Goal: Task Accomplishment & Management: Complete application form

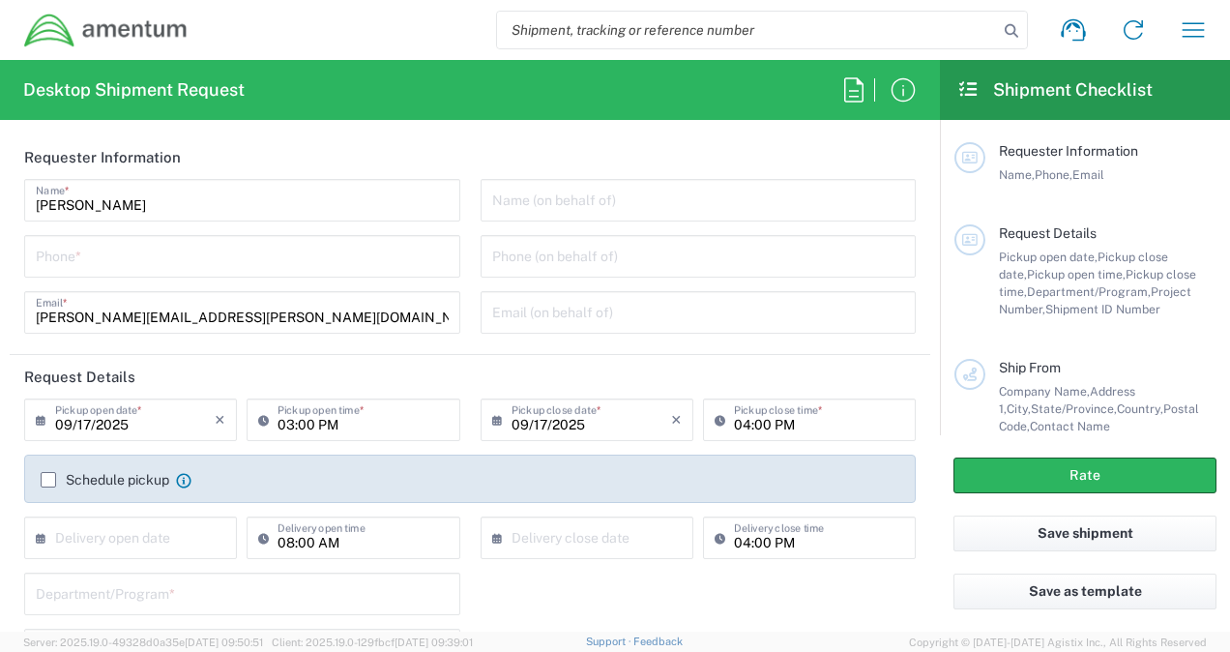
click at [223, 242] on input "tel" at bounding box center [242, 255] width 413 height 34
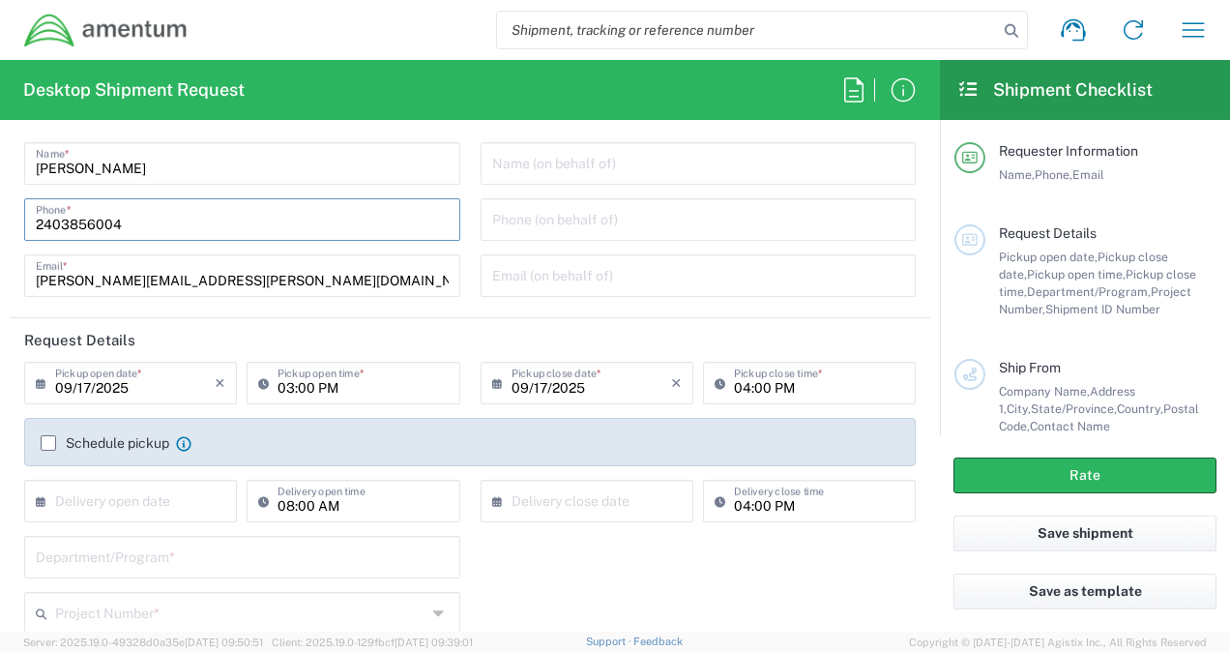
scroll to position [75, 0]
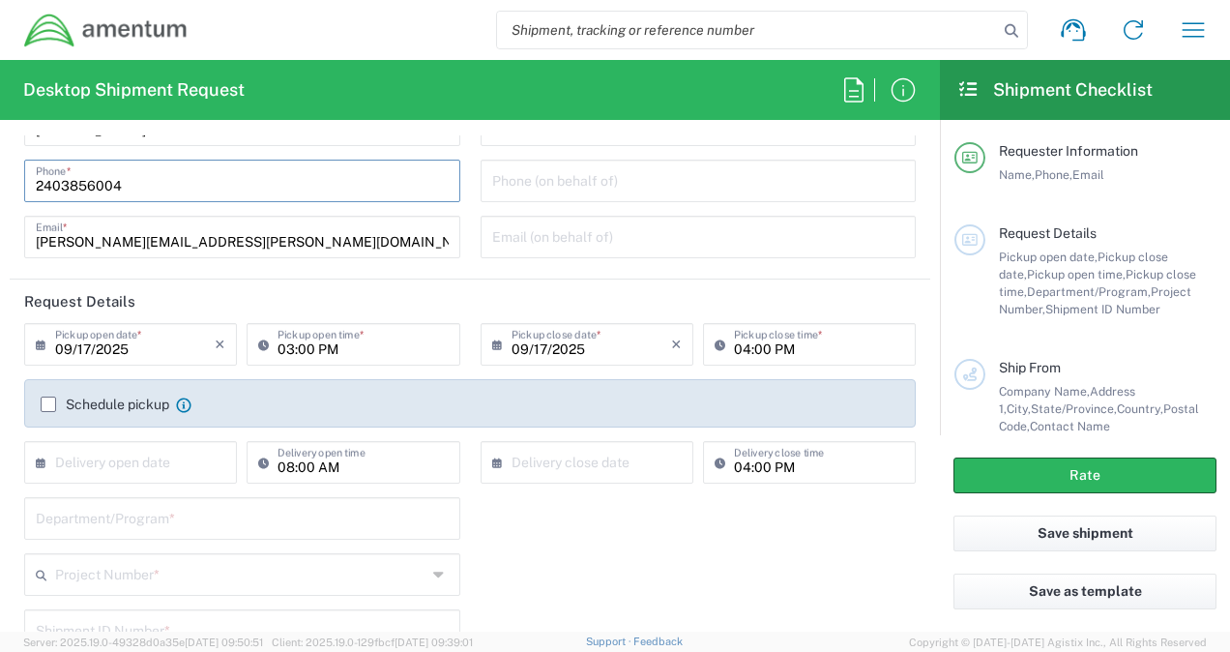
type input "2403856004"
click at [584, 342] on input "09/17/2025" at bounding box center [592, 343] width 160 height 34
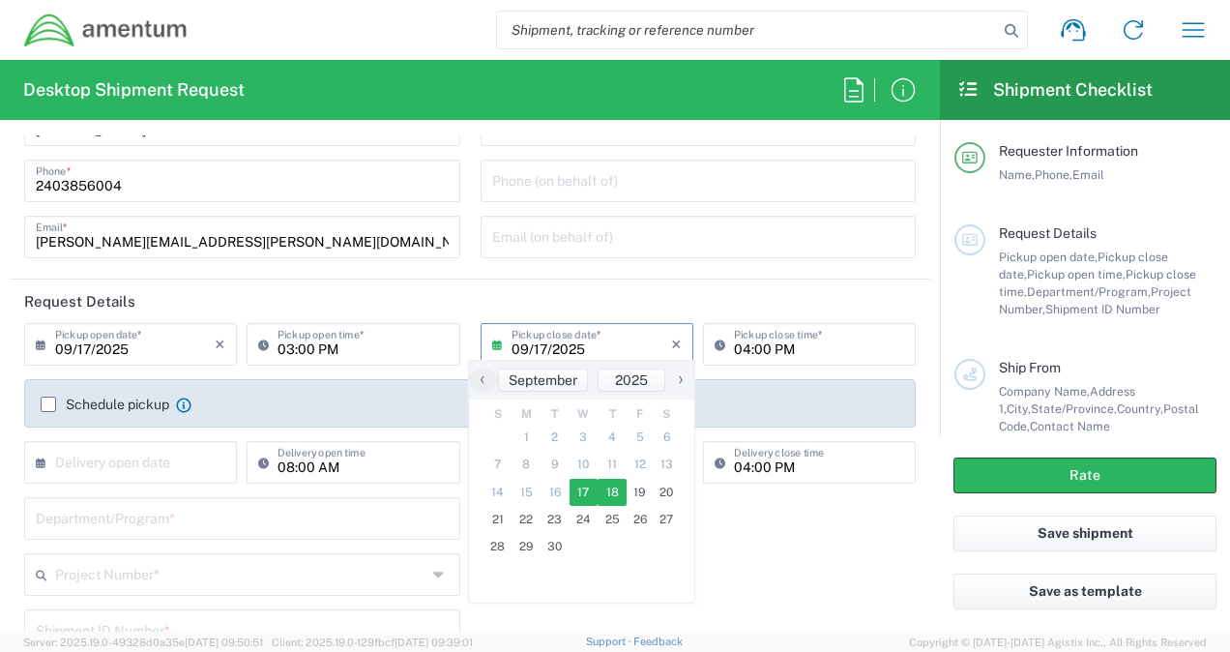
click at [623, 491] on span "18" at bounding box center [612, 492] width 29 height 27
type input "[DATE]"
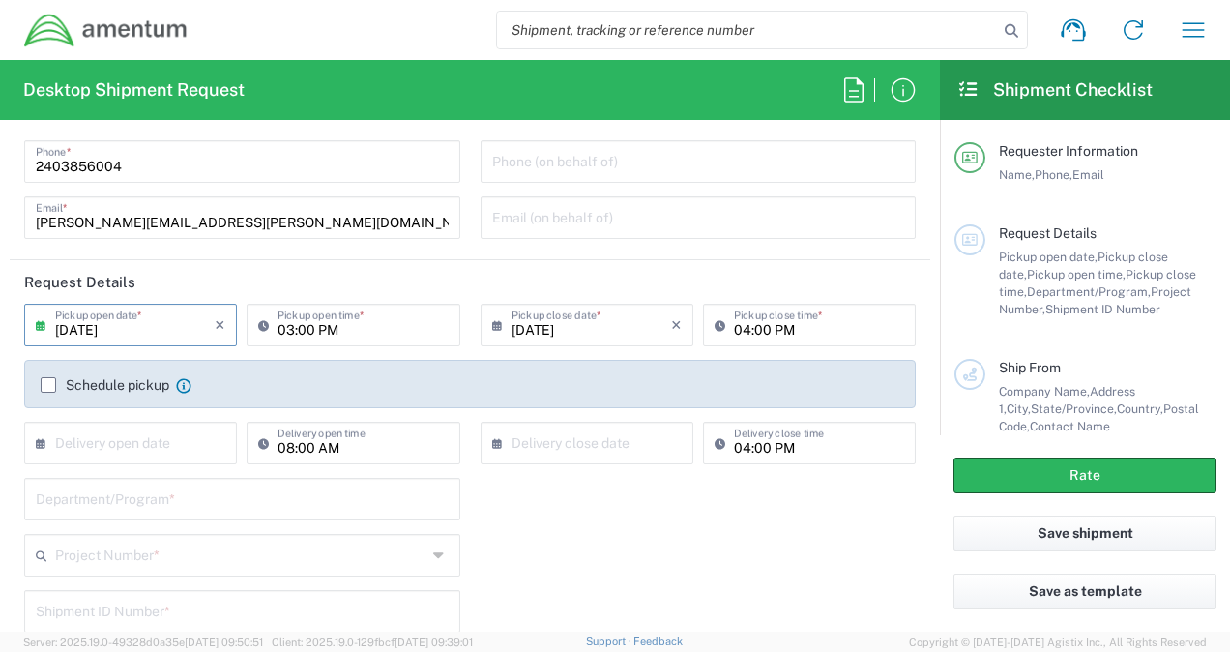
scroll to position [106, 0]
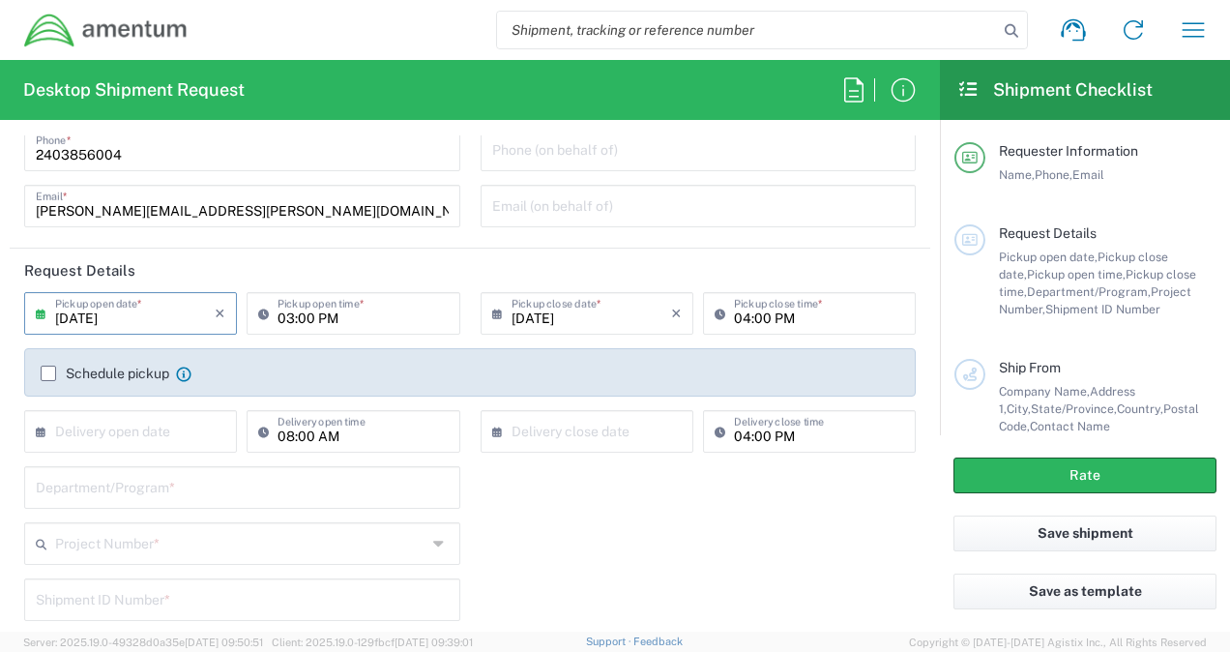
click at [149, 321] on input "[DATE]" at bounding box center [135, 312] width 160 height 34
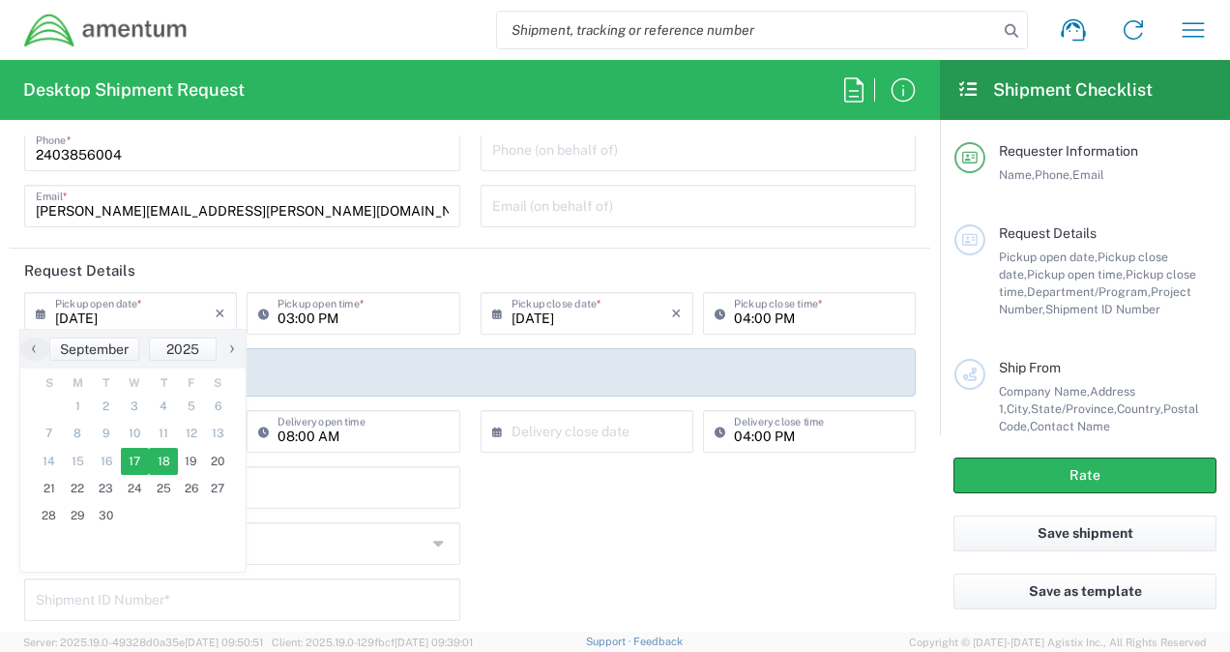
click at [129, 466] on span "17" at bounding box center [135, 461] width 29 height 27
type input "09/17/2025"
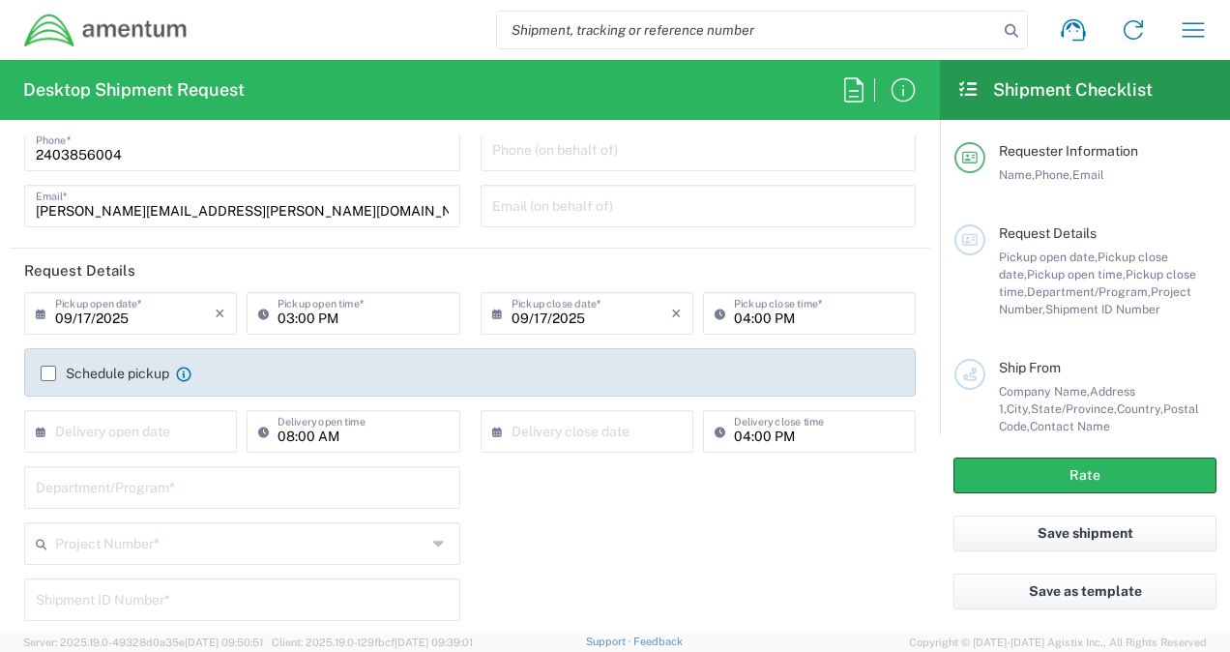
scroll to position [134, 0]
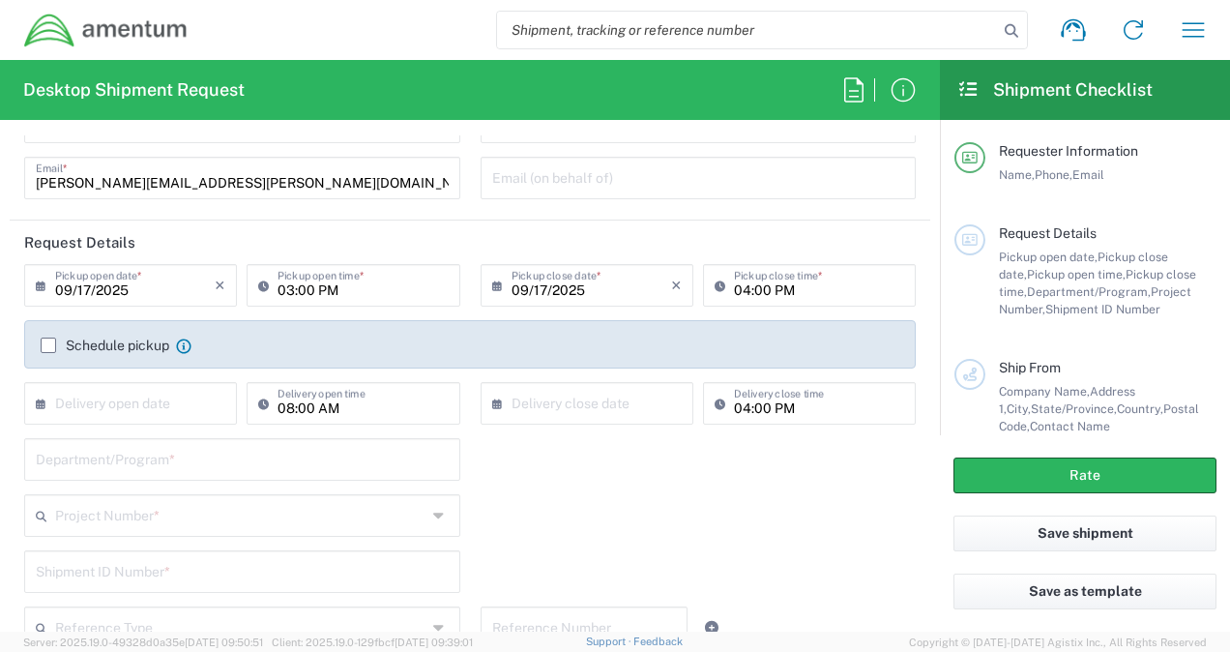
click at [341, 291] on input "03:00 PM" at bounding box center [363, 284] width 170 height 34
click at [609, 490] on div "Department/Program *" at bounding box center [471, 466] width 912 height 56
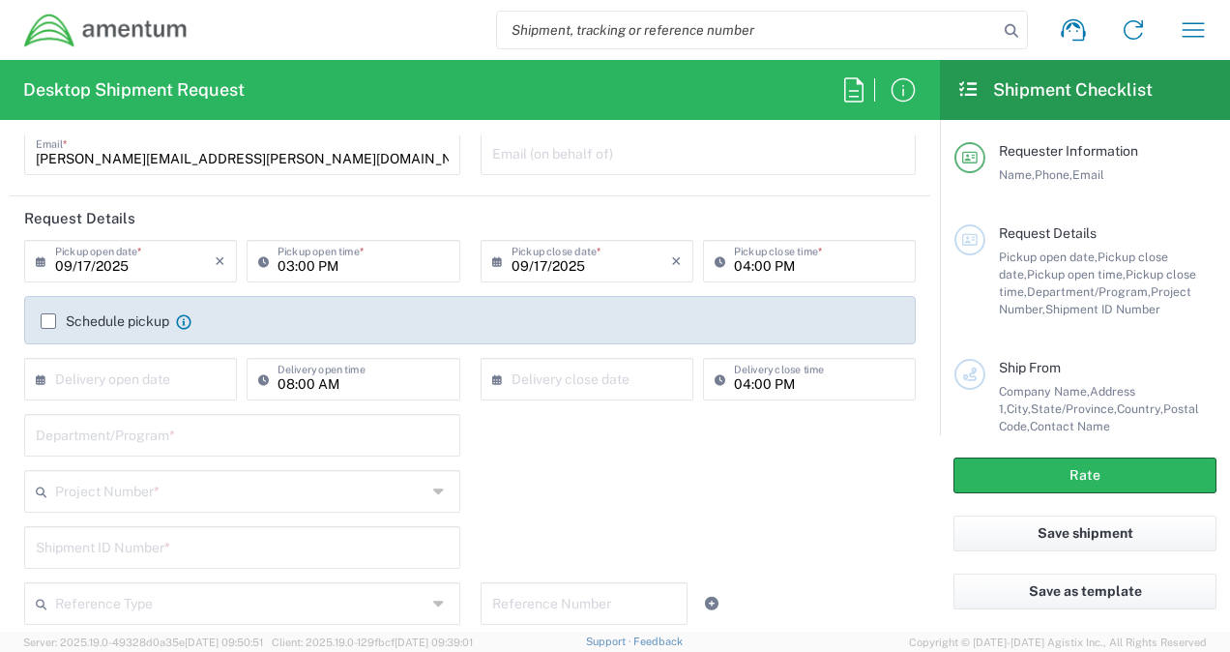
scroll to position [160, 0]
click at [581, 251] on input "09/17/2025" at bounding box center [592, 259] width 160 height 34
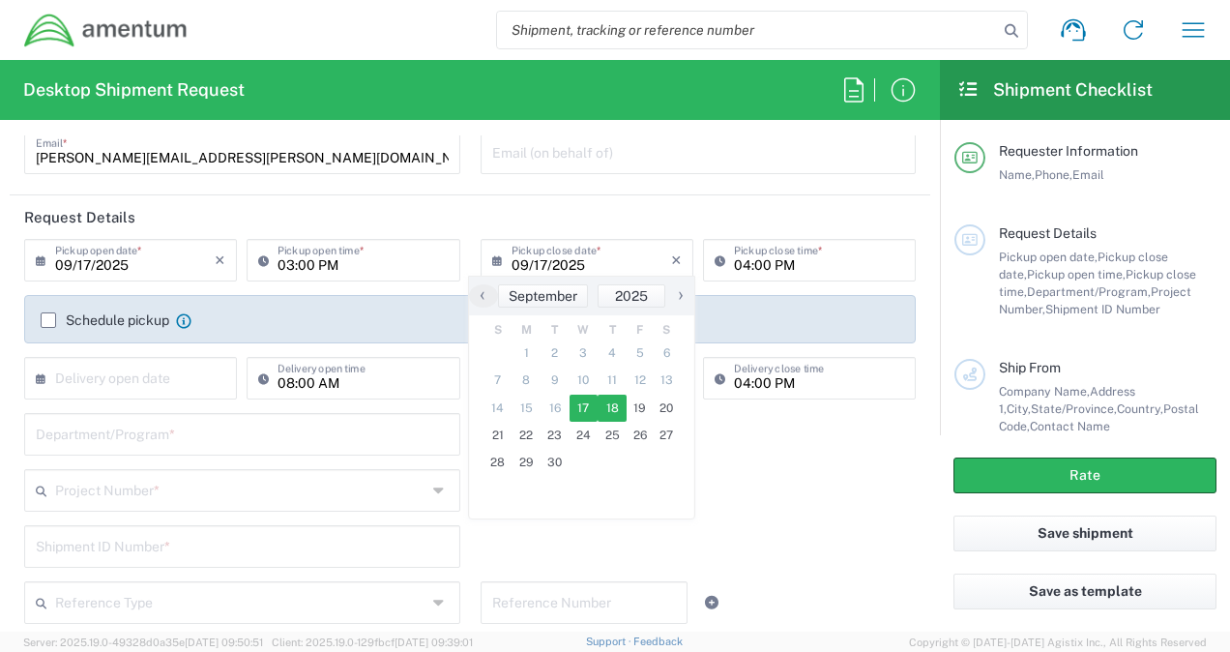
click at [602, 416] on span "18" at bounding box center [612, 408] width 29 height 27
type input "[DATE]"
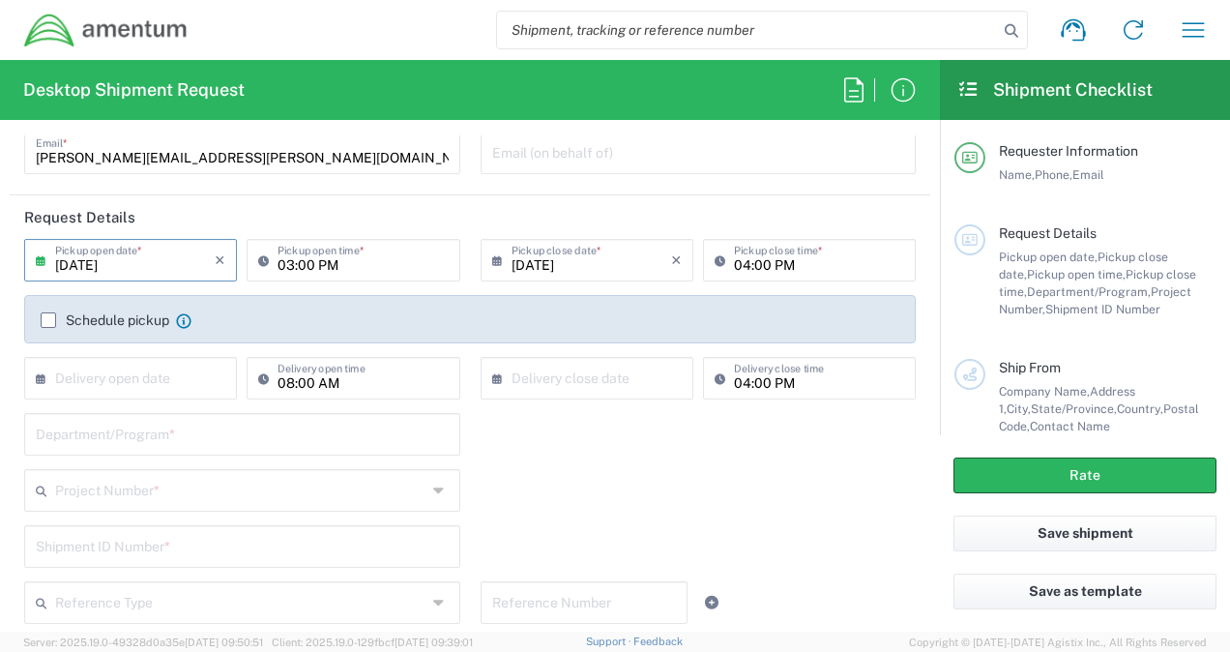
click at [160, 265] on input "[DATE]" at bounding box center [135, 259] width 160 height 34
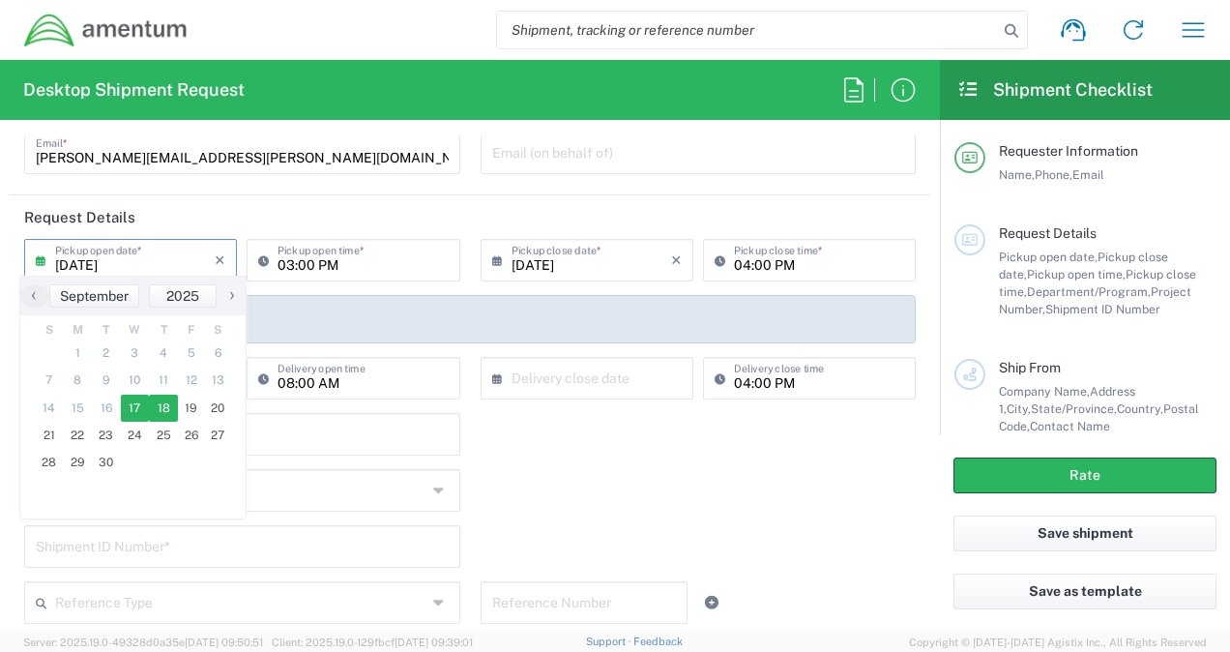
click at [132, 412] on span "17" at bounding box center [135, 408] width 29 height 27
type input "09/17/2025"
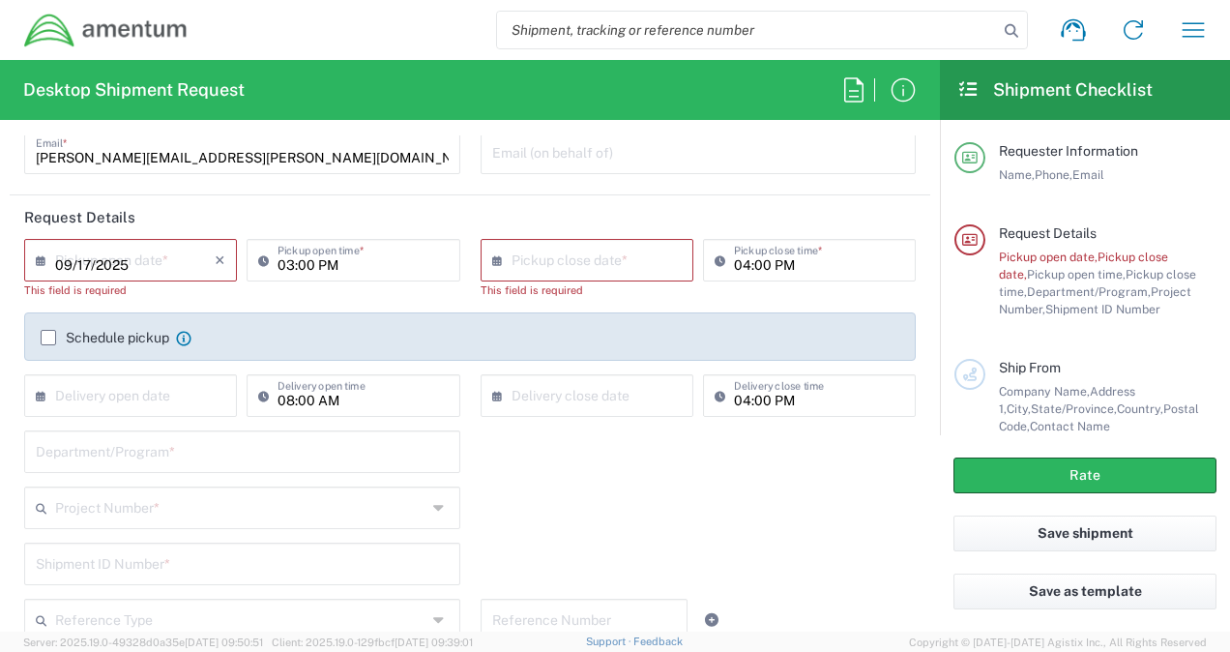
type input "09/17/2025"
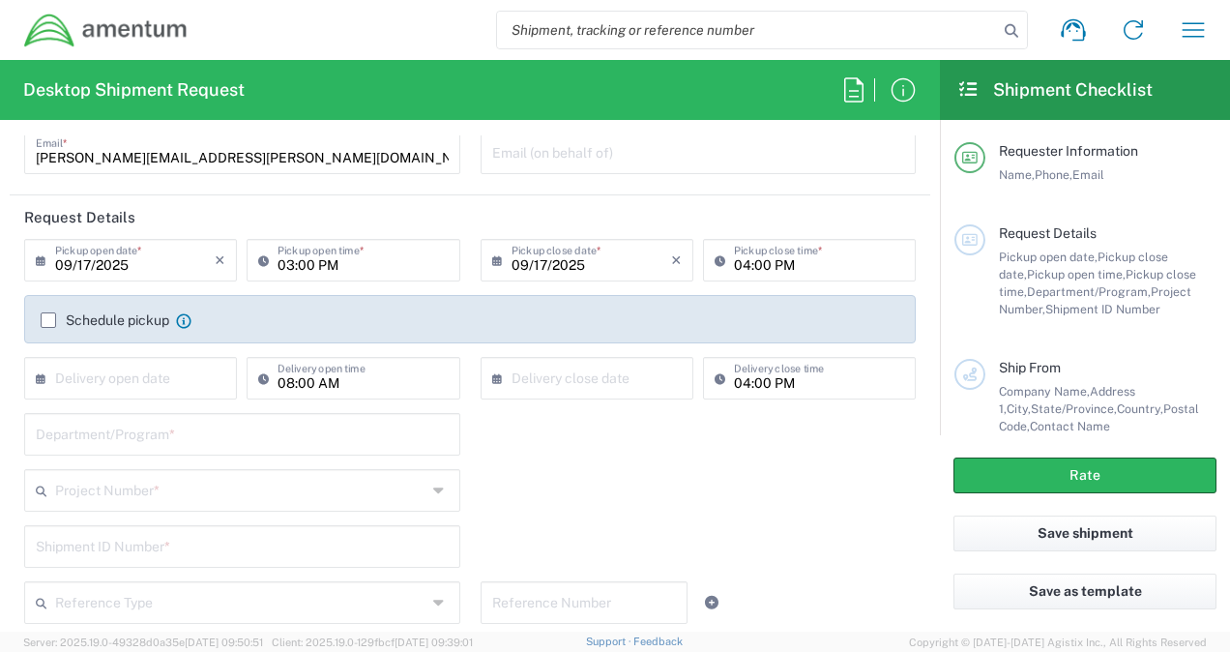
click at [571, 272] on input "09/17/2025" at bounding box center [592, 259] width 160 height 34
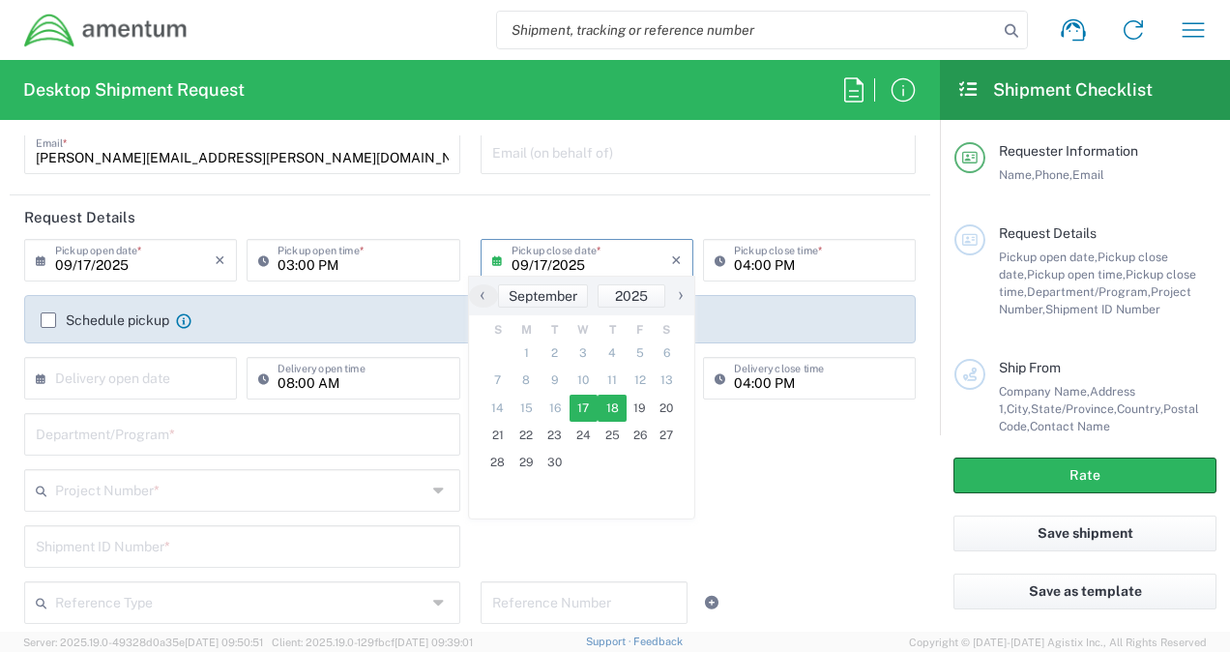
click at [614, 400] on span "18" at bounding box center [612, 408] width 29 height 27
type input "[DATE]"
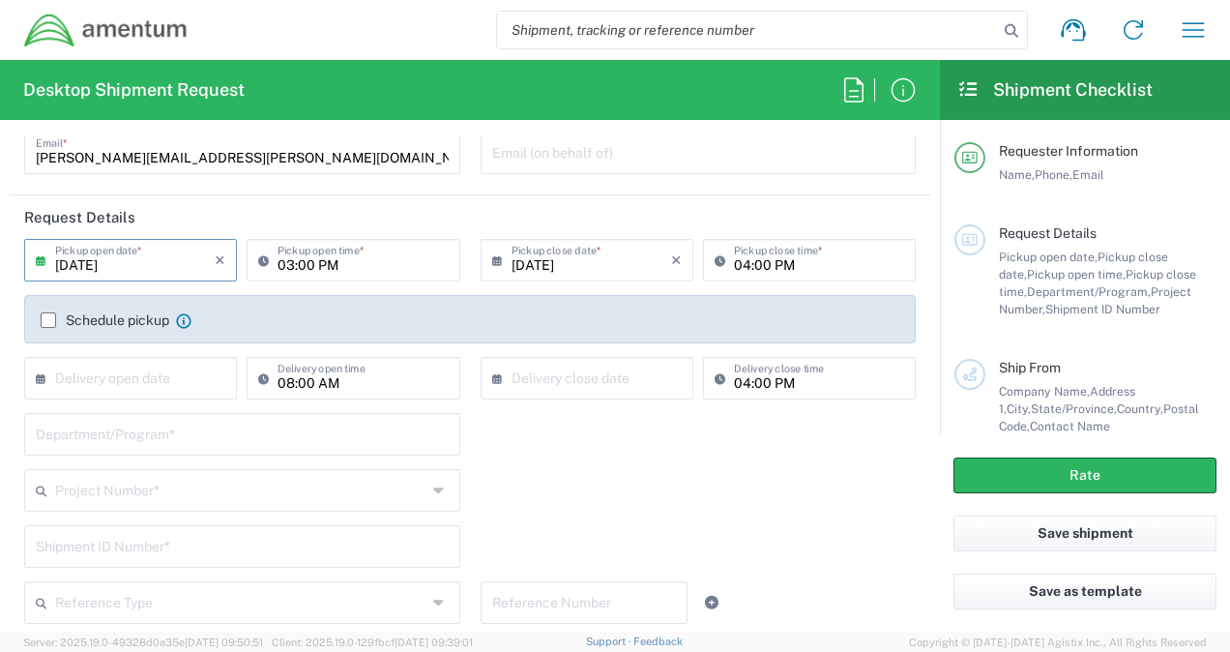
click at [171, 267] on input "[DATE]" at bounding box center [135, 259] width 160 height 34
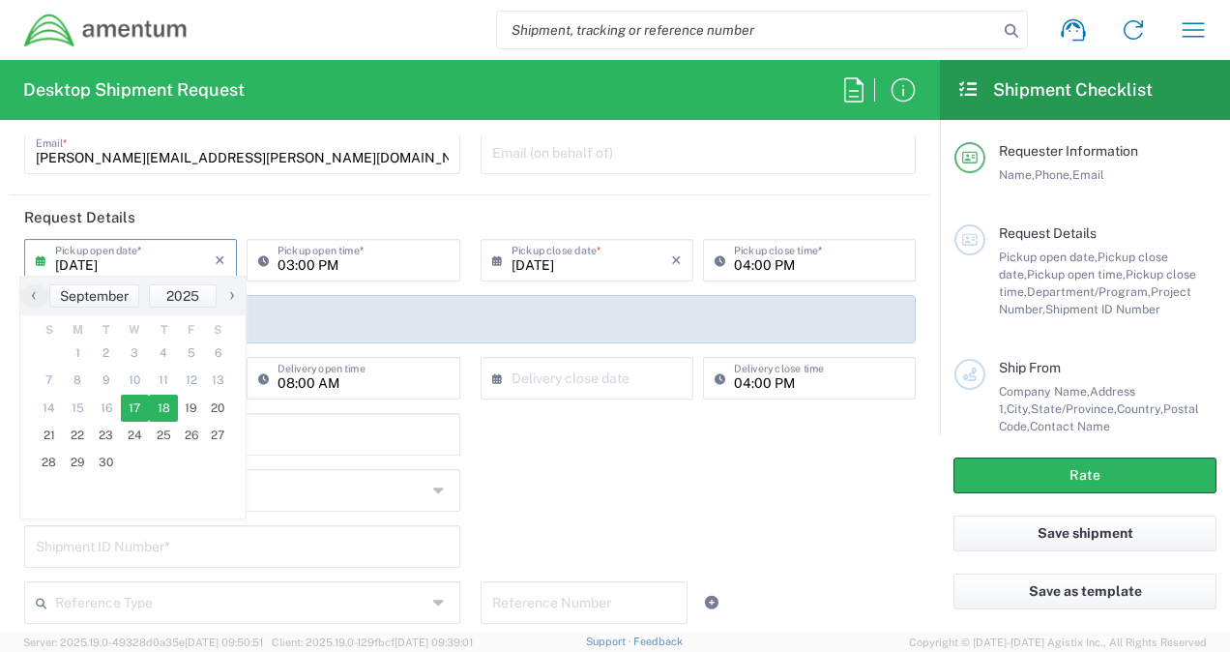
click at [132, 395] on span "17" at bounding box center [135, 408] width 29 height 27
type input "09/17/2025"
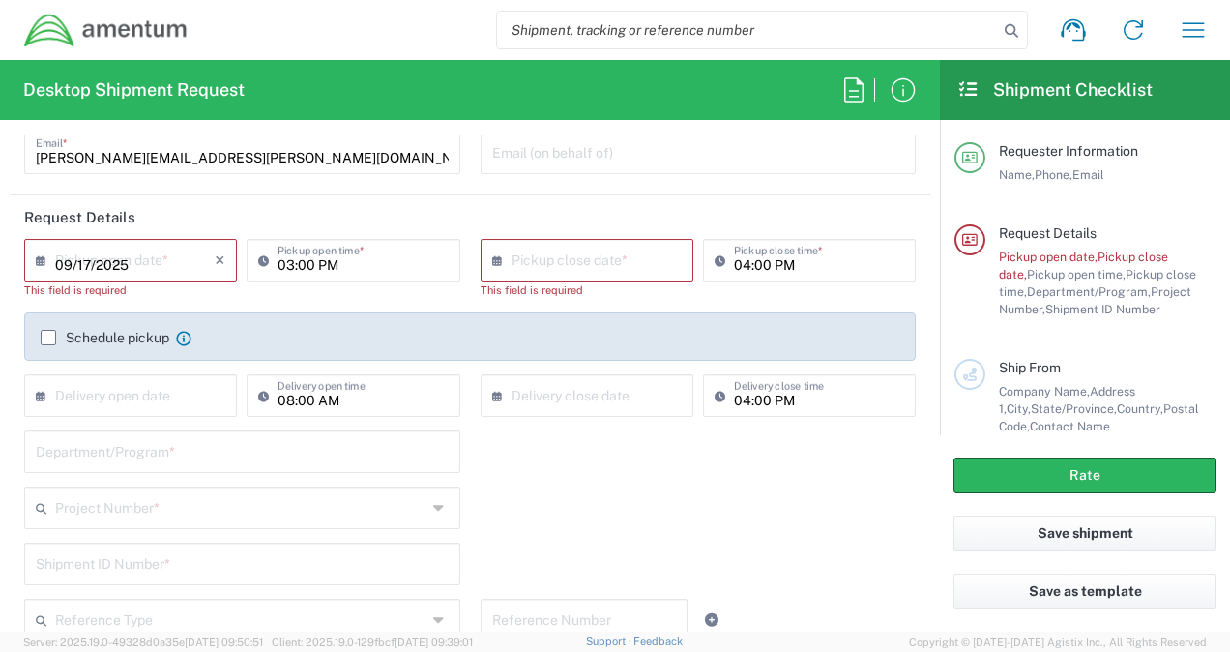
type input "09/17/2025"
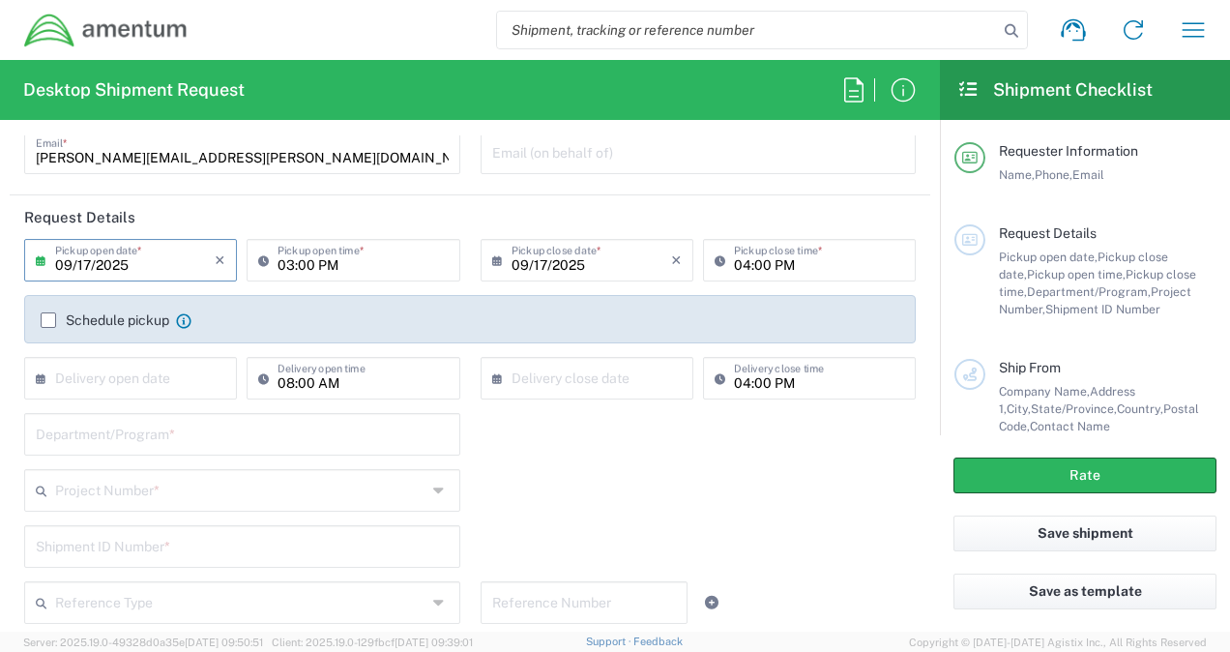
click at [162, 264] on input "09/17/2025" at bounding box center [135, 259] width 160 height 34
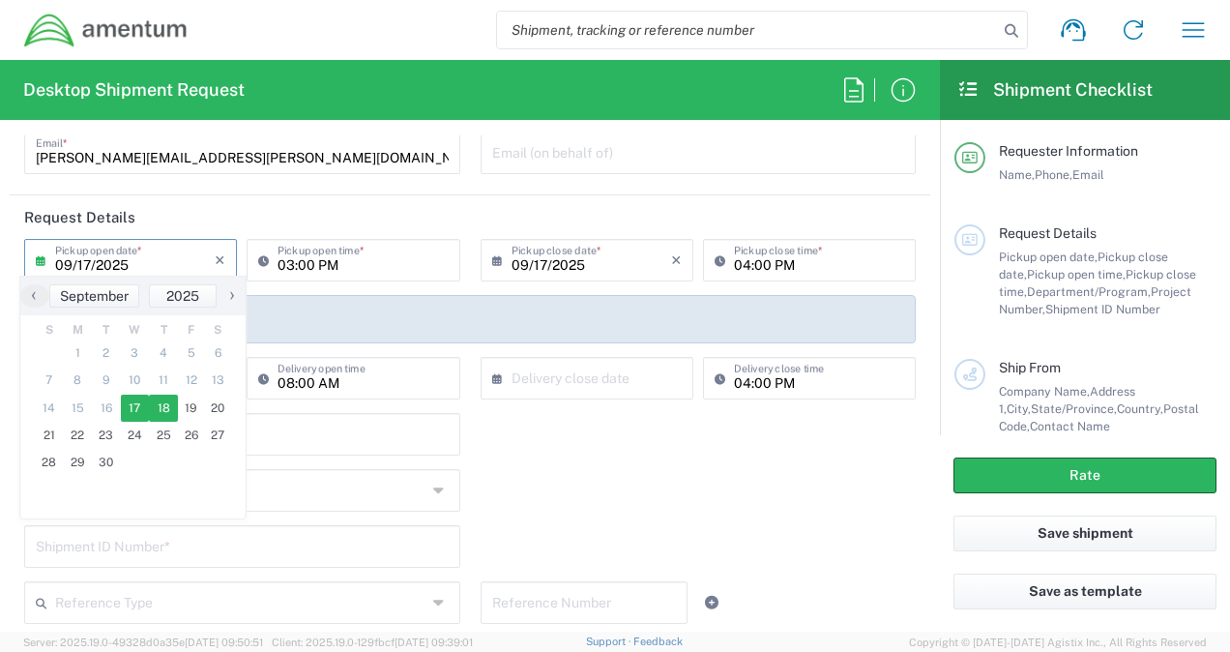
click at [166, 410] on span "18" at bounding box center [163, 408] width 29 height 27
type input "[DATE]"
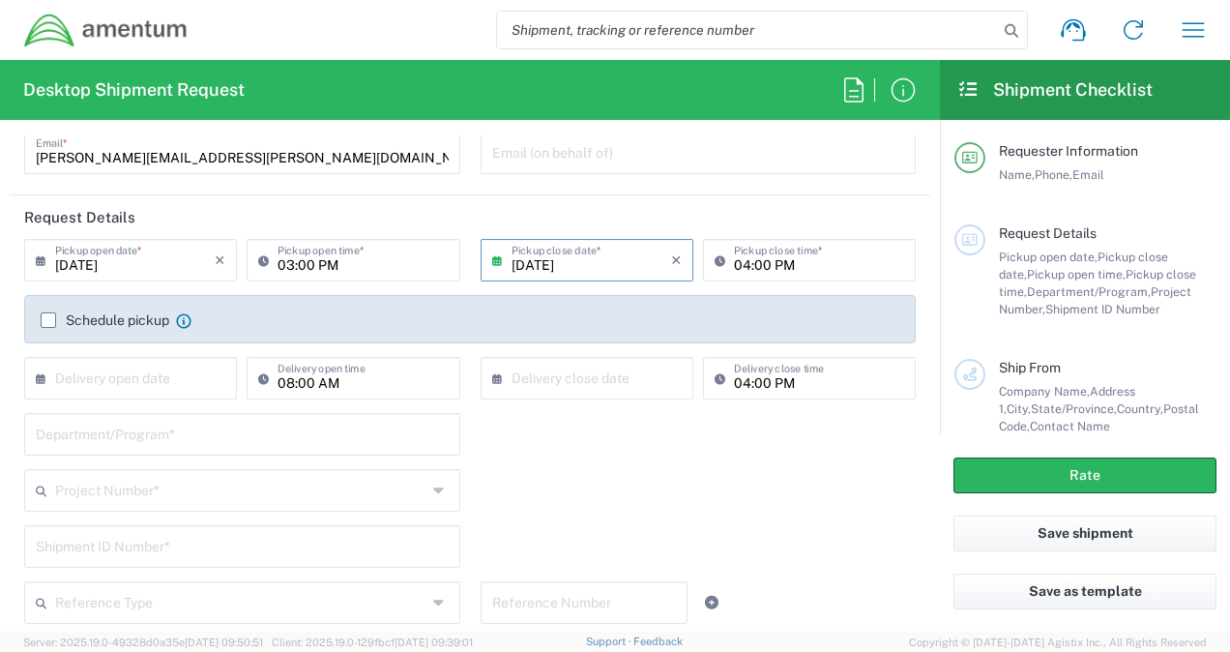
click at [589, 267] on input "[DATE]" at bounding box center [592, 259] width 160 height 34
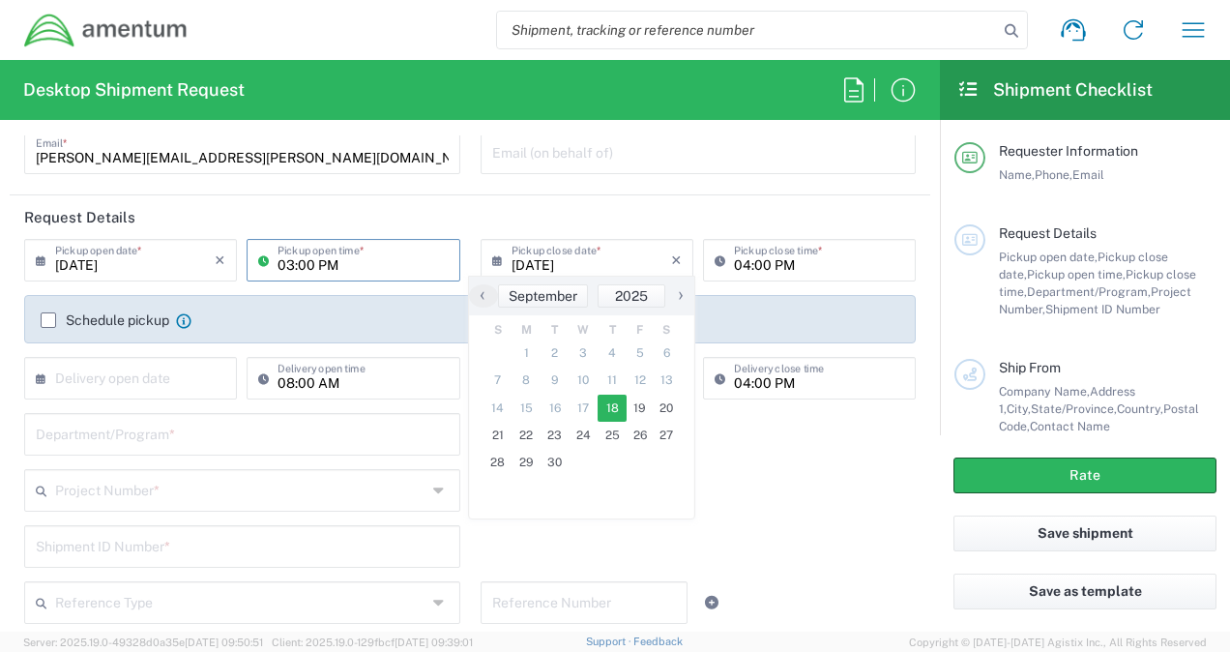
click at [345, 267] on input "03:00 PM" at bounding box center [363, 259] width 170 height 34
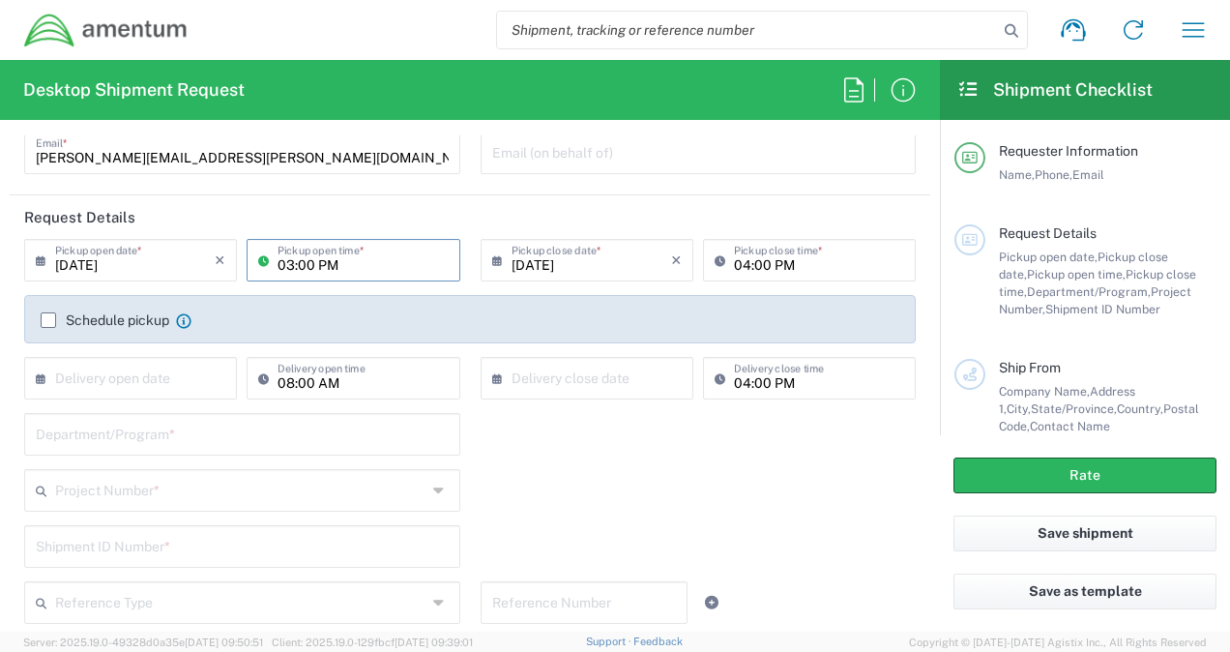
click at [345, 267] on input "03:00 PM" at bounding box center [363, 259] width 170 height 34
type input "0"
click at [95, 263] on input "[DATE]" at bounding box center [135, 259] width 160 height 34
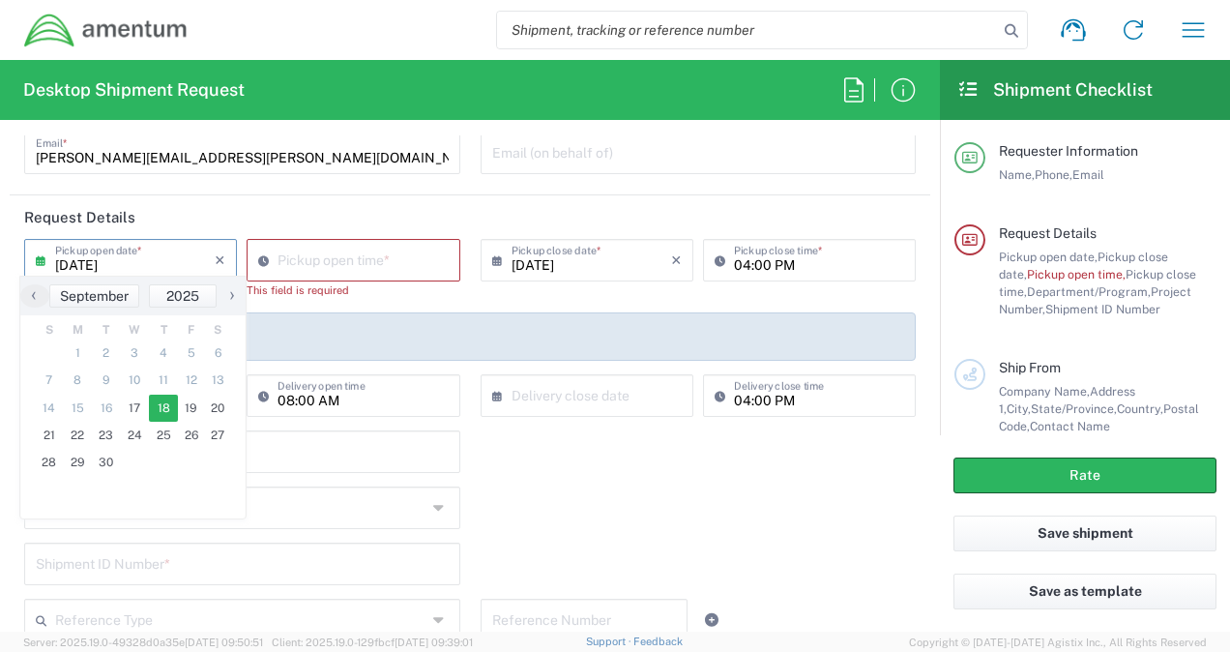
click at [89, 265] on input "[DATE]" at bounding box center [135, 259] width 160 height 34
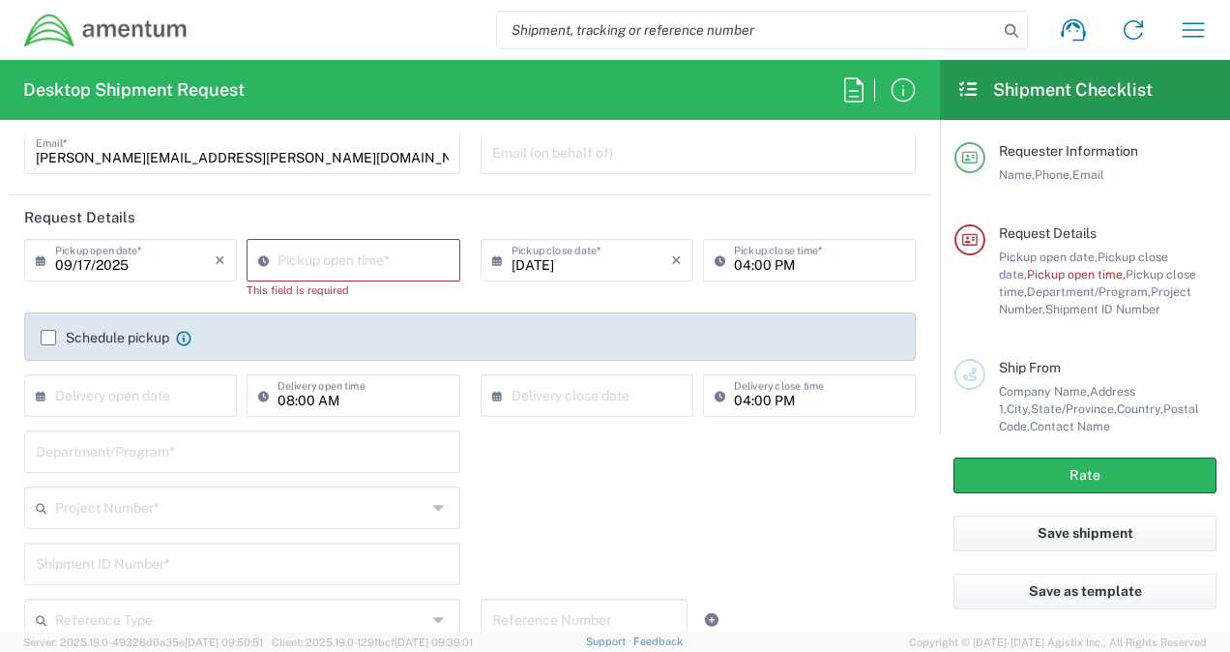
type input "09/17/2025"
click at [348, 254] on input at bounding box center [363, 259] width 170 height 34
type input "02:59 PM"
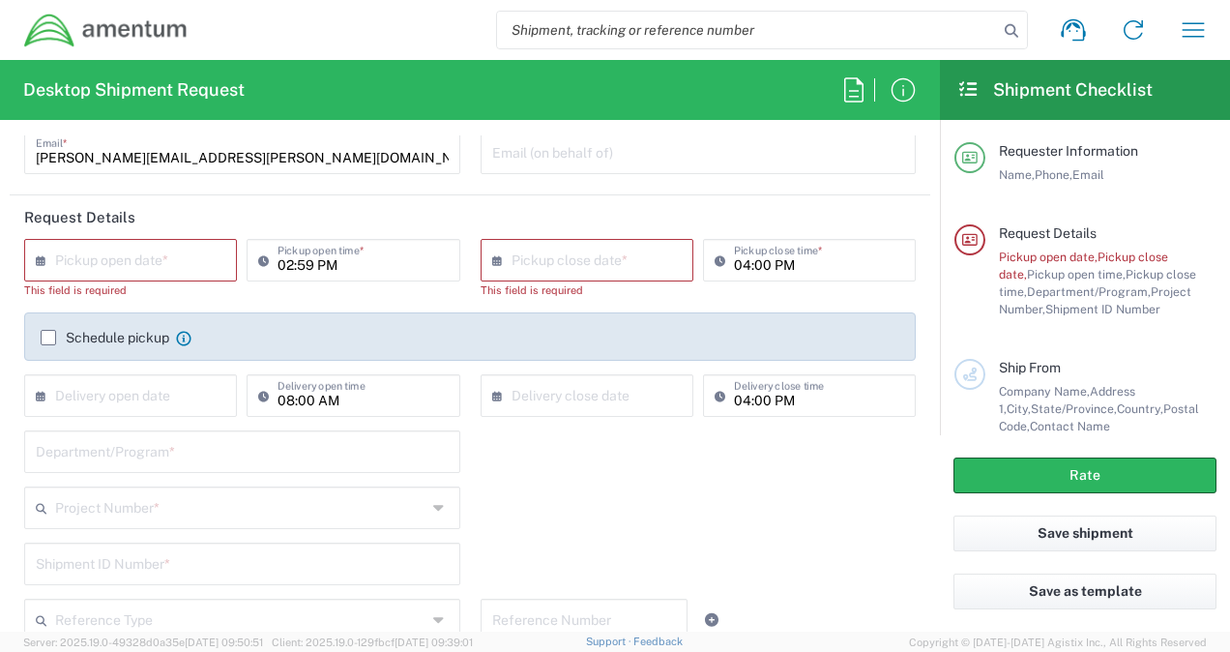
click at [127, 275] on div "× Pickup open date *" at bounding box center [130, 260] width 213 height 43
click at [111, 263] on input "text" at bounding box center [135, 259] width 160 height 34
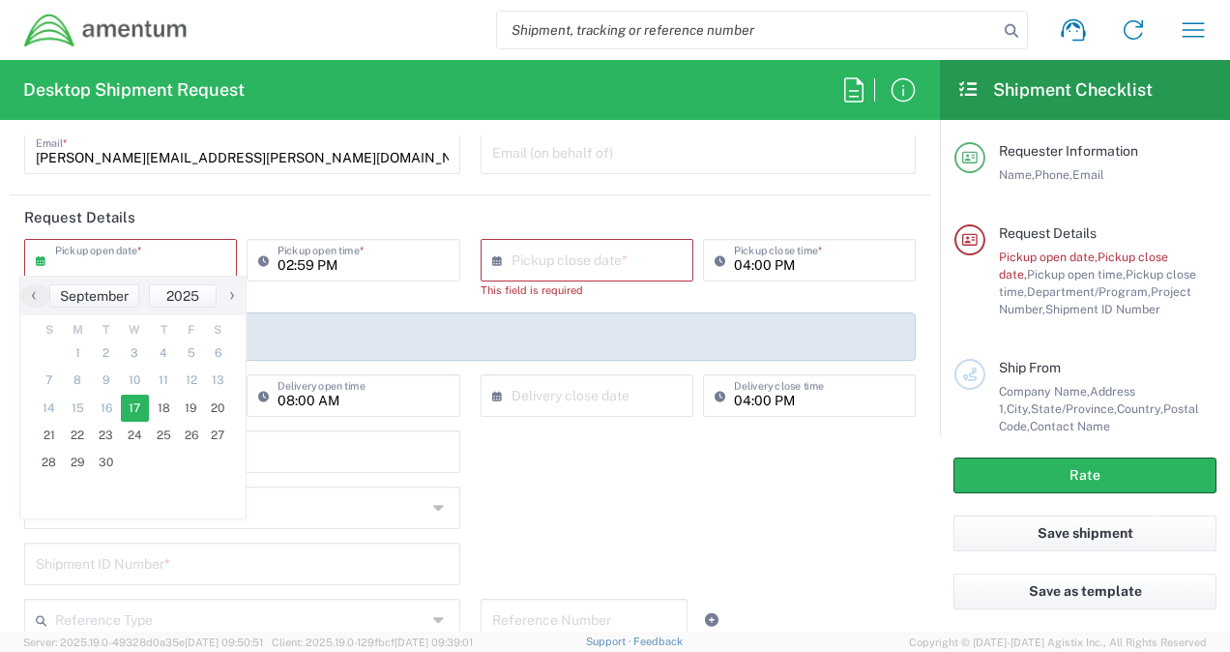
click at [133, 406] on span "17" at bounding box center [135, 408] width 29 height 27
type input "09/17/2025"
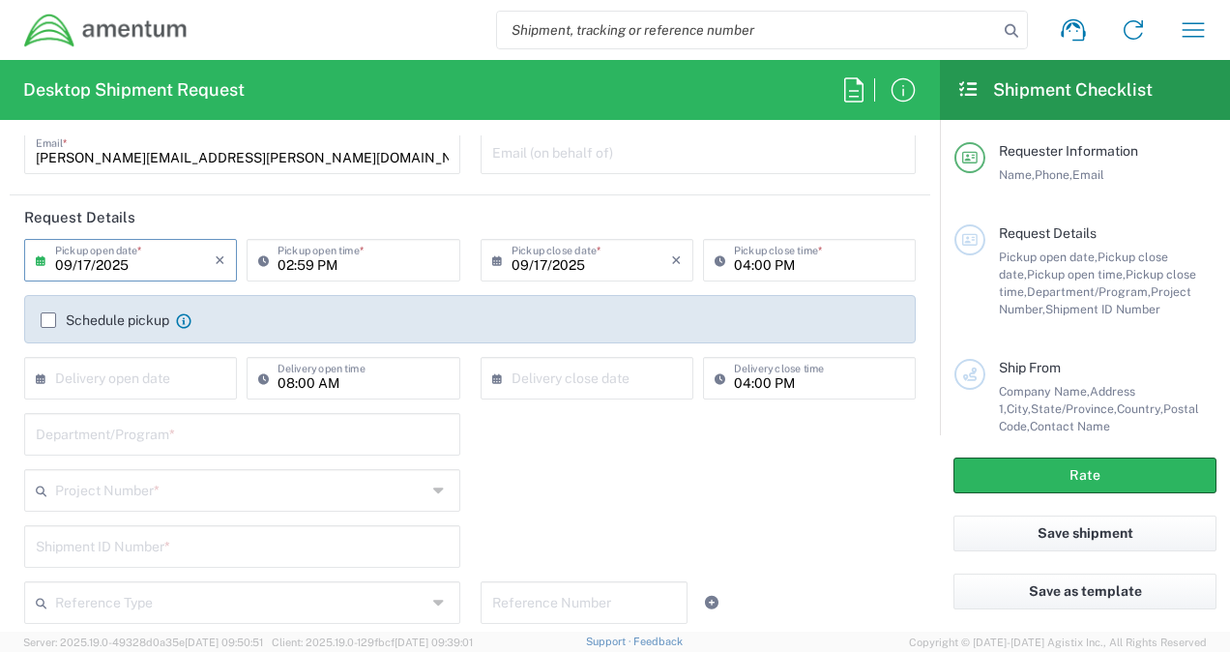
click at [127, 265] on input "09/17/2025" at bounding box center [135, 259] width 160 height 34
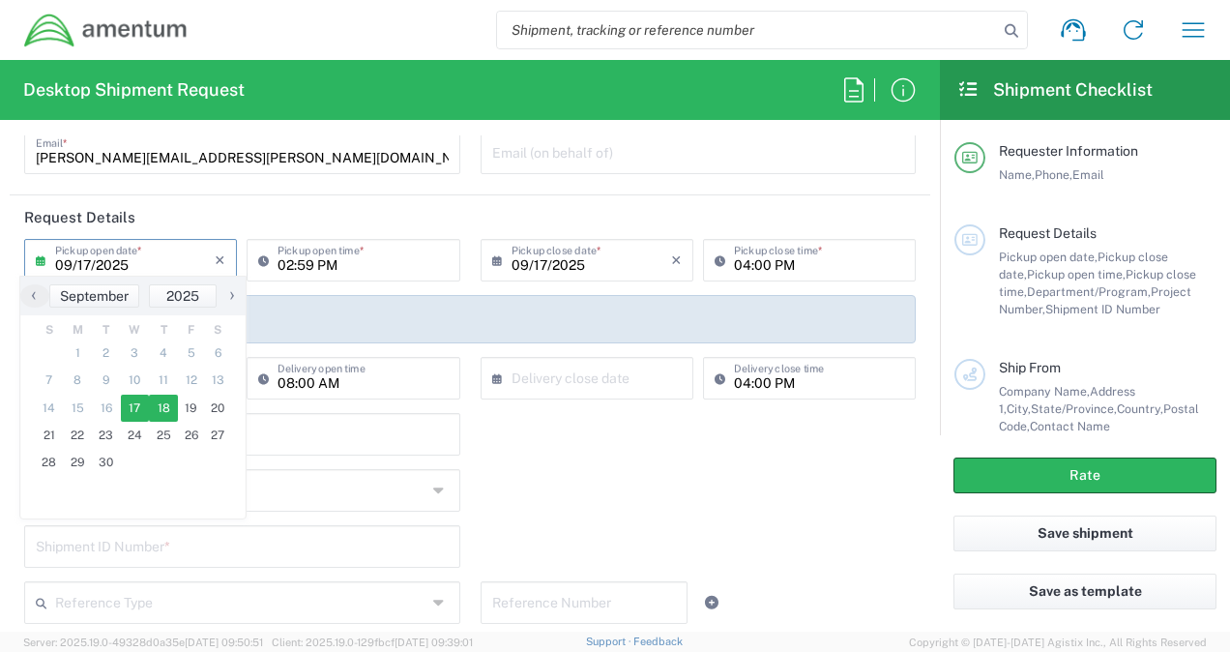
click at [155, 402] on span "18" at bounding box center [163, 408] width 29 height 27
type input "[DATE]"
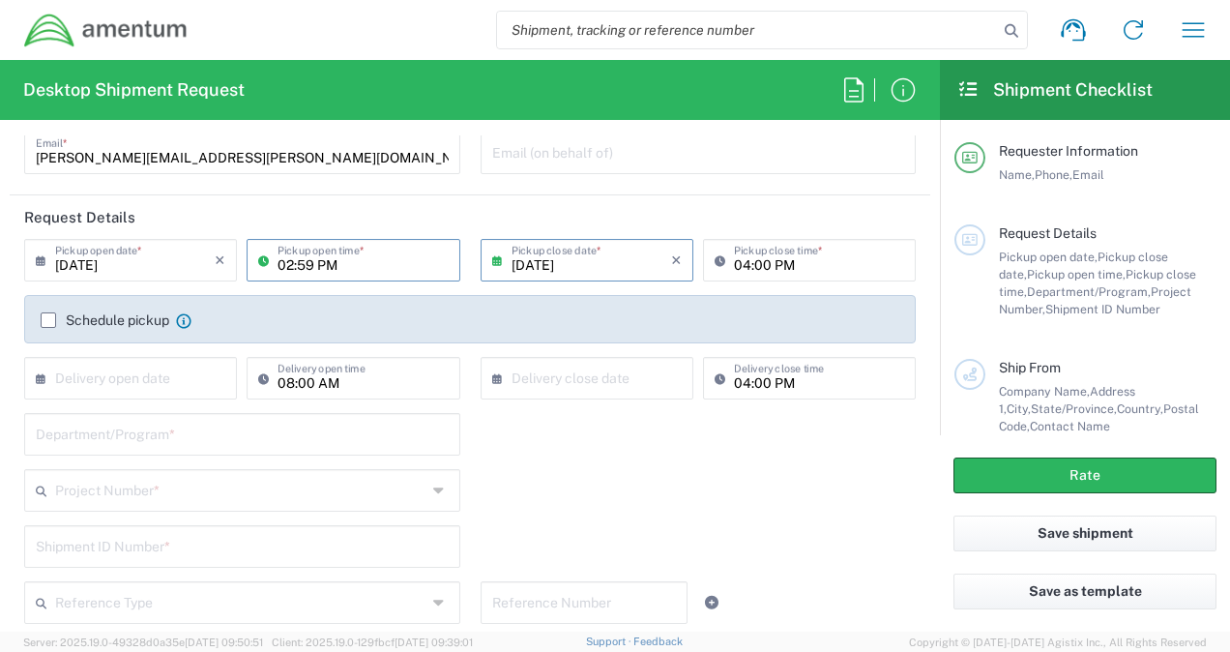
click at [323, 268] on input "02:59 PM" at bounding box center [363, 259] width 170 height 34
click at [358, 264] on input "02:59 PM" at bounding box center [363, 259] width 170 height 34
type input "09:00"
click at [585, 257] on input "[DATE]" at bounding box center [592, 259] width 160 height 34
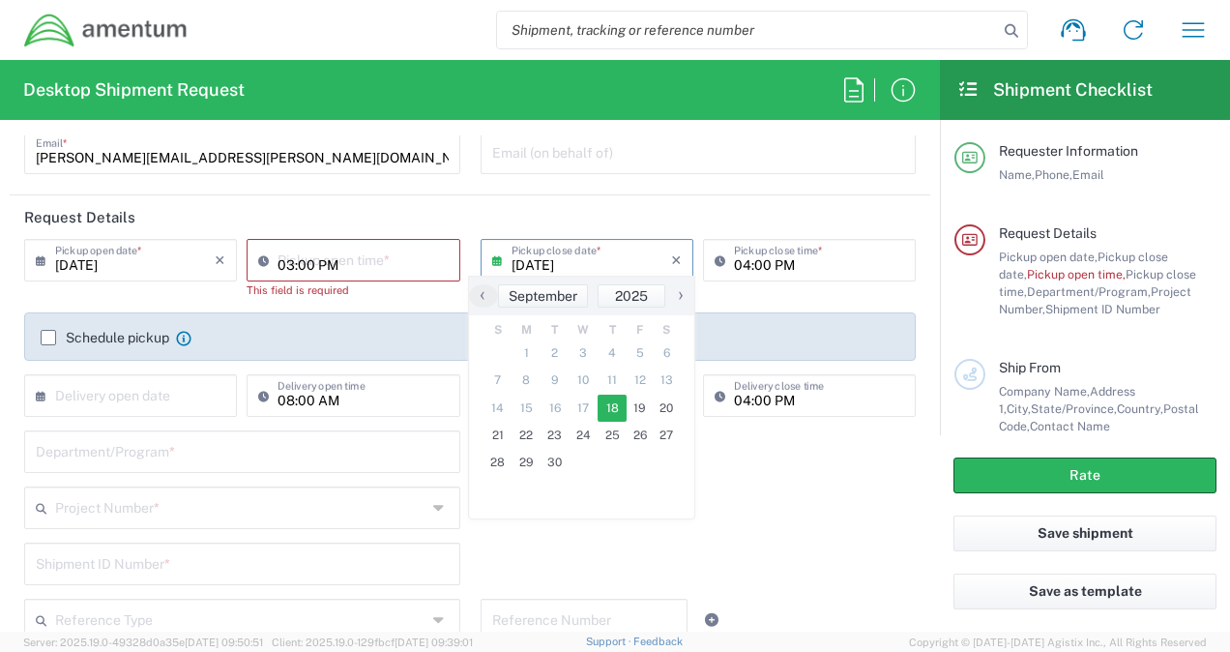
click at [304, 252] on input "03:00 PM" at bounding box center [363, 259] width 170 height 34
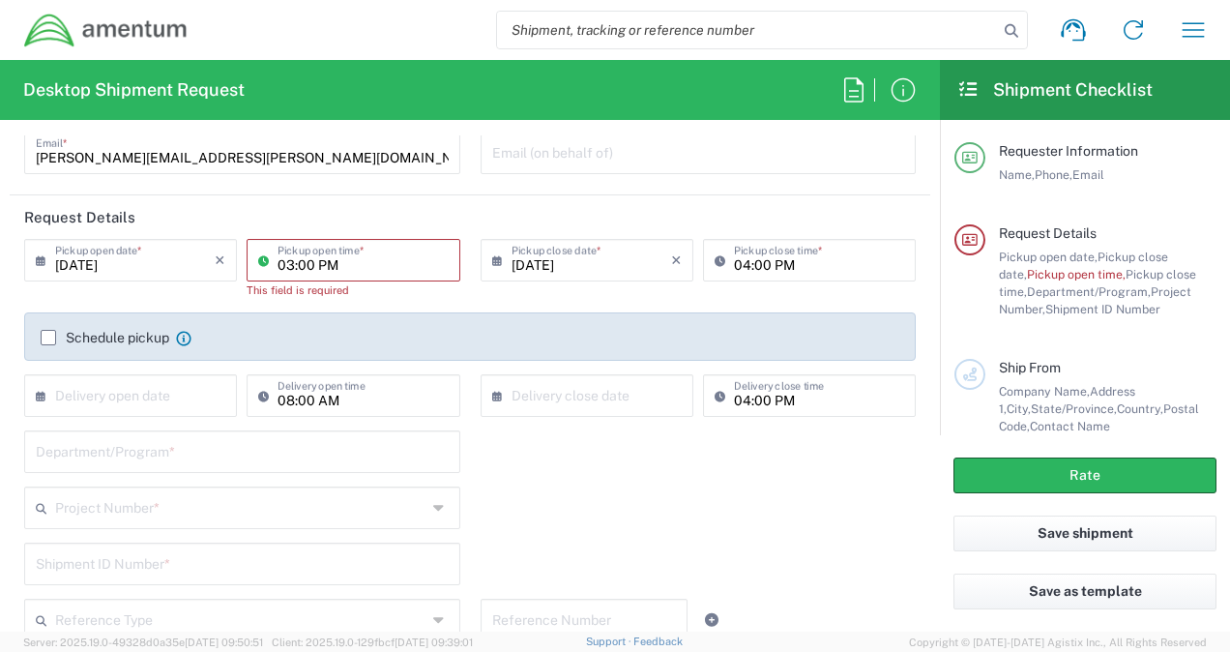
click at [329, 264] on input "03:00 PM" at bounding box center [363, 259] width 170 height 34
click at [362, 269] on input "03:00 PM" at bounding box center [363, 259] width 170 height 34
type input "0"
type input "09:00 AM"
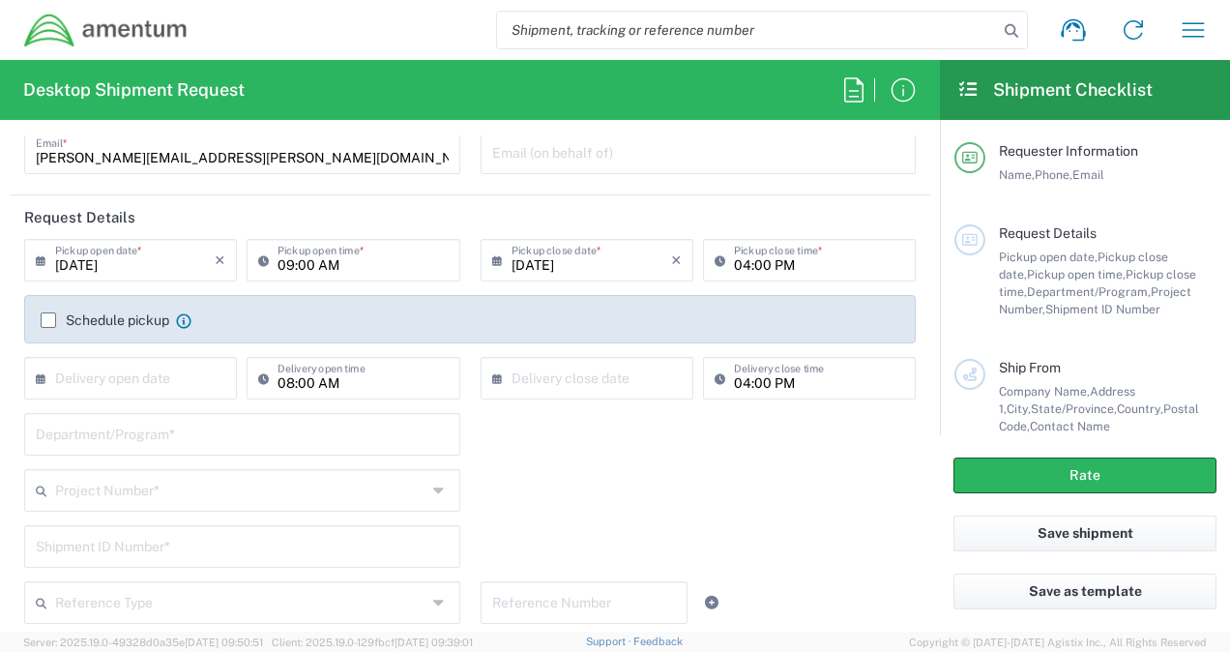
click at [524, 300] on div "[DATE] × Pickup open date * Cancel Apply 09:00 AM Pickup open time * [DATE] × P…" at bounding box center [471, 326] width 912 height 174
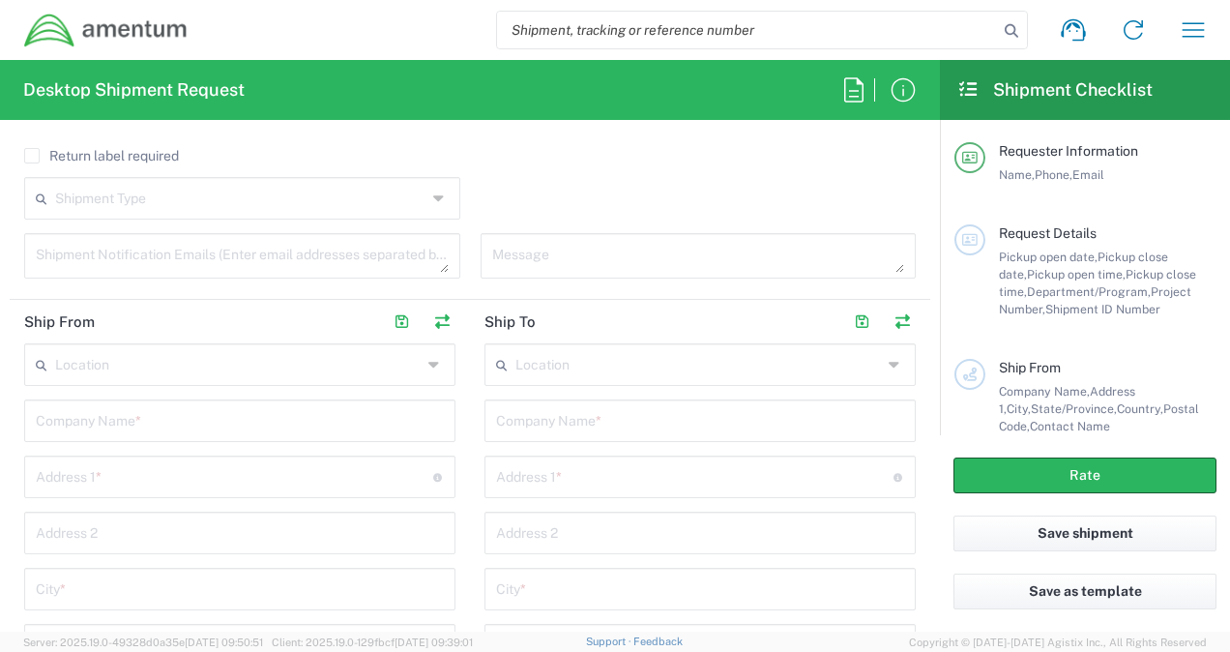
scroll to position [752, 0]
click at [229, 406] on input "text" at bounding box center [240, 415] width 408 height 34
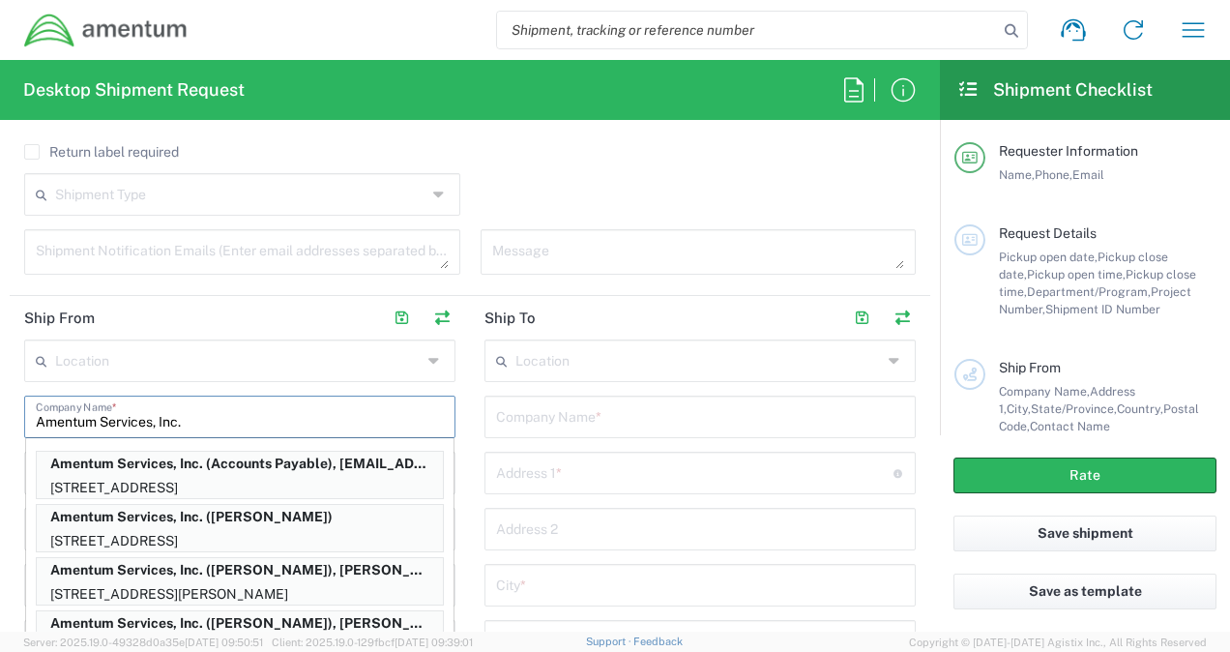
type input "Amentum Services, Inc."
click at [578, 424] on input "text" at bounding box center [700, 415] width 408 height 34
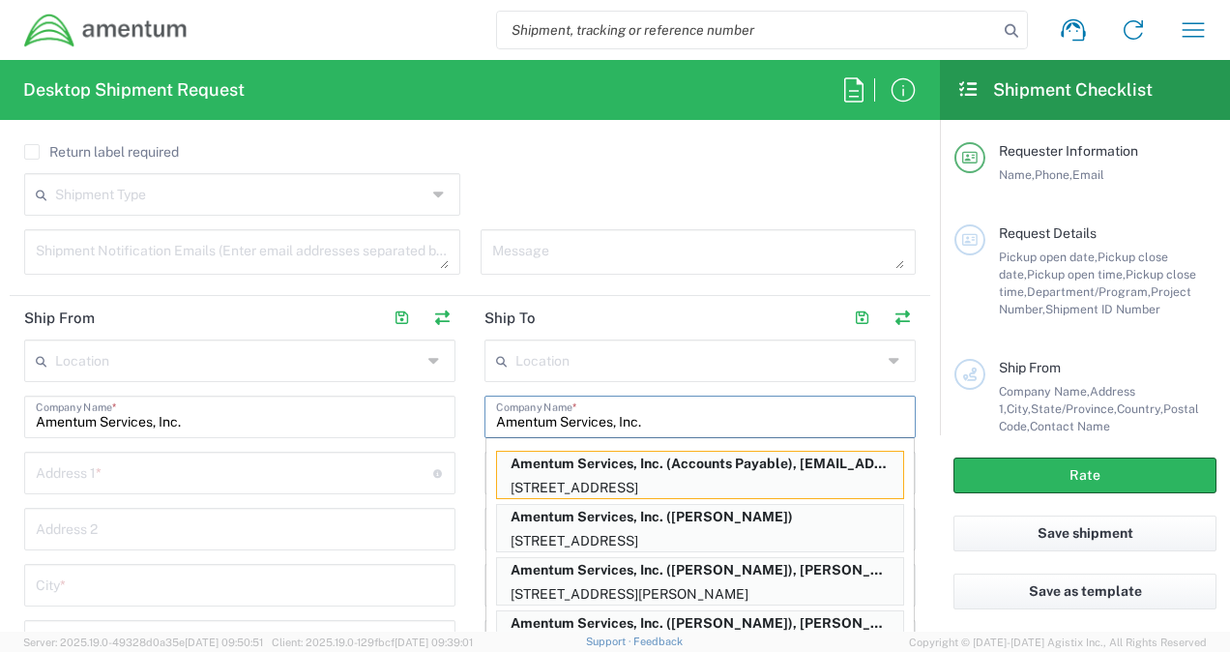
type input "Amentum Services, Inc."
click at [348, 470] on input "text" at bounding box center [234, 471] width 397 height 34
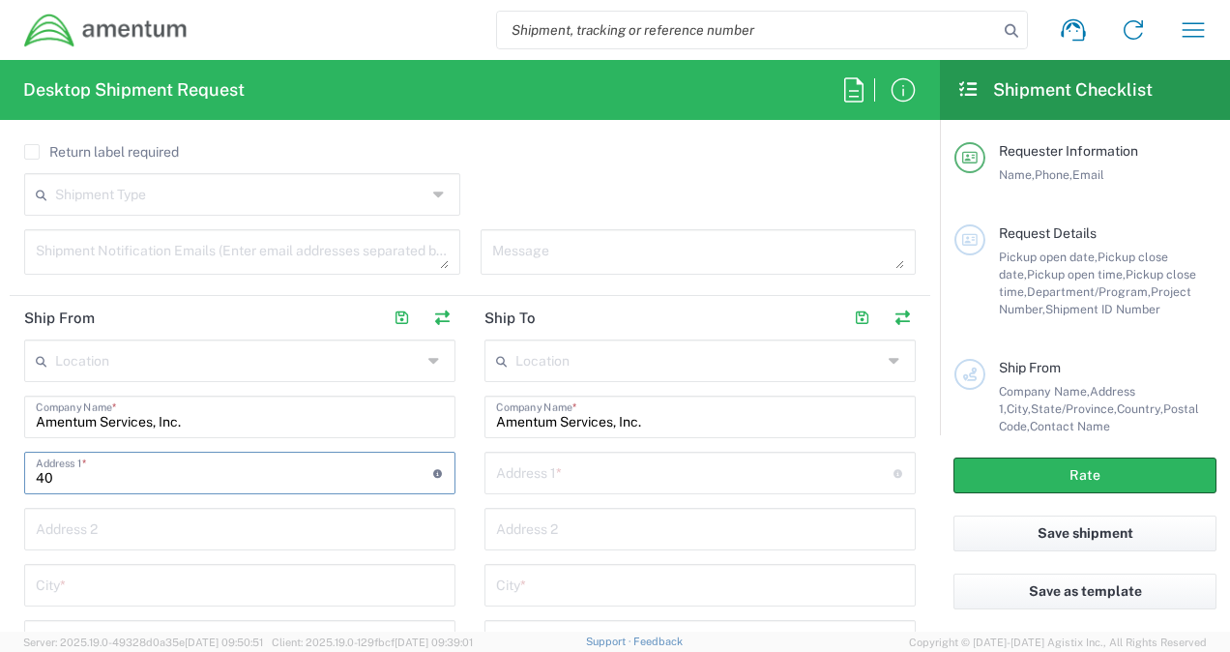
type input "4"
type input "[STREET_ADDRESS]"
click at [148, 591] on input "text" at bounding box center [240, 584] width 408 height 34
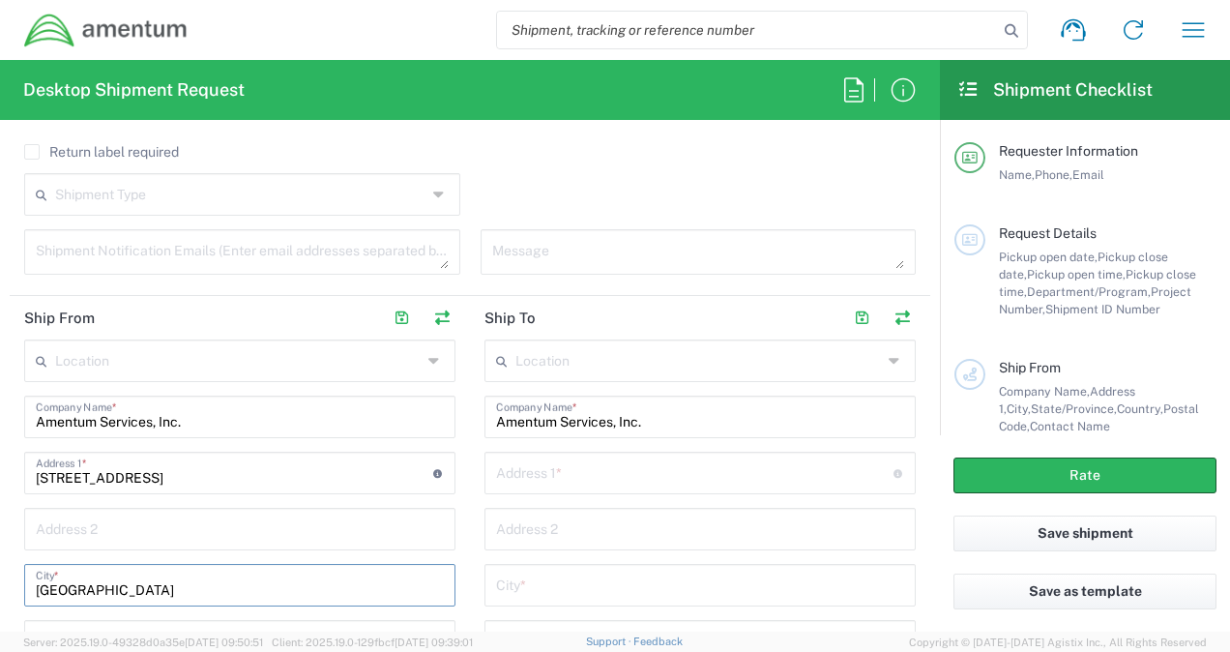
type input "[GEOGRAPHIC_DATA]"
click at [574, 475] on input "text" at bounding box center [694, 471] width 397 height 34
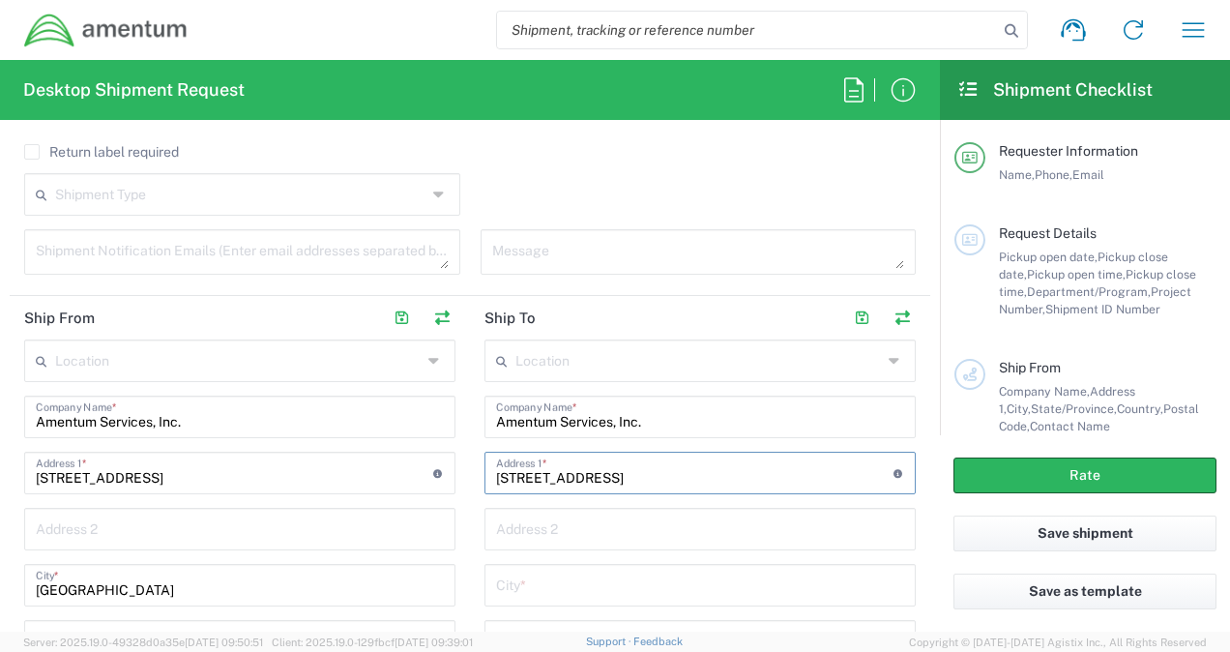
type input "[STREET_ADDRESS]"
click at [519, 572] on input "text" at bounding box center [700, 584] width 408 height 34
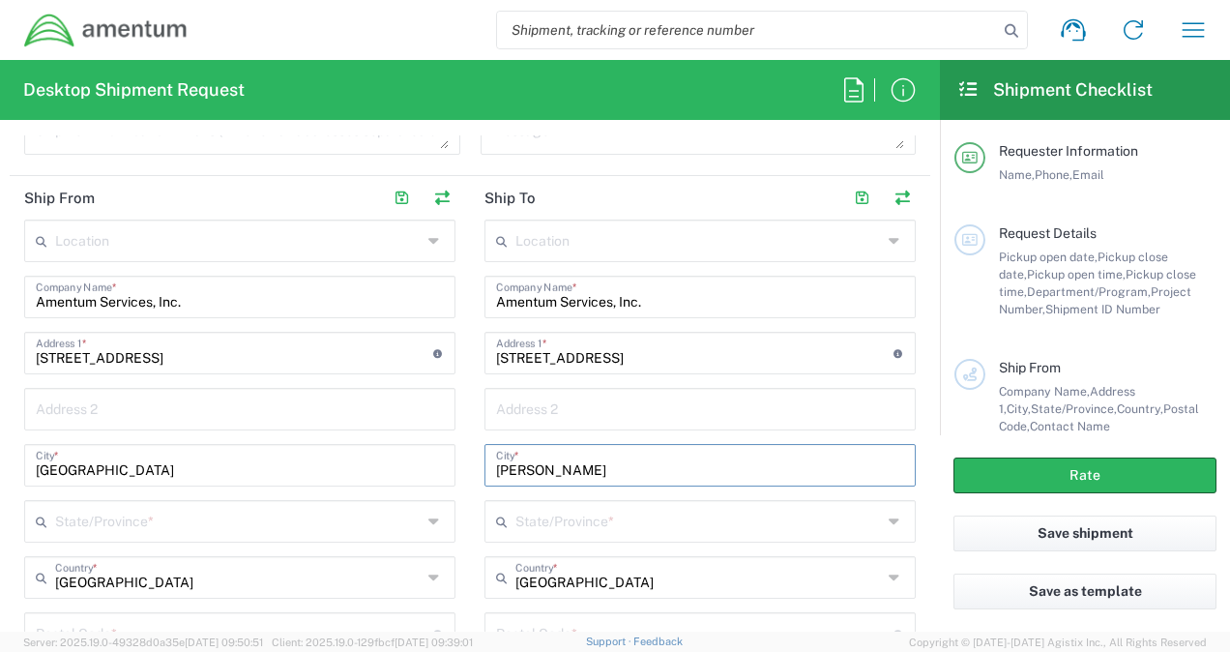
scroll to position [874, 0]
type input "[PERSON_NAME]"
click at [308, 527] on input "text" at bounding box center [238, 518] width 366 height 34
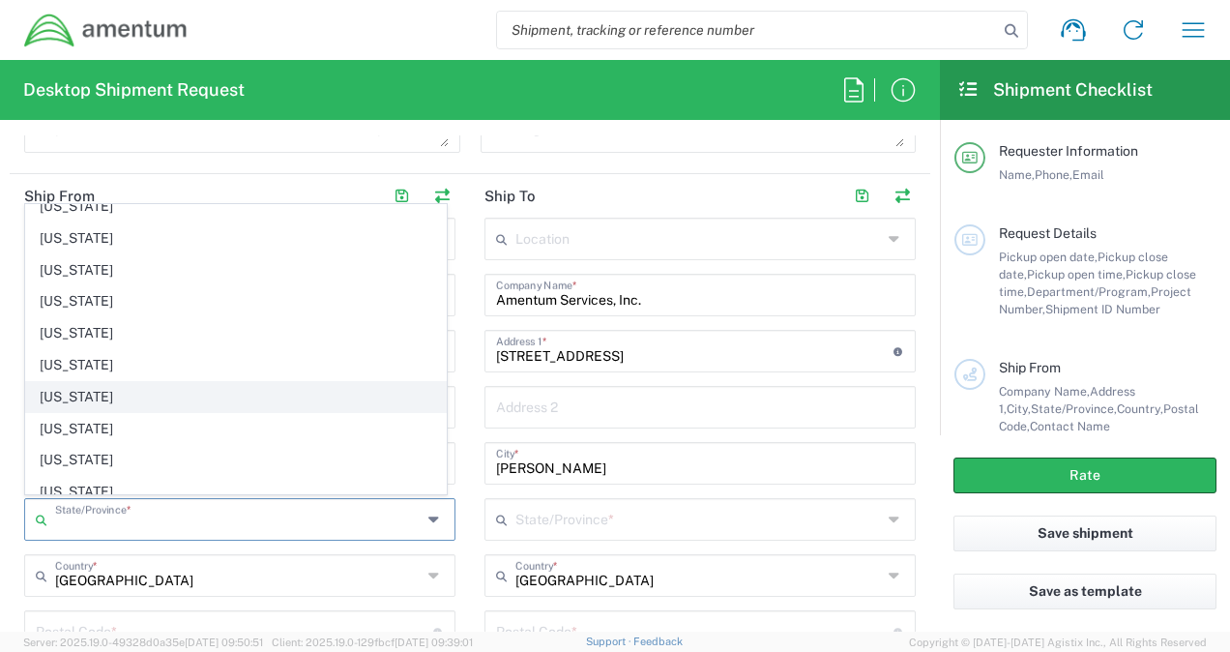
scroll to position [522, 0]
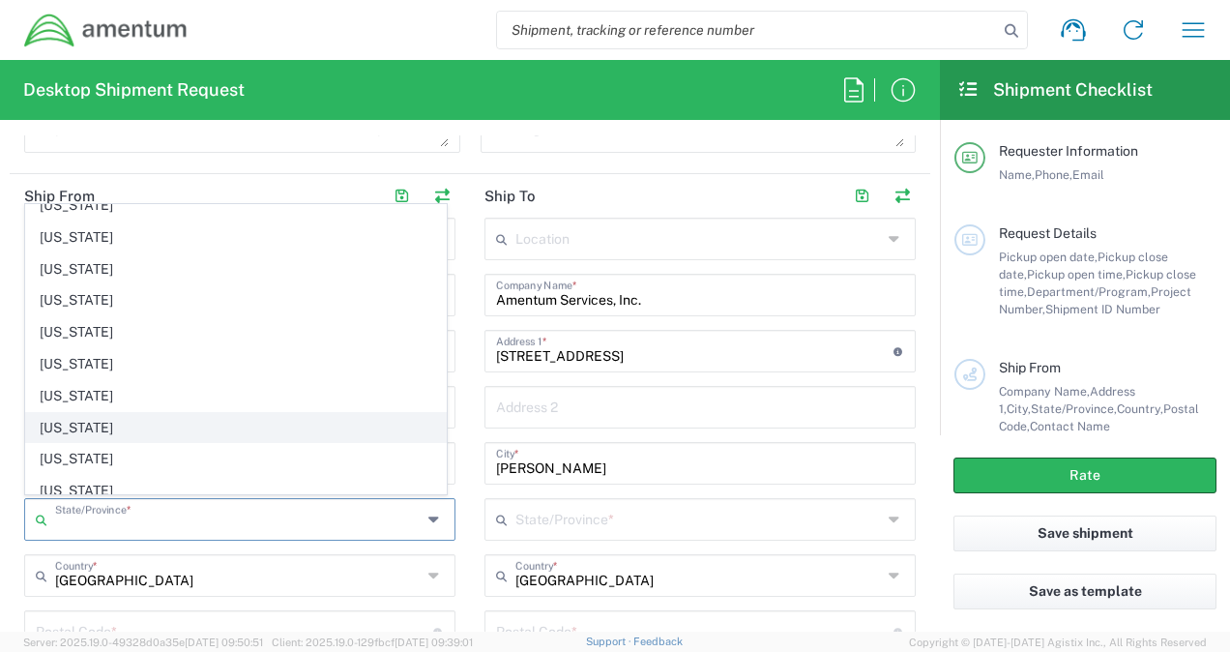
click at [106, 413] on span "[US_STATE]" at bounding box center [236, 428] width 420 height 30
type input "[US_STATE]"
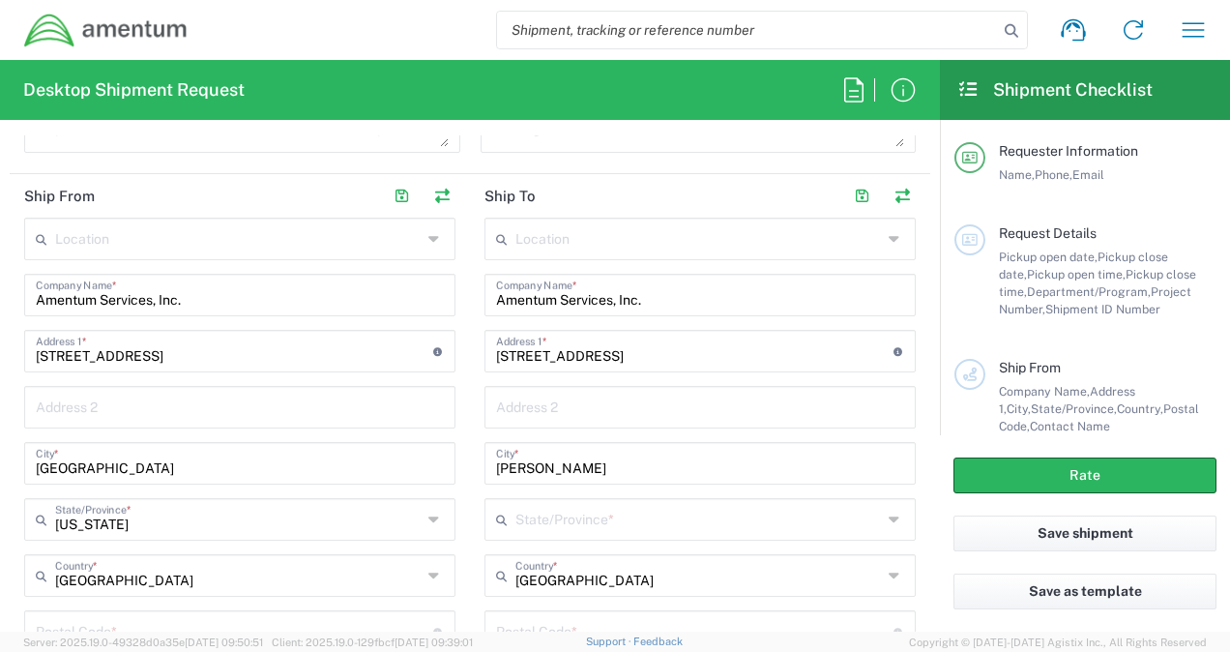
click at [593, 519] on input "text" at bounding box center [698, 518] width 366 height 34
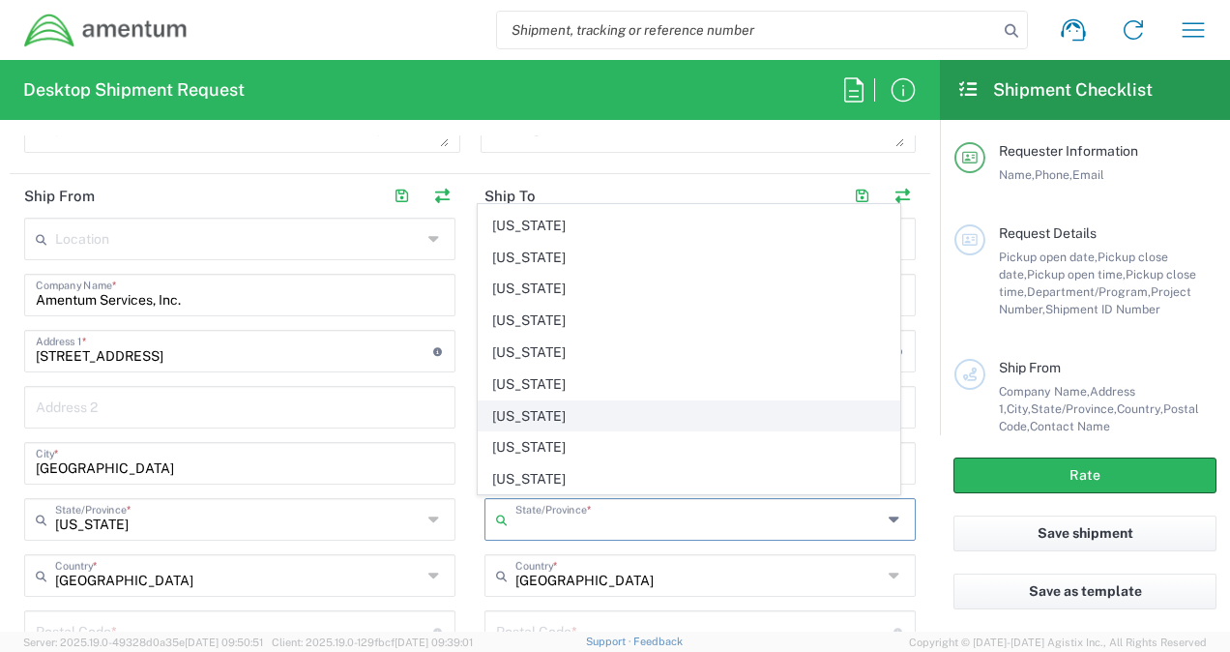
scroll to position [535, 0]
click at [530, 400] on span "[US_STATE]" at bounding box center [689, 415] width 420 height 30
type input "[US_STATE]"
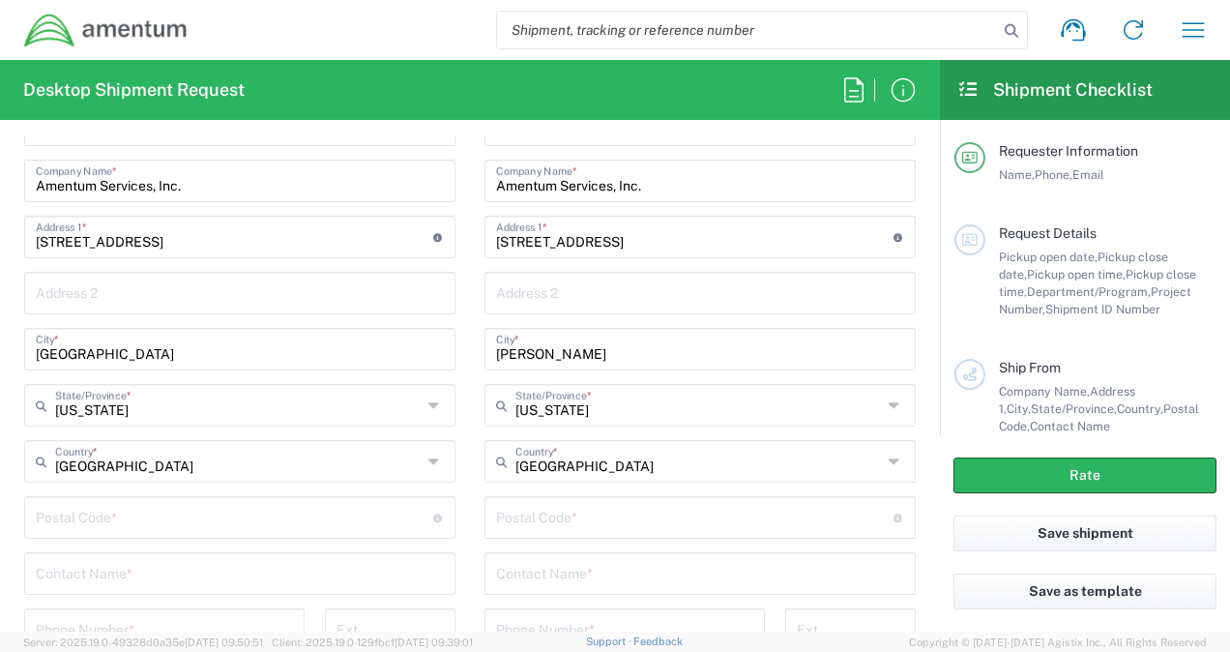
scroll to position [995, 0]
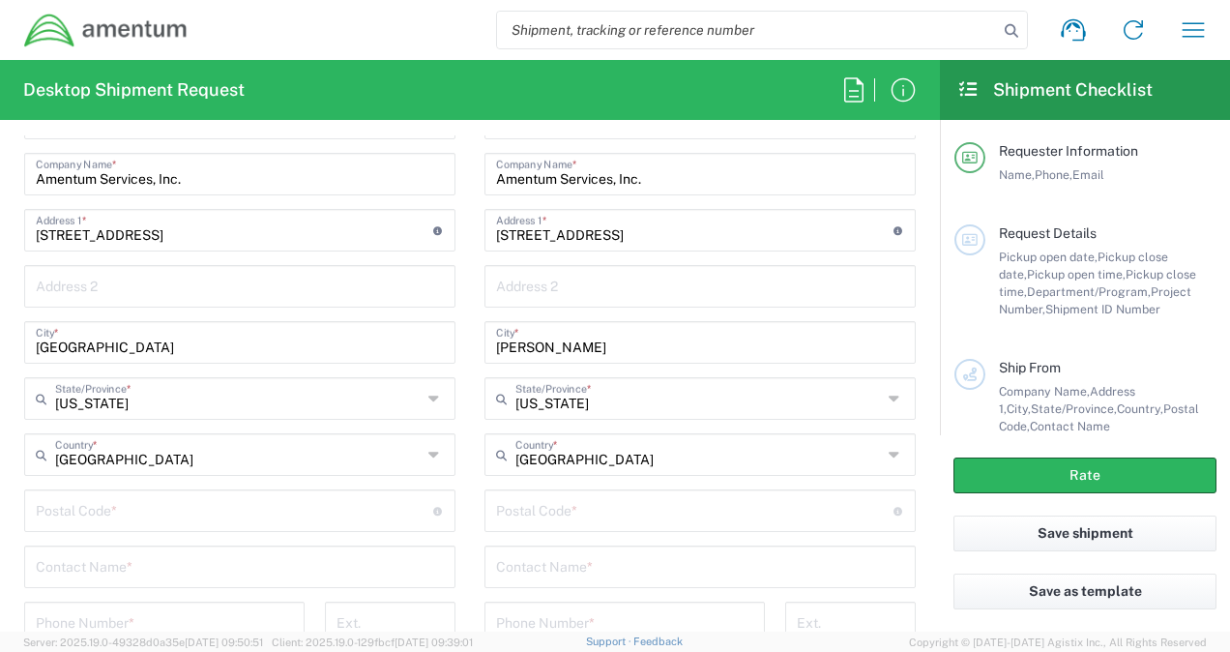
click at [220, 506] on input "undefined" at bounding box center [234, 509] width 397 height 34
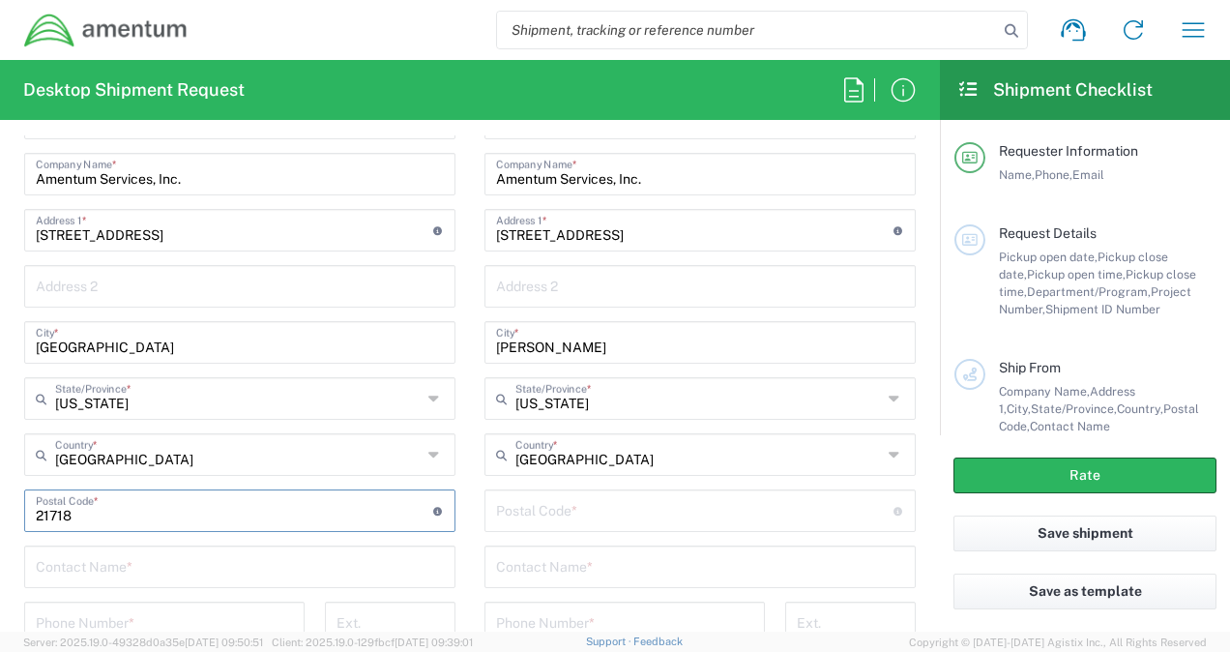
type input "21718"
click at [522, 505] on input "undefined" at bounding box center [694, 509] width 397 height 34
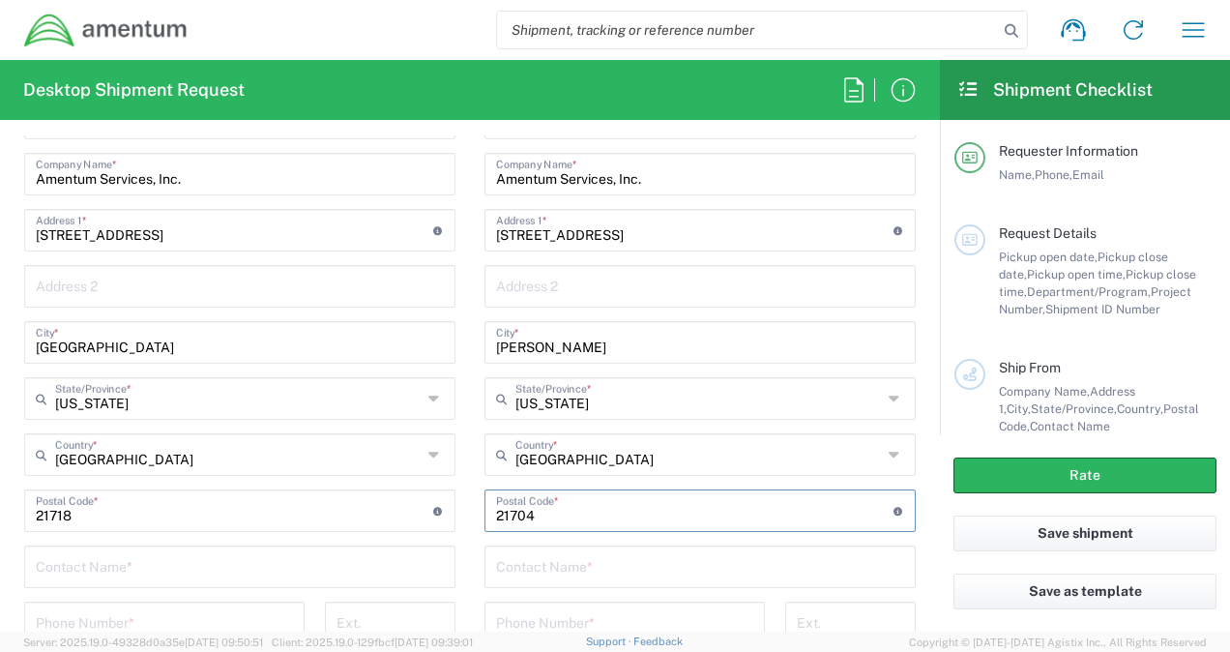
type input "21704"
click at [453, 499] on main "Location [PHONE_NUMBER] [PHONE_NUMBER] [PHONE_NUMBER] [PHONE_NUMBER] [PHONE_NUM…" at bounding box center [240, 449] width 460 height 704
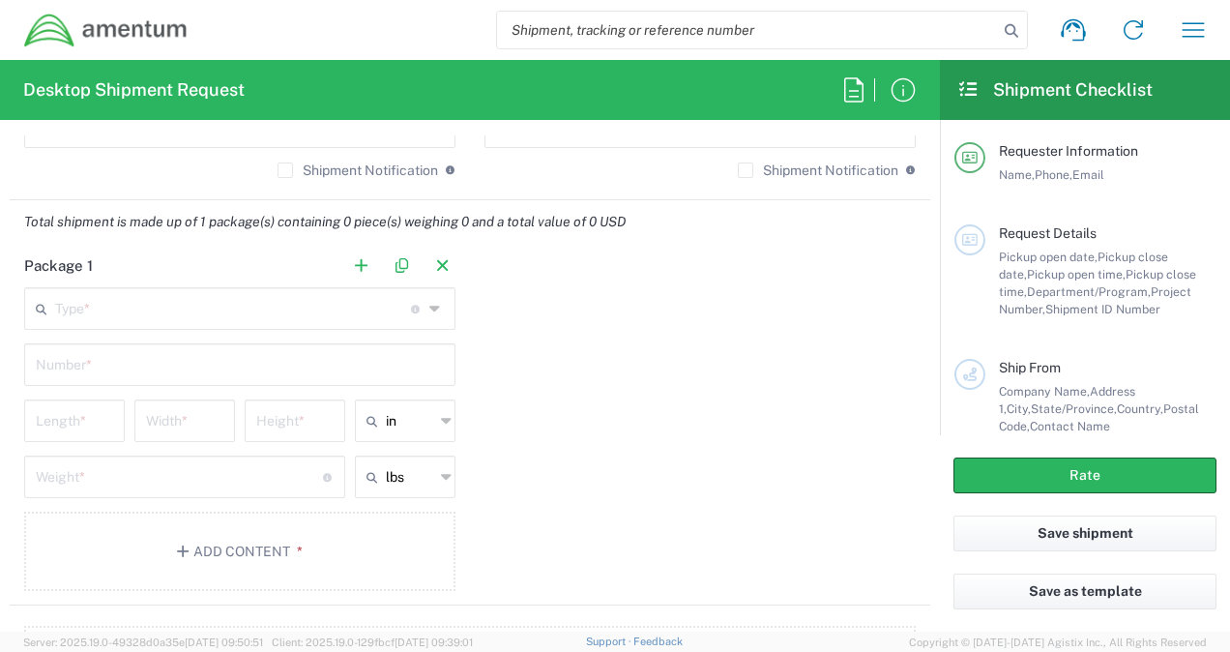
scroll to position [1604, 0]
click at [256, 300] on input "text" at bounding box center [233, 306] width 356 height 34
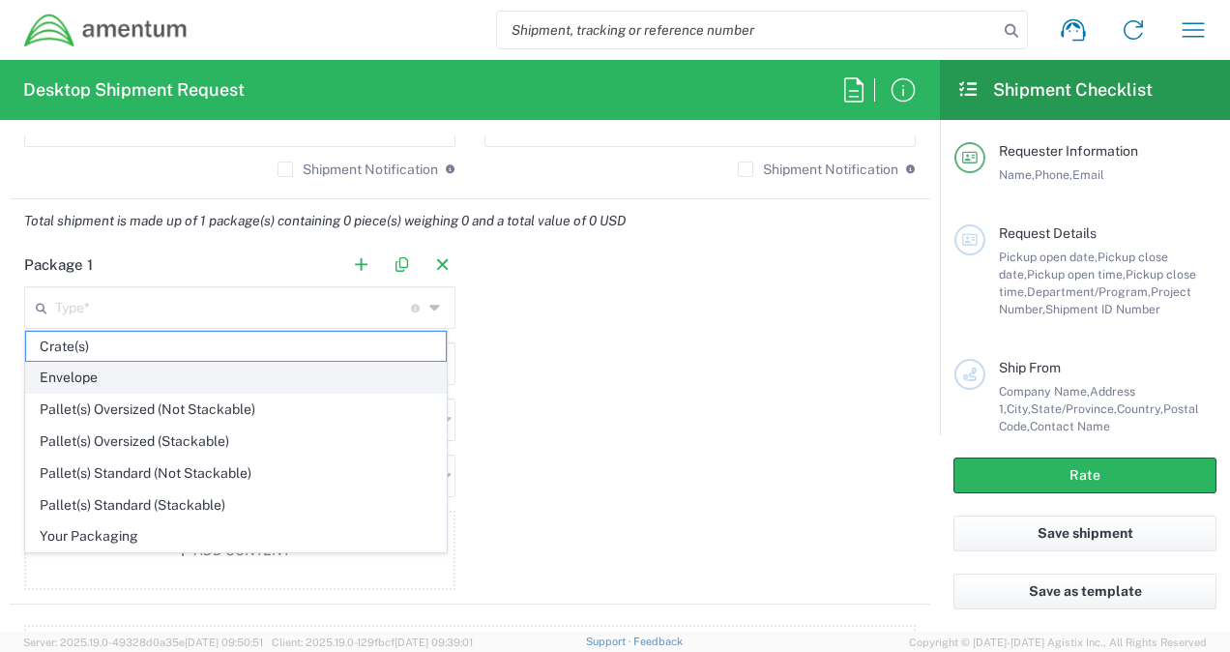
click at [181, 369] on span "Envelope" at bounding box center [236, 378] width 420 height 30
type input "Envelope"
type input "1"
type input "9.5"
type input "12.5"
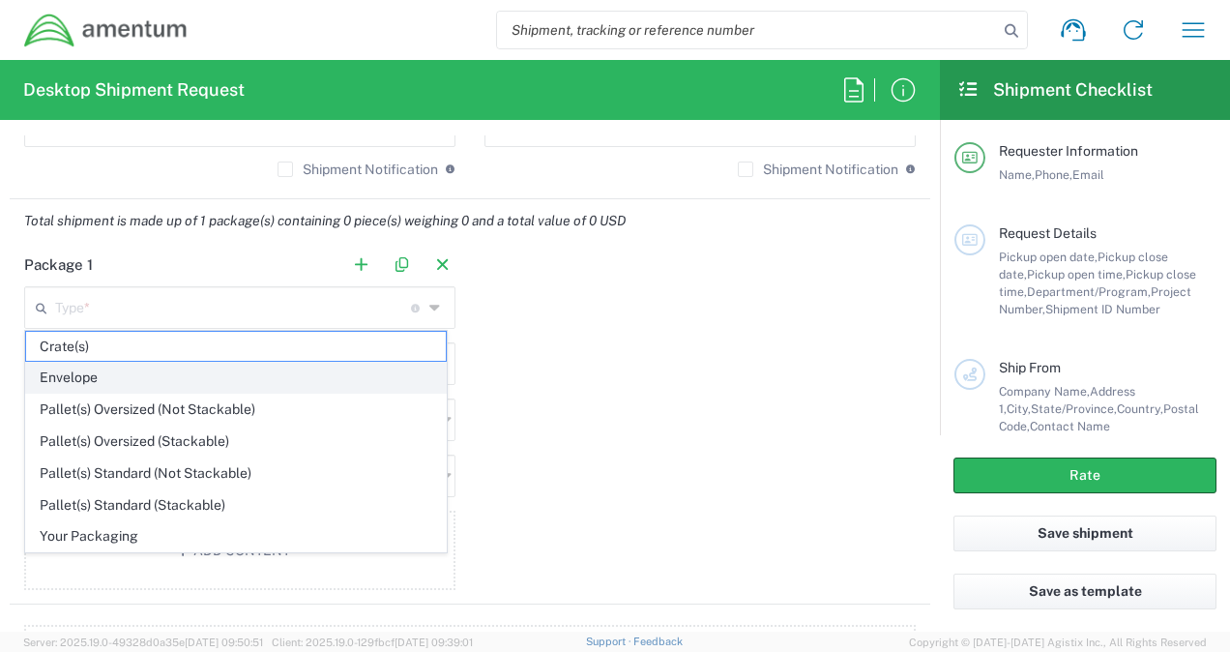
type input "0.25"
type input "1"
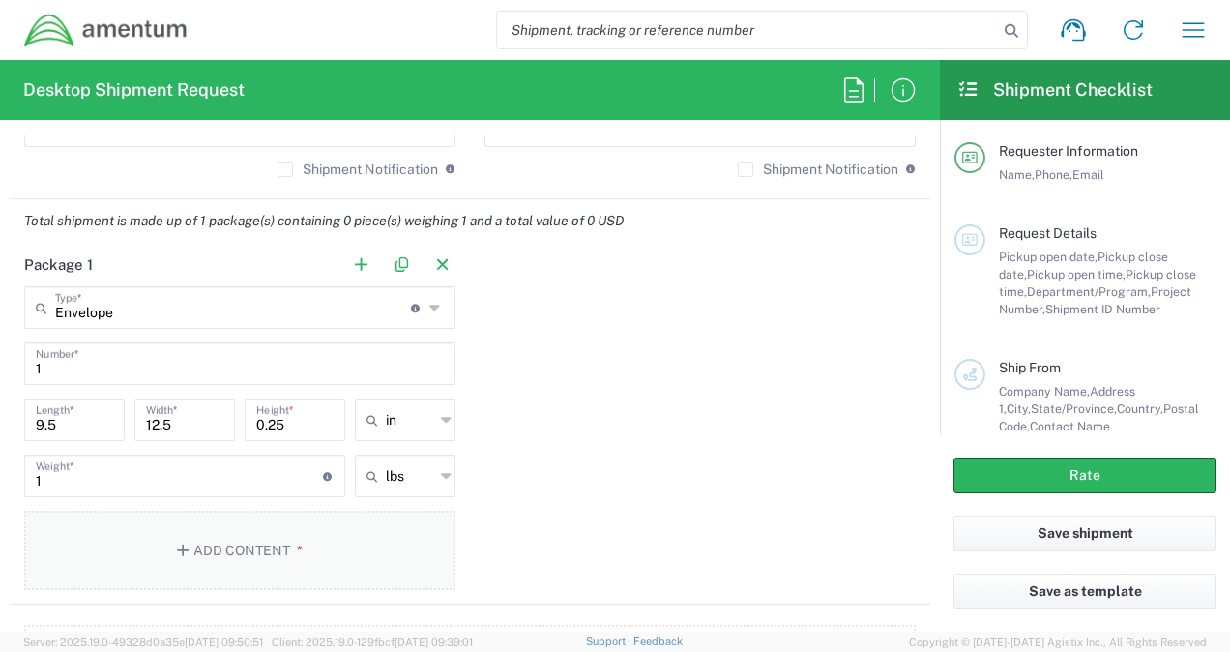
click at [247, 545] on button "Add Content *" at bounding box center [239, 550] width 431 height 79
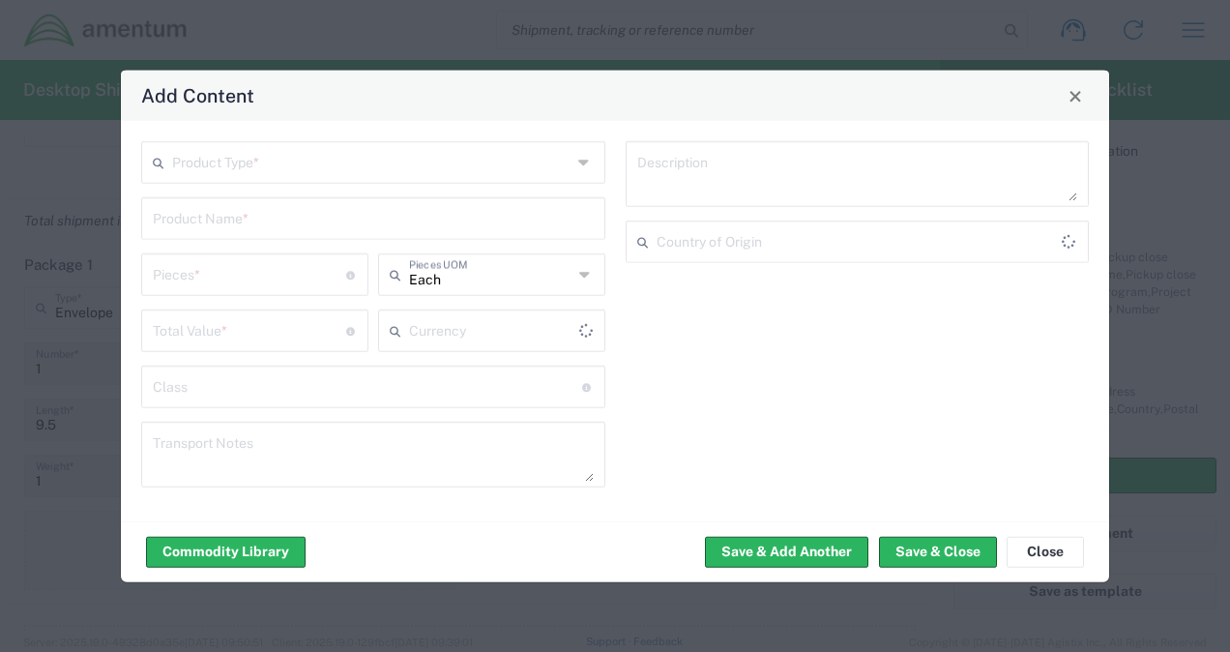
type input "US Dollar"
click at [351, 163] on input "text" at bounding box center [371, 161] width 399 height 34
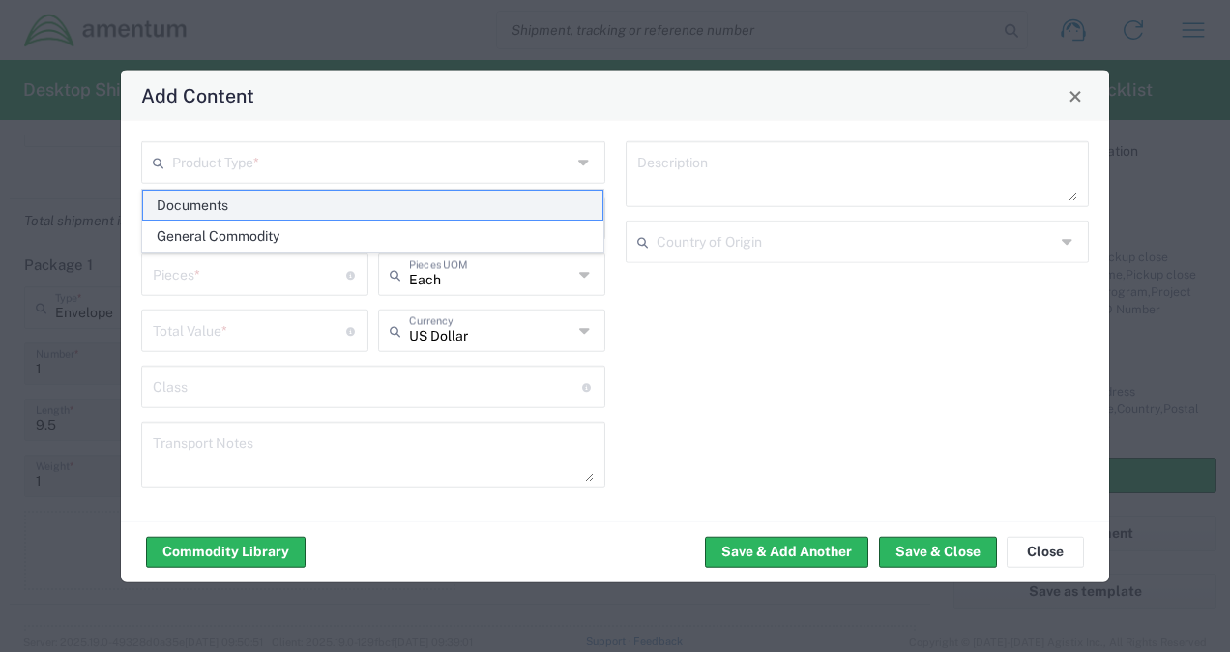
click at [269, 201] on span "Documents" at bounding box center [373, 205] width 460 height 30
type input "Documents"
type input "1"
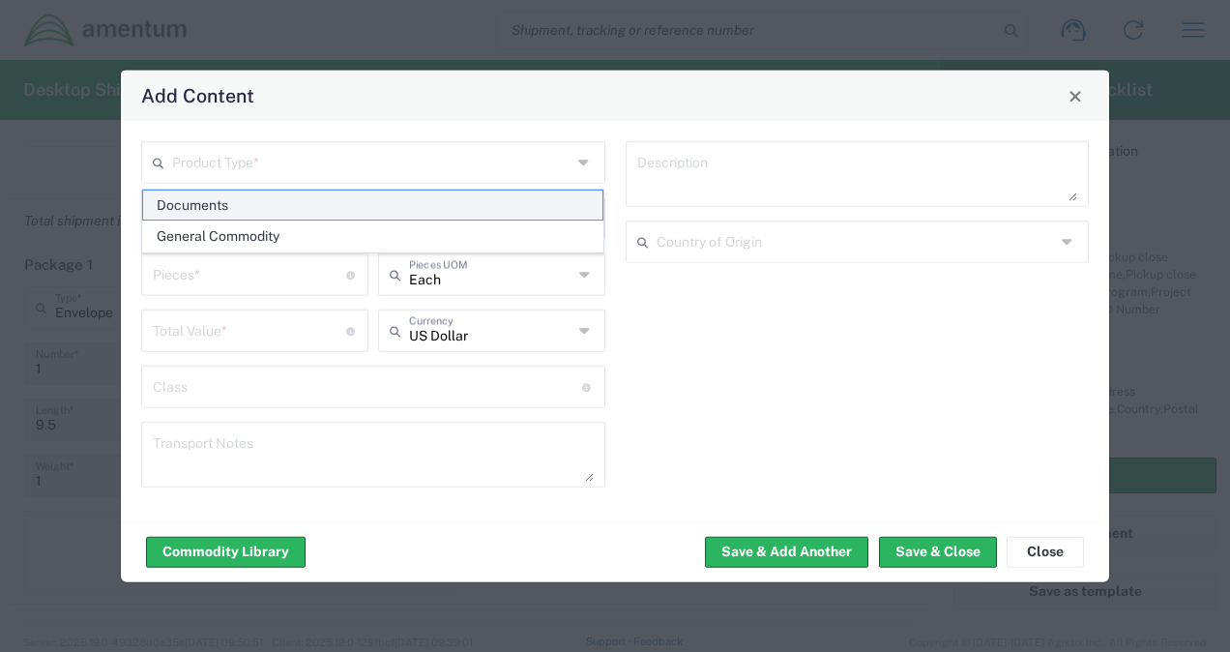
type textarea "Documents"
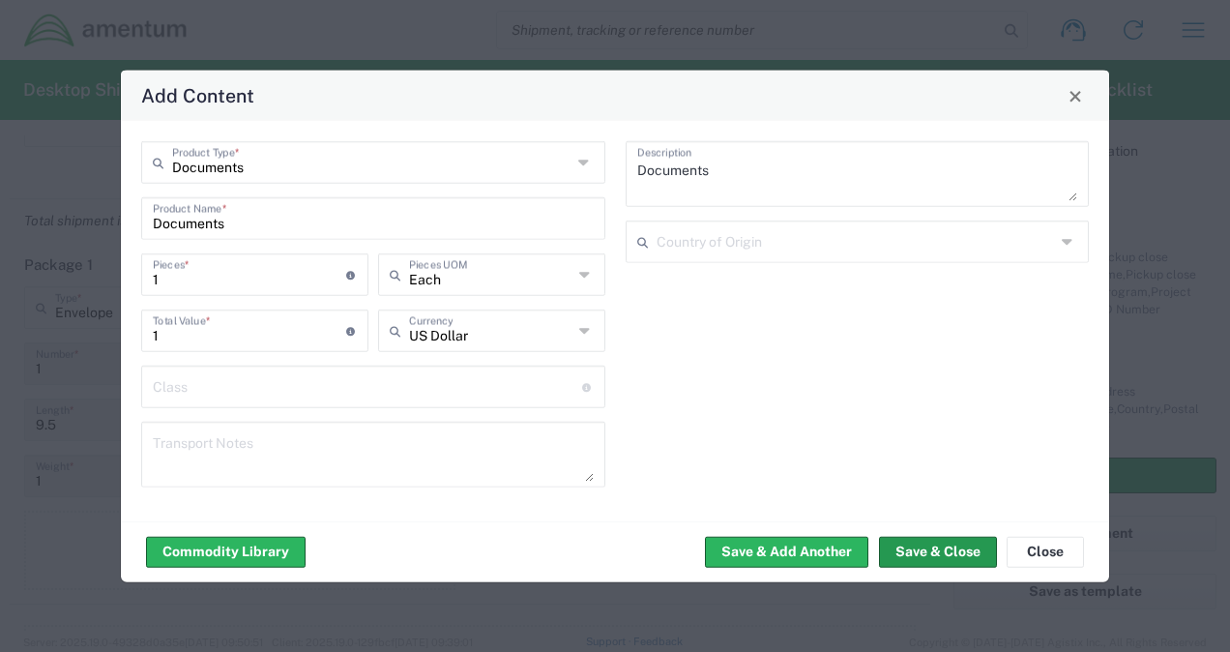
click at [917, 540] on button "Save & Close" at bounding box center [938, 551] width 118 height 31
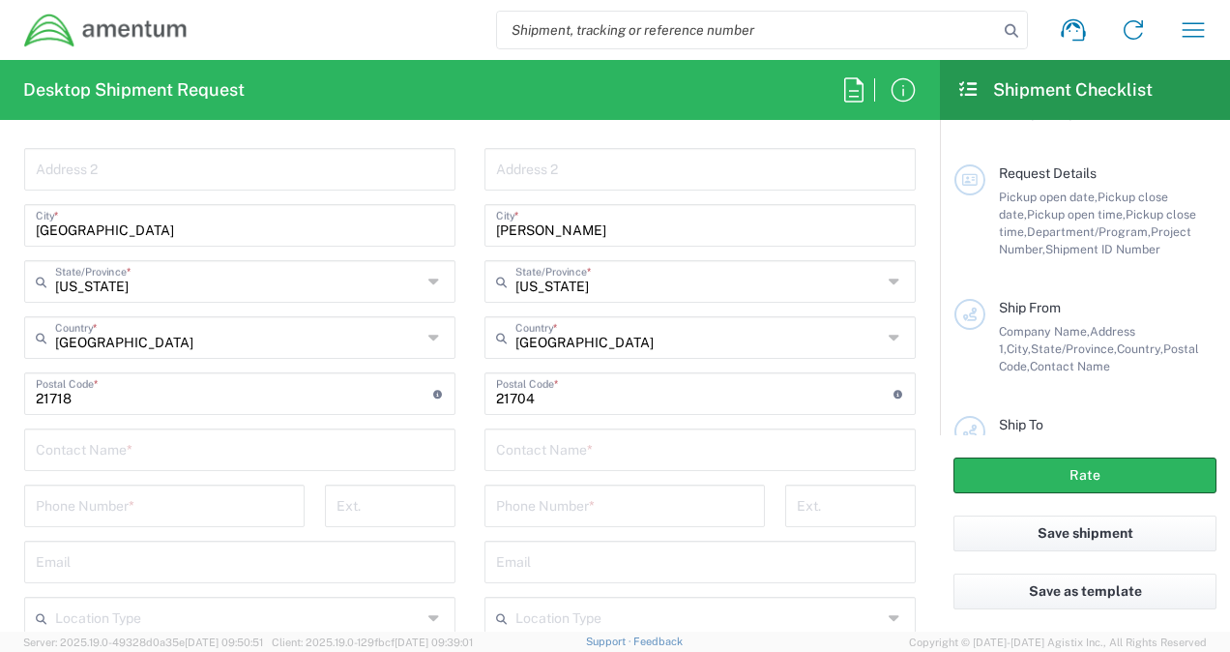
scroll to position [1119, 0]
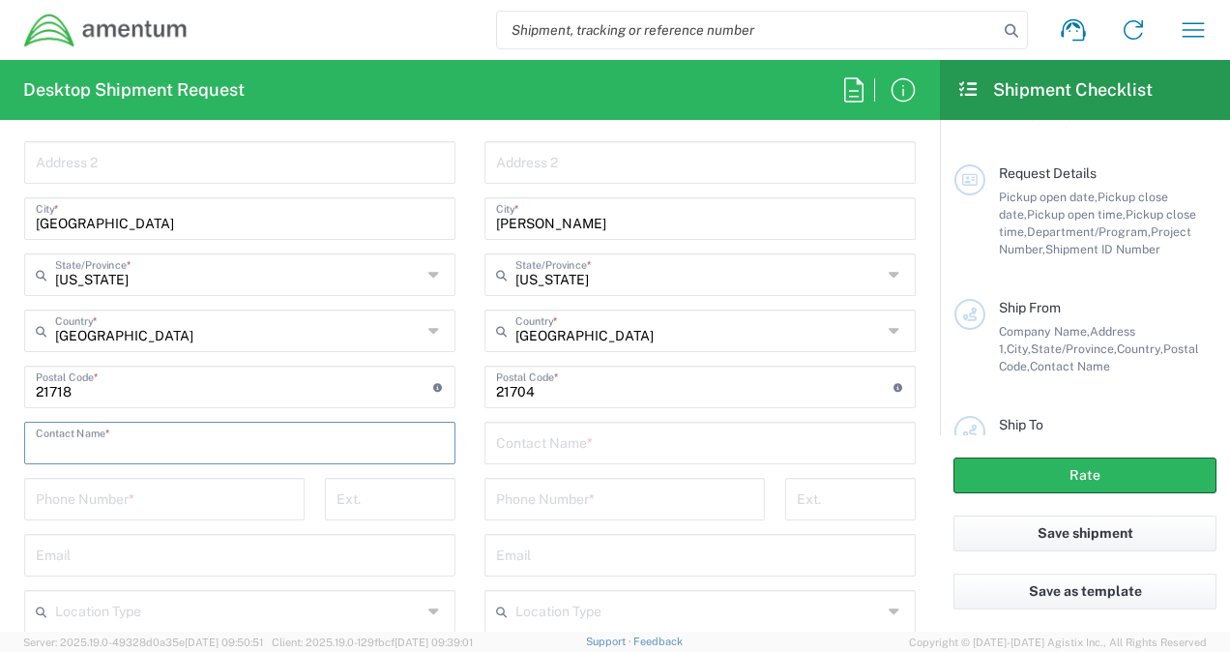
click at [257, 428] on input "text" at bounding box center [240, 441] width 408 height 34
type input "[PERSON_NAME]"
click at [168, 505] on input "tel" at bounding box center [164, 498] width 257 height 34
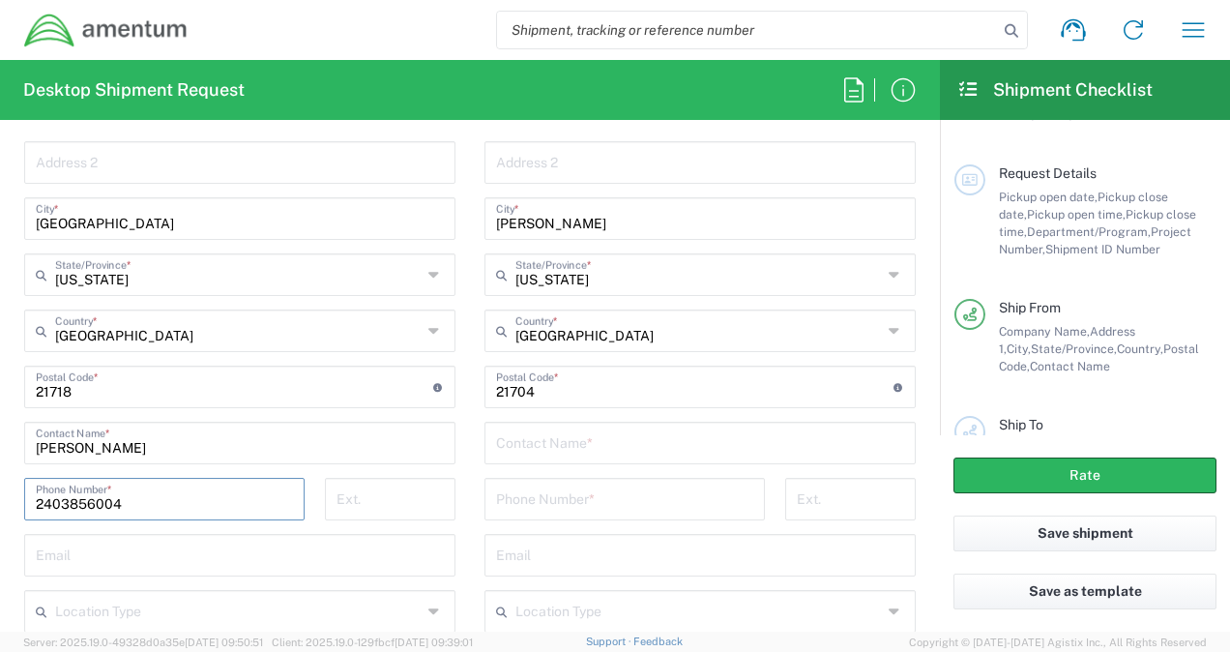
type input "2403856004"
click at [556, 435] on input "text" at bounding box center [700, 441] width 408 height 34
type input "M"
type input "[PERSON_NAME]"
click at [551, 512] on div "Phone Number *" at bounding box center [624, 499] width 280 height 43
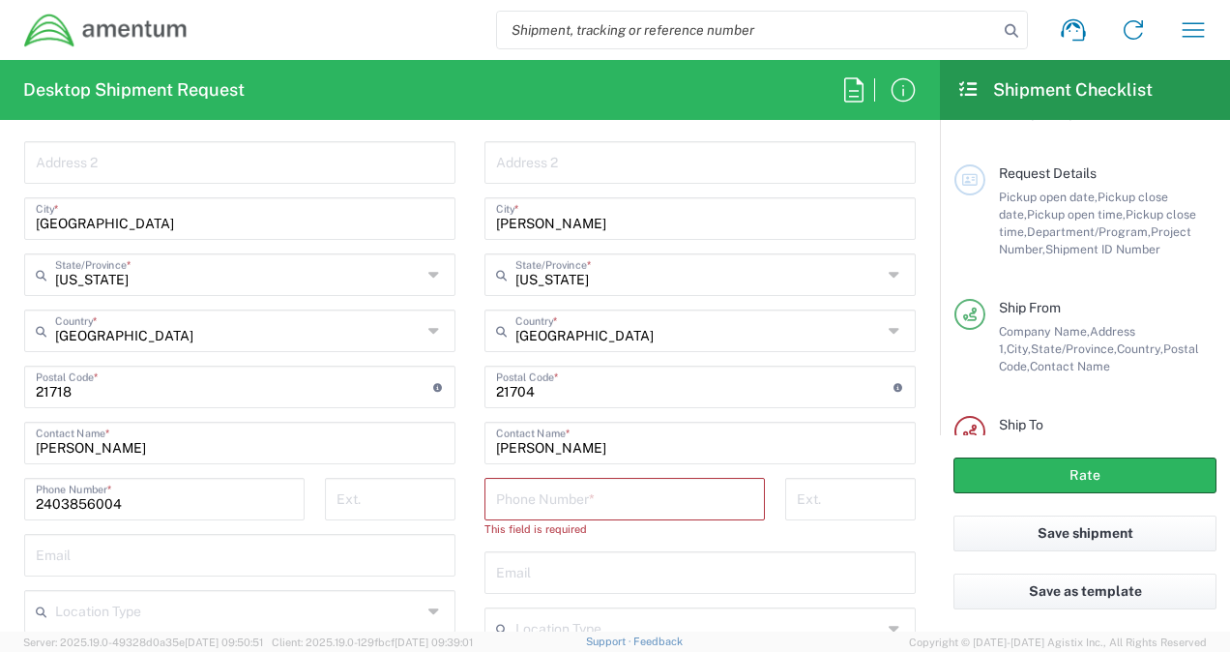
click at [7, 313] on form "Requester Information [PERSON_NAME] Name * [PHONE_NUMBER] Phone * [PERSON_NAME]…" at bounding box center [470, 383] width 940 height 496
click at [541, 501] on input "tel" at bounding box center [624, 498] width 257 height 34
type input "3019444567"
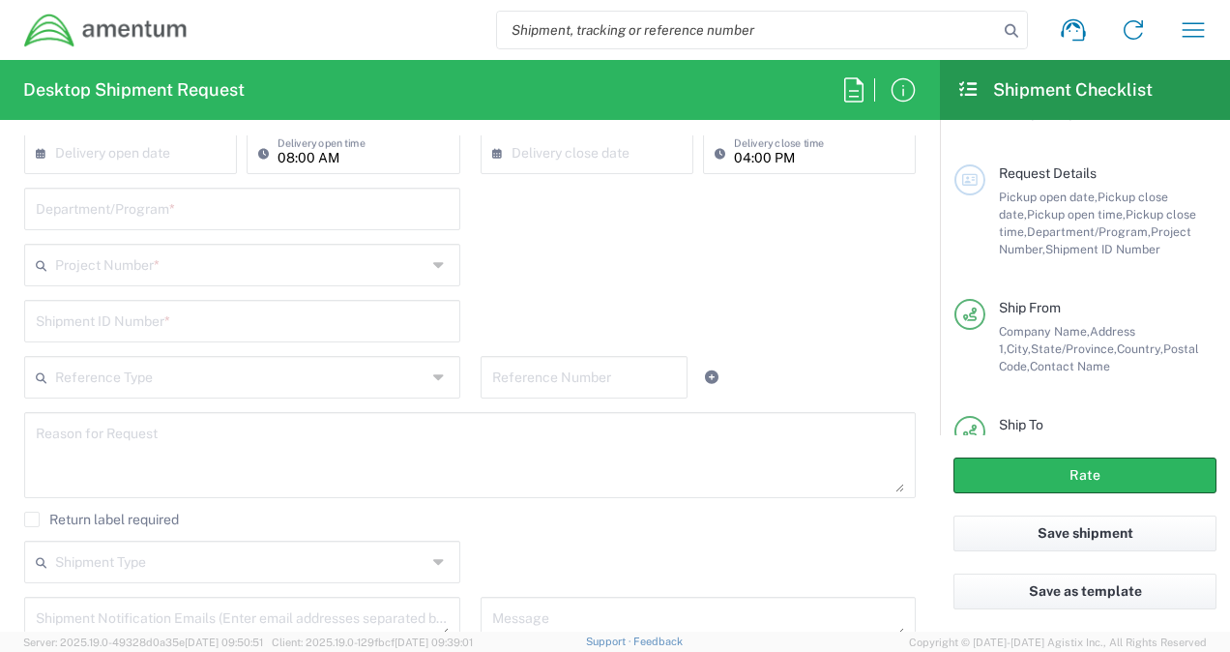
scroll to position [230, 0]
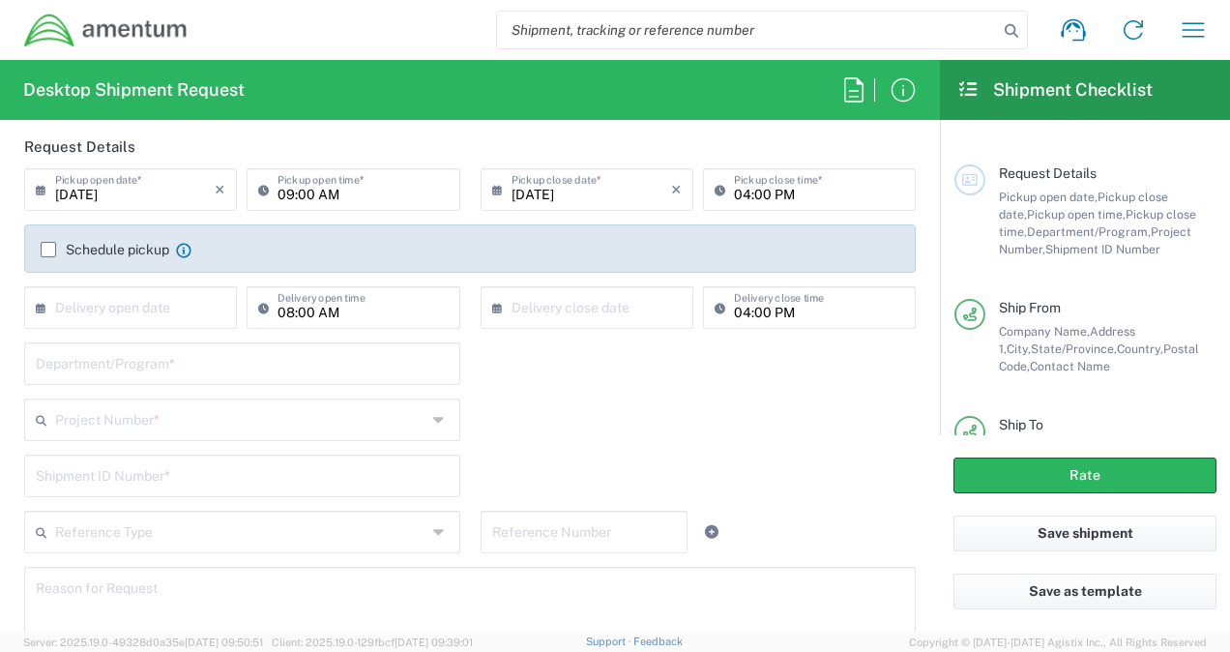
click at [364, 422] on input "text" at bounding box center [240, 418] width 371 height 34
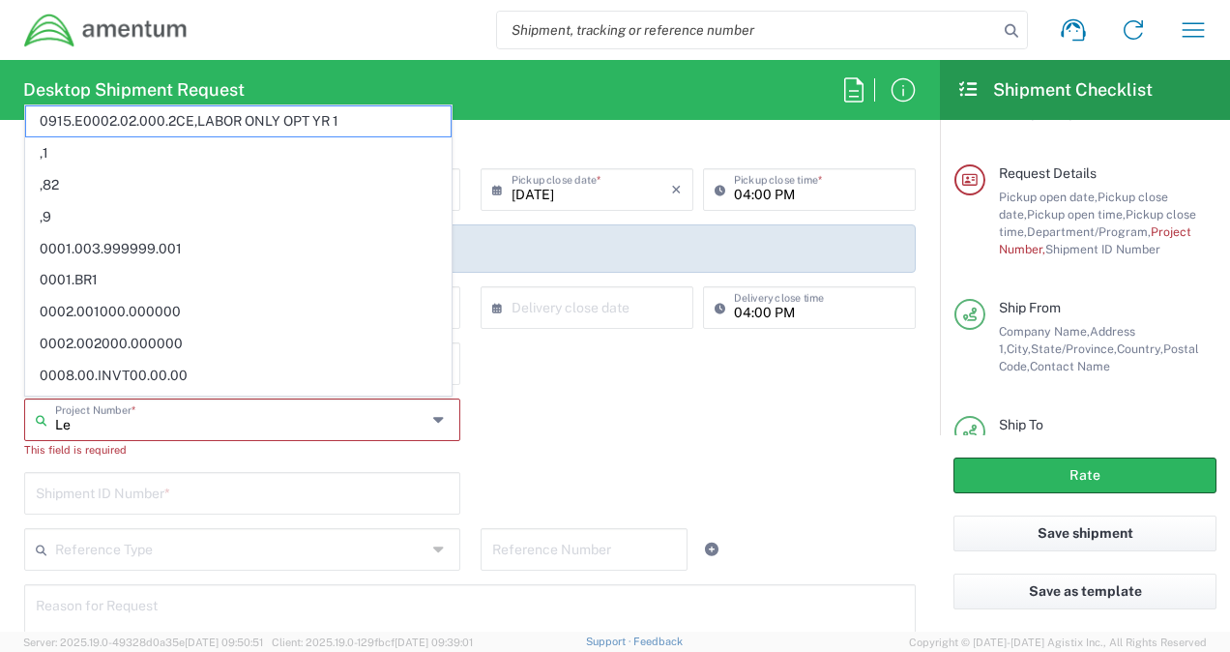
type input "L"
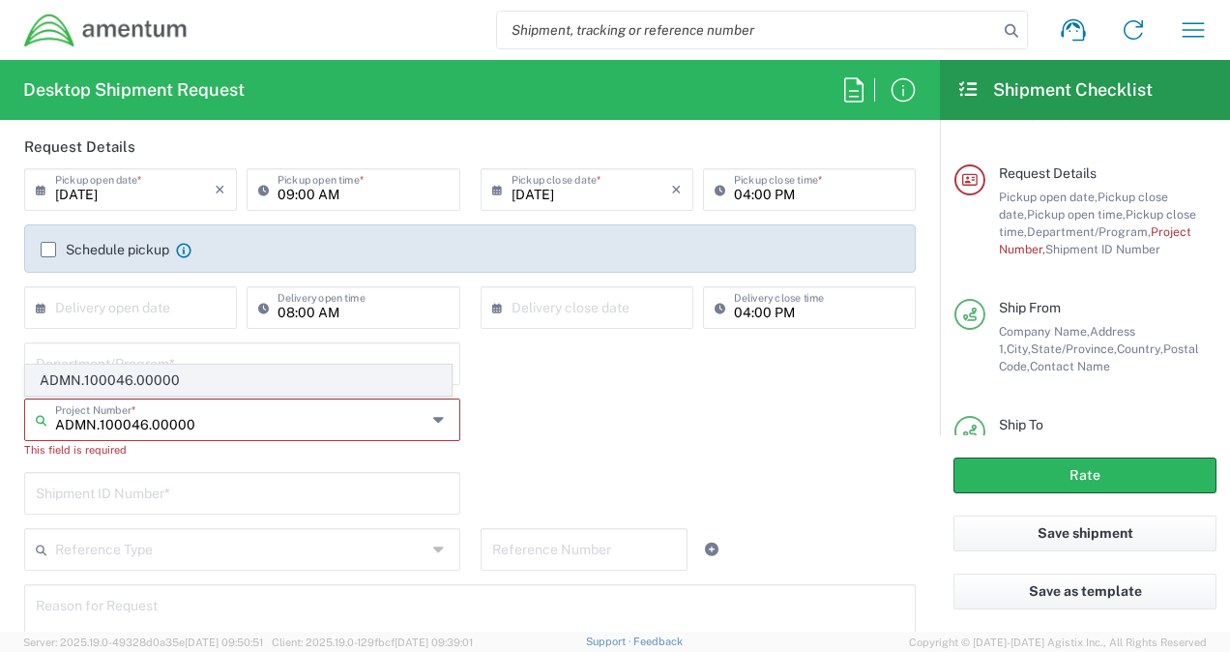
type input "ADMN.100046.00000"
click at [257, 382] on span "ADMN.100046.00000" at bounding box center [238, 380] width 424 height 30
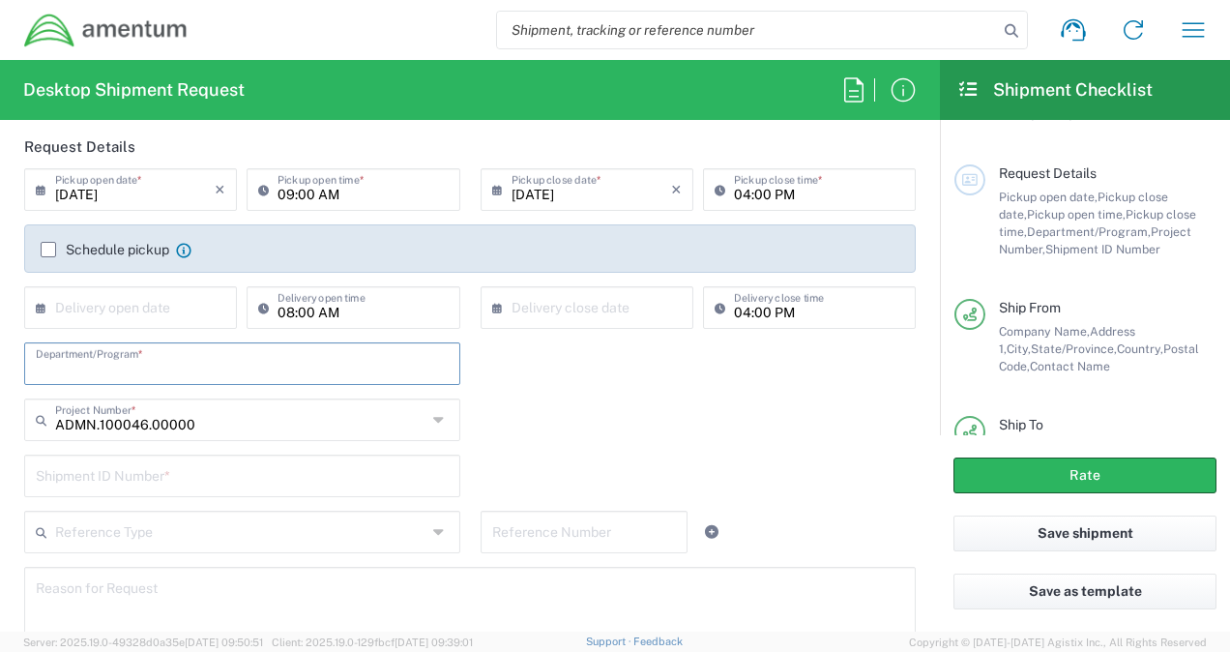
click at [227, 364] on input "text" at bounding box center [242, 362] width 413 height 34
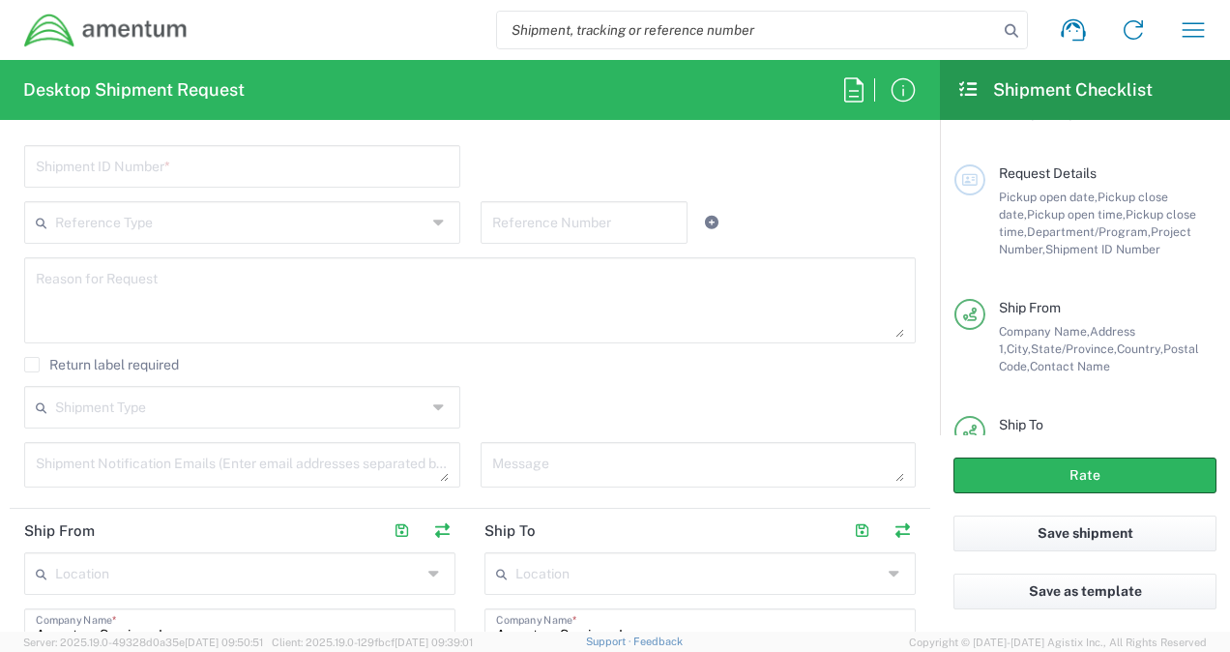
scroll to position [437, 0]
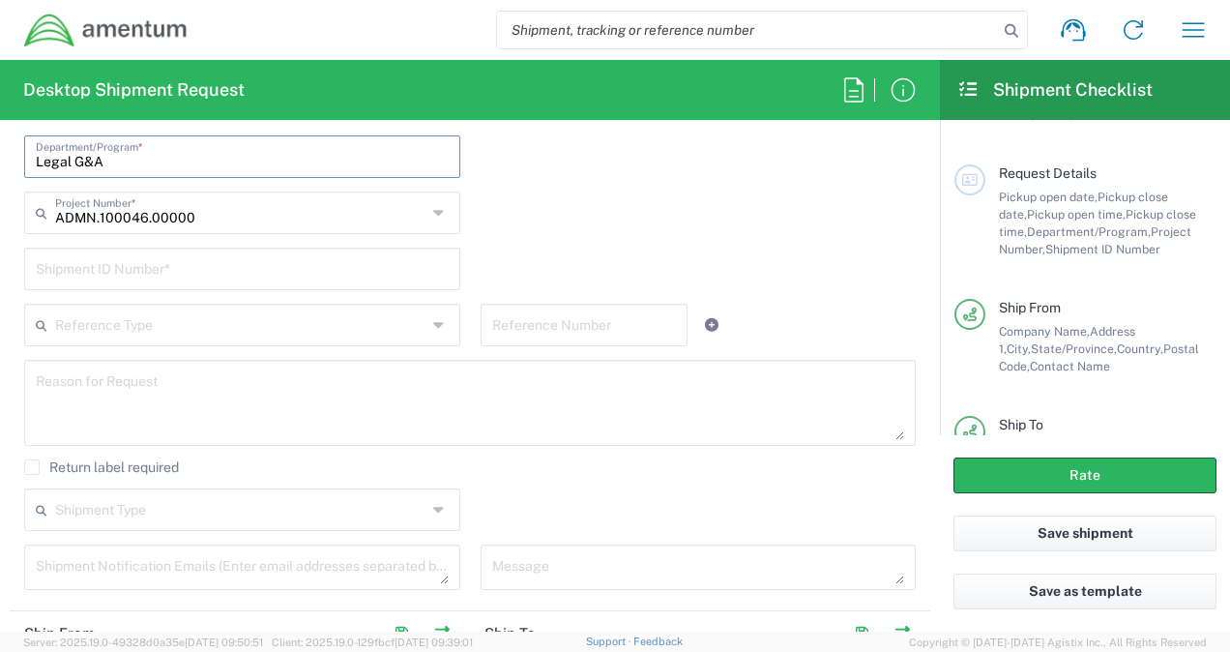
type input "Legal G&A"
click at [265, 277] on input "text" at bounding box center [242, 267] width 413 height 34
type input "0001"
click at [517, 275] on div "0001 Shipment ID Number *" at bounding box center [471, 276] width 912 height 56
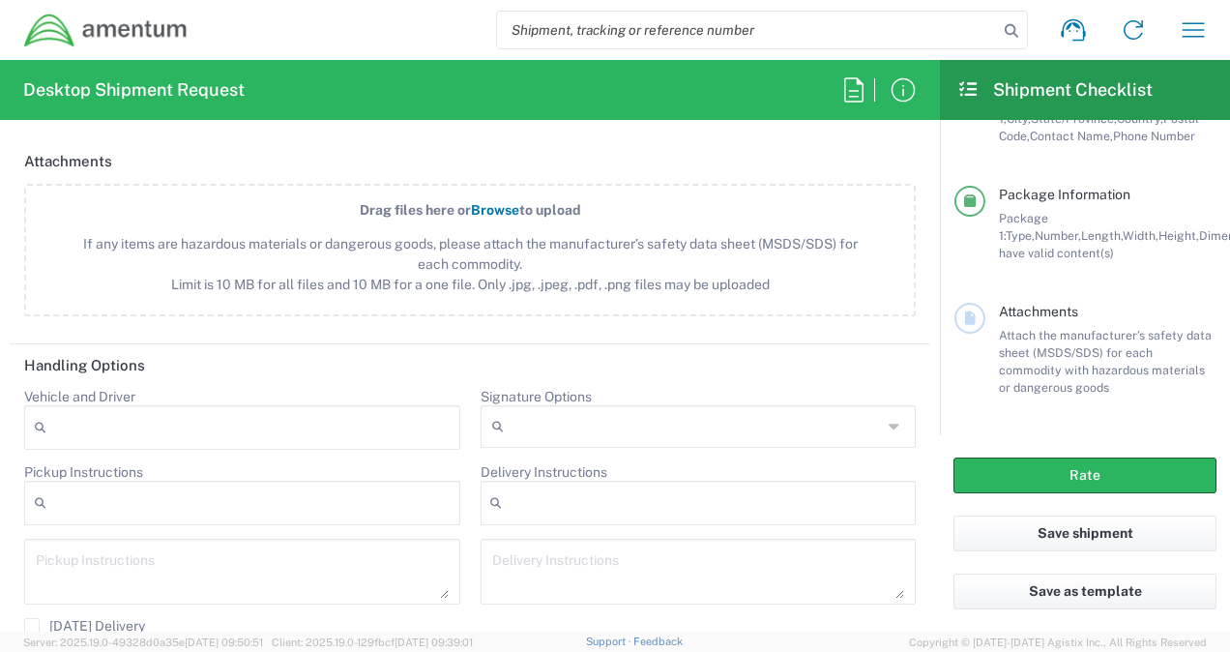
scroll to position [2592, 0]
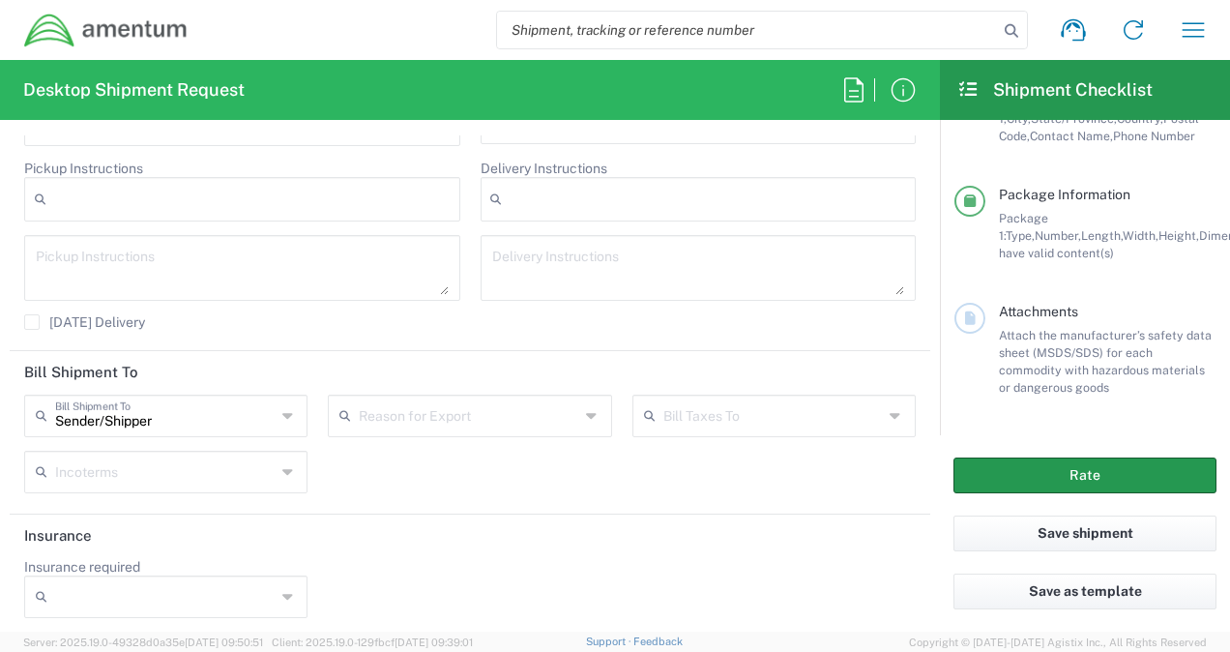
click at [988, 479] on button "Rate" at bounding box center [1084, 475] width 263 height 36
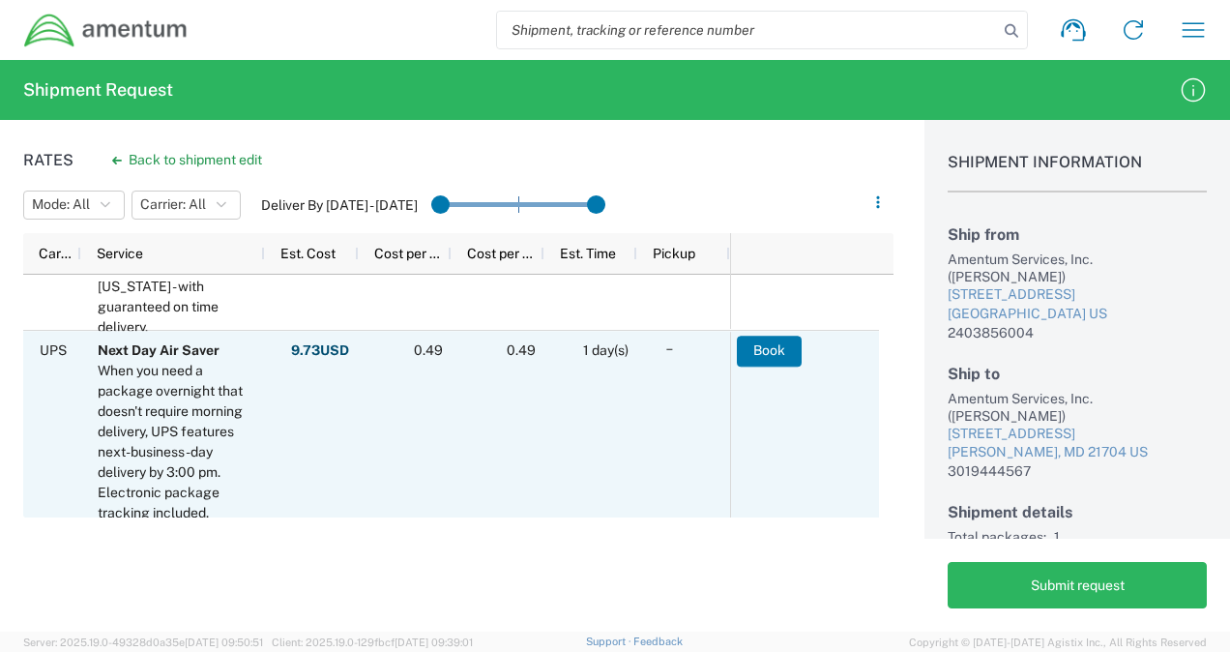
scroll to position [90, 0]
click at [761, 345] on button "Book" at bounding box center [769, 350] width 65 height 31
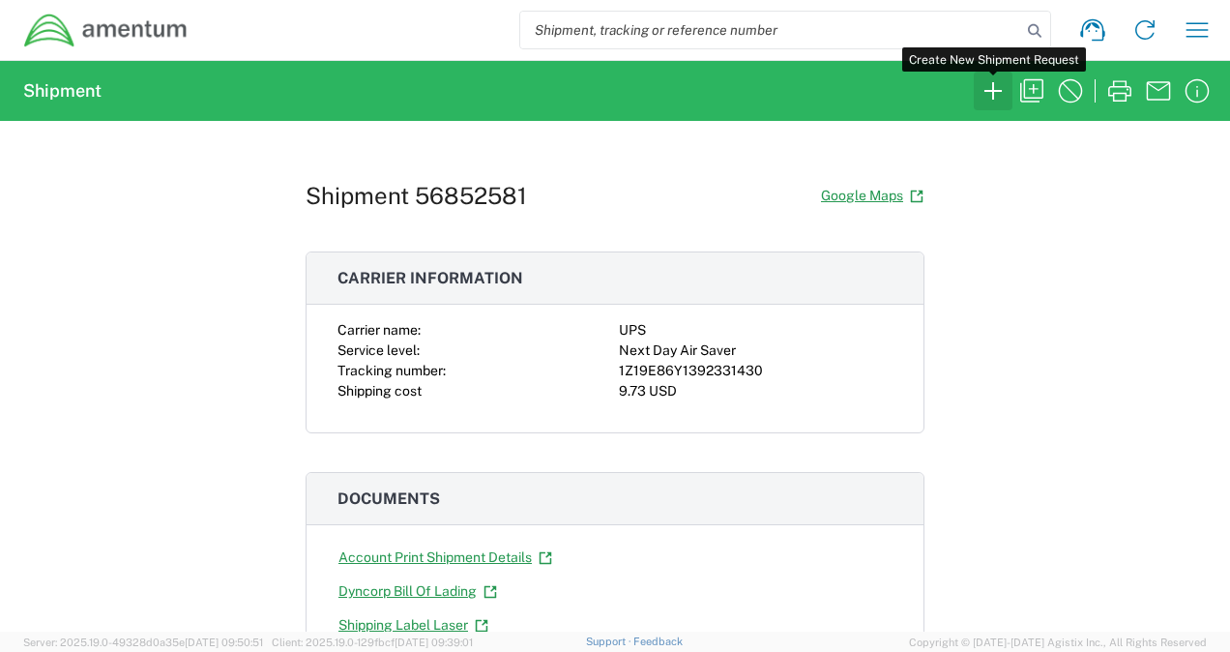
click at [985, 98] on icon "button" at bounding box center [993, 90] width 31 height 31
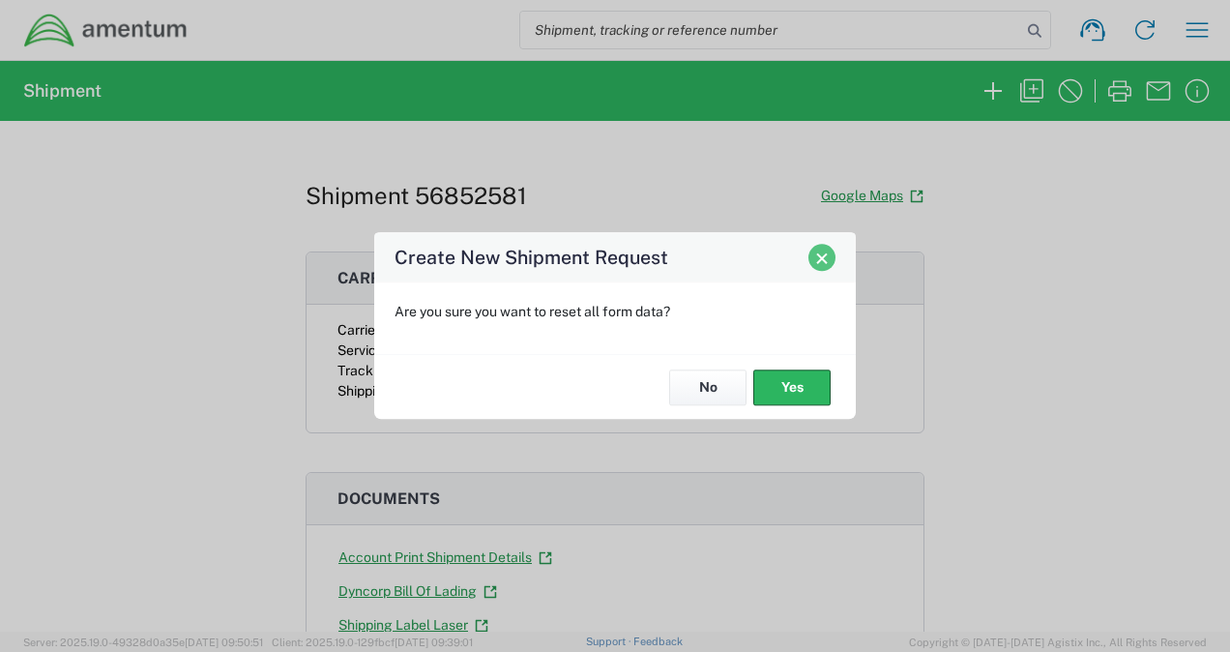
click at [820, 266] on button "Close" at bounding box center [821, 257] width 27 height 27
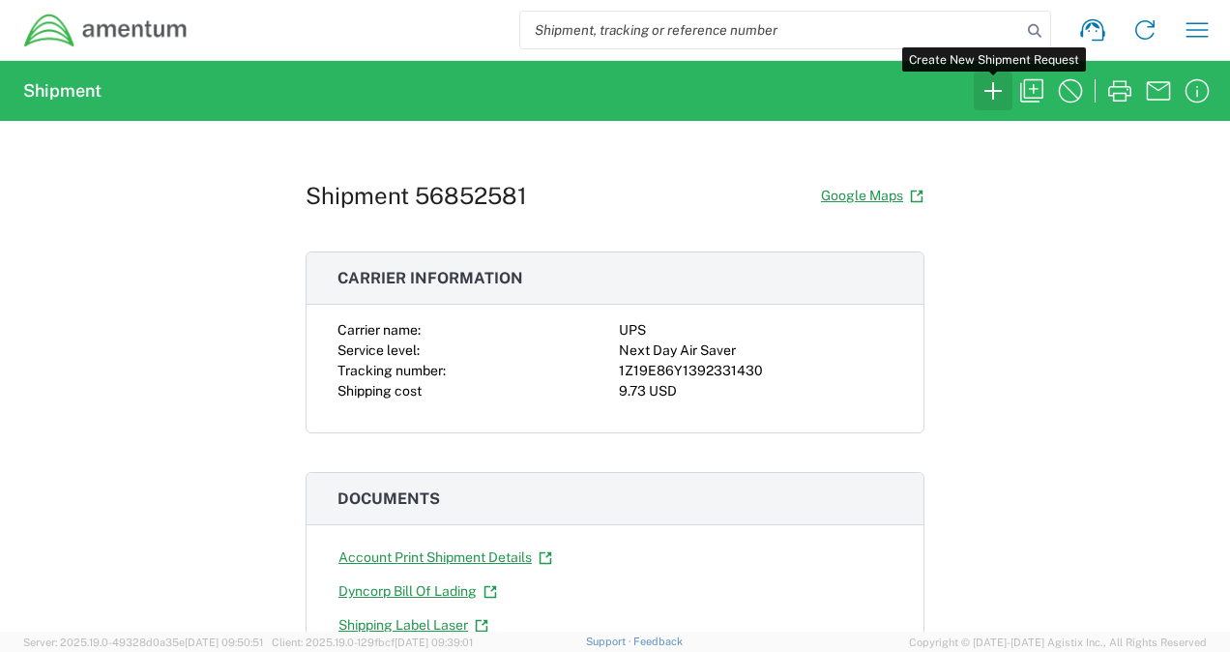
click at [993, 100] on icon "button" at bounding box center [993, 90] width 31 height 31
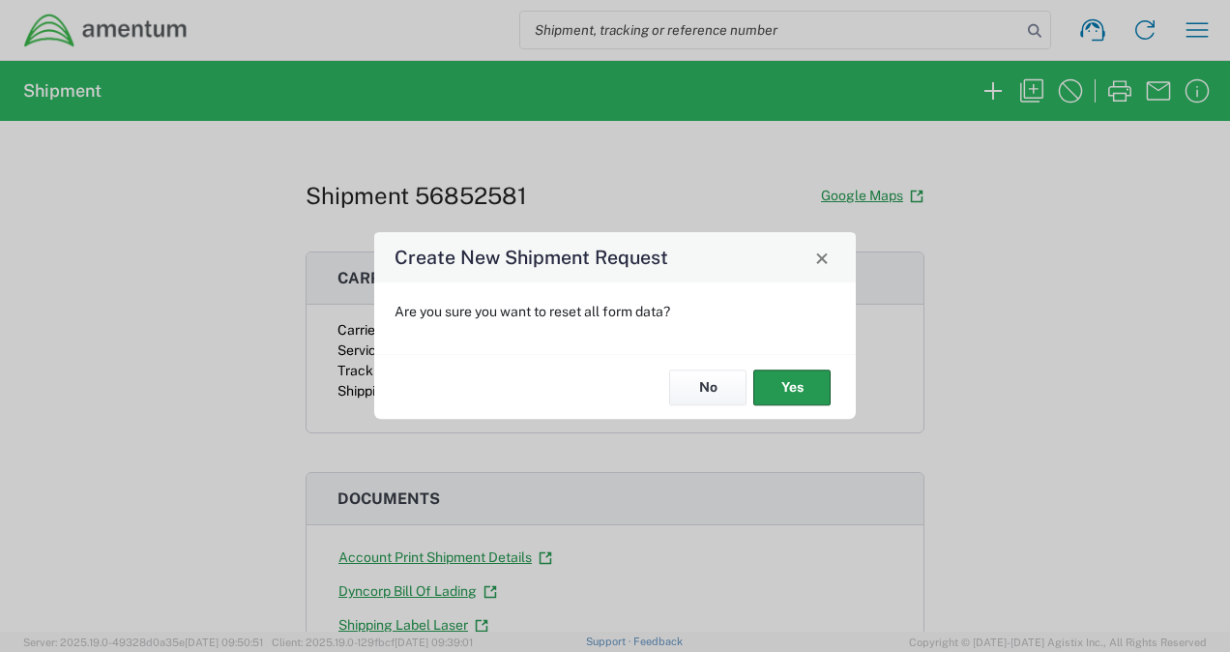
click at [781, 383] on button "Yes" at bounding box center [791, 387] width 77 height 36
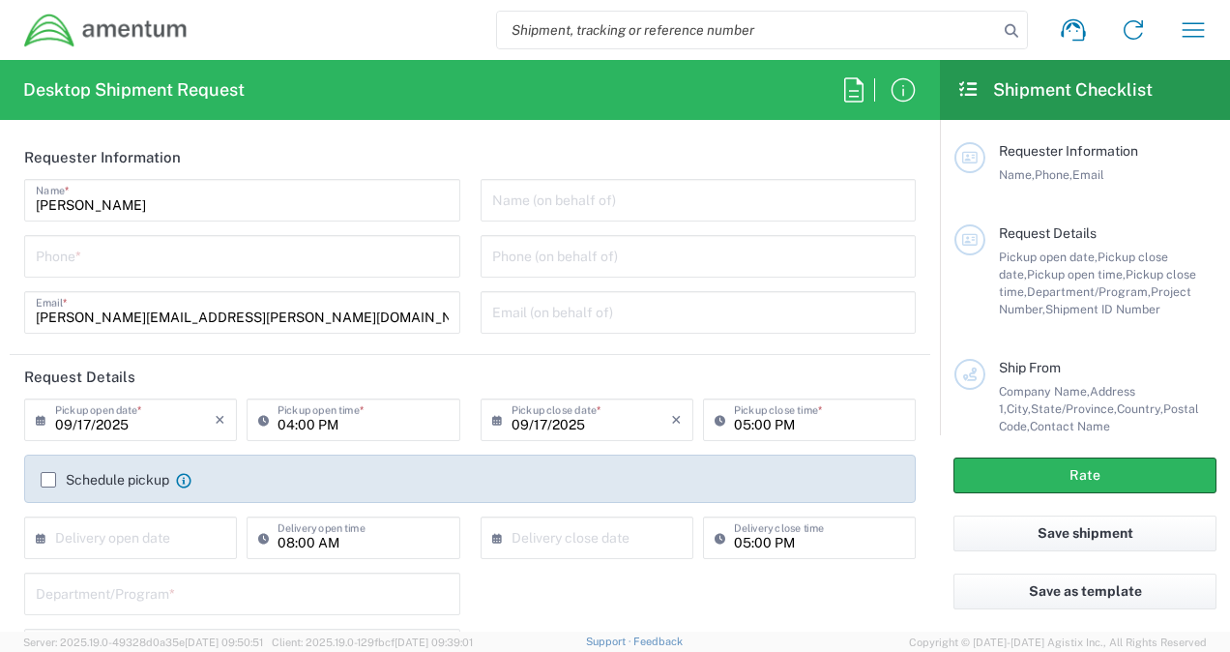
click at [274, 260] on input "tel" at bounding box center [242, 255] width 413 height 34
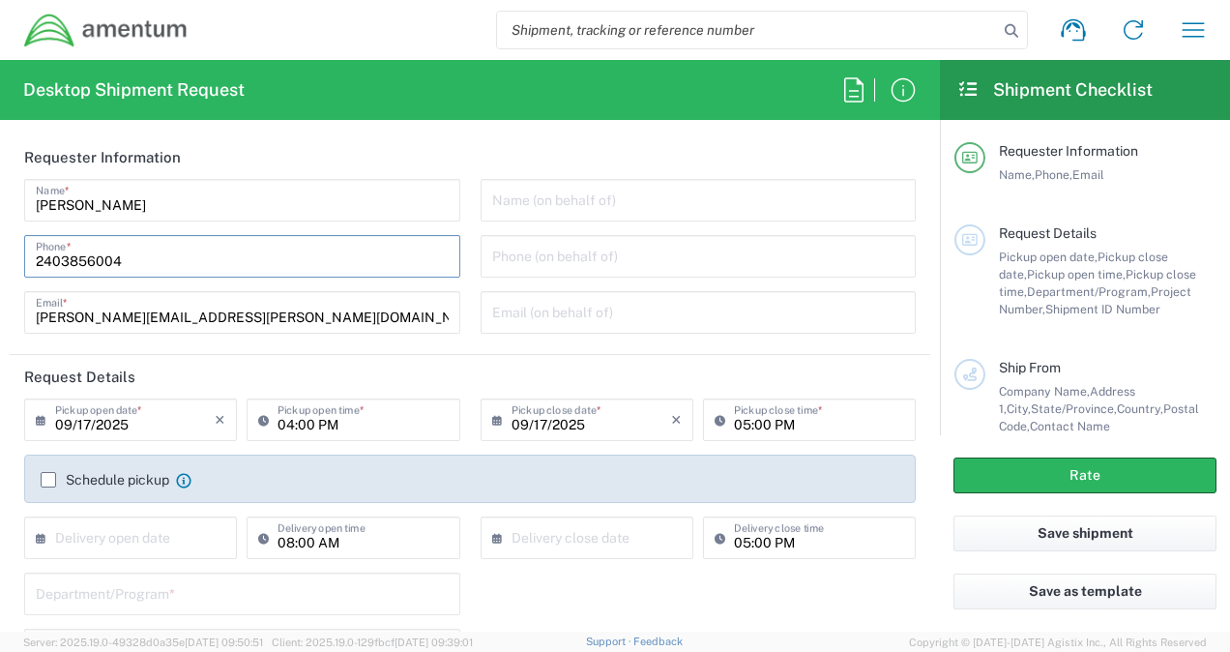
type input "2403856004"
click at [188, 424] on input "09/17/2025" at bounding box center [135, 418] width 160 height 34
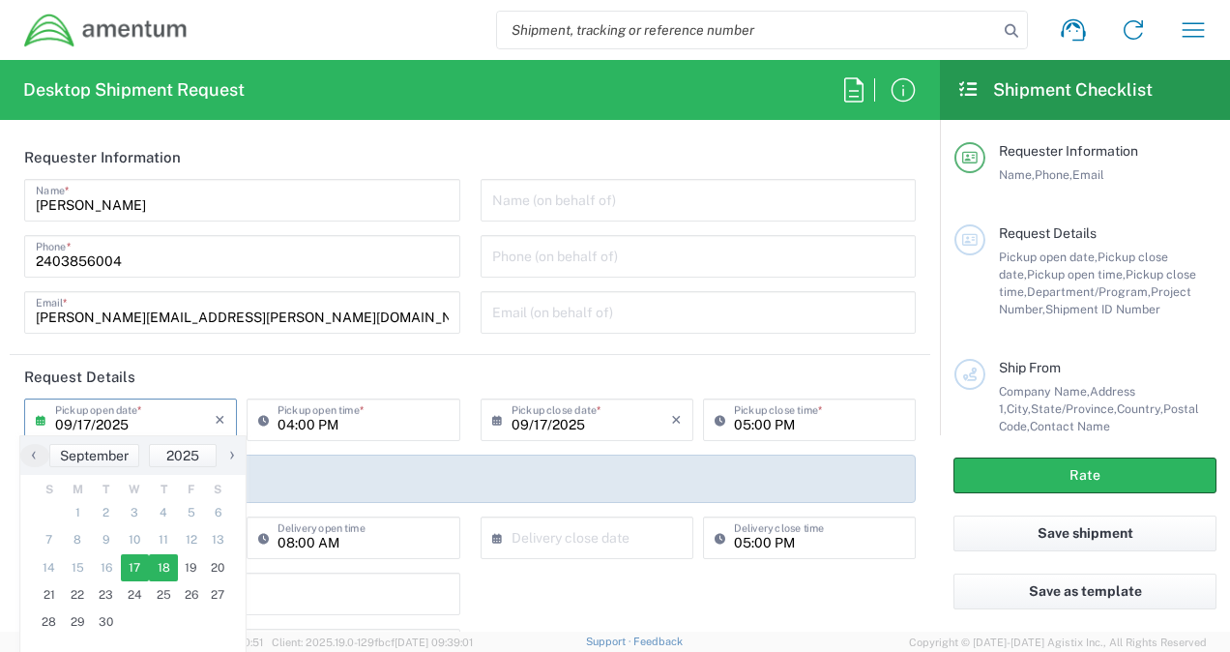
click at [170, 565] on span "18" at bounding box center [163, 567] width 29 height 27
type input "[DATE]"
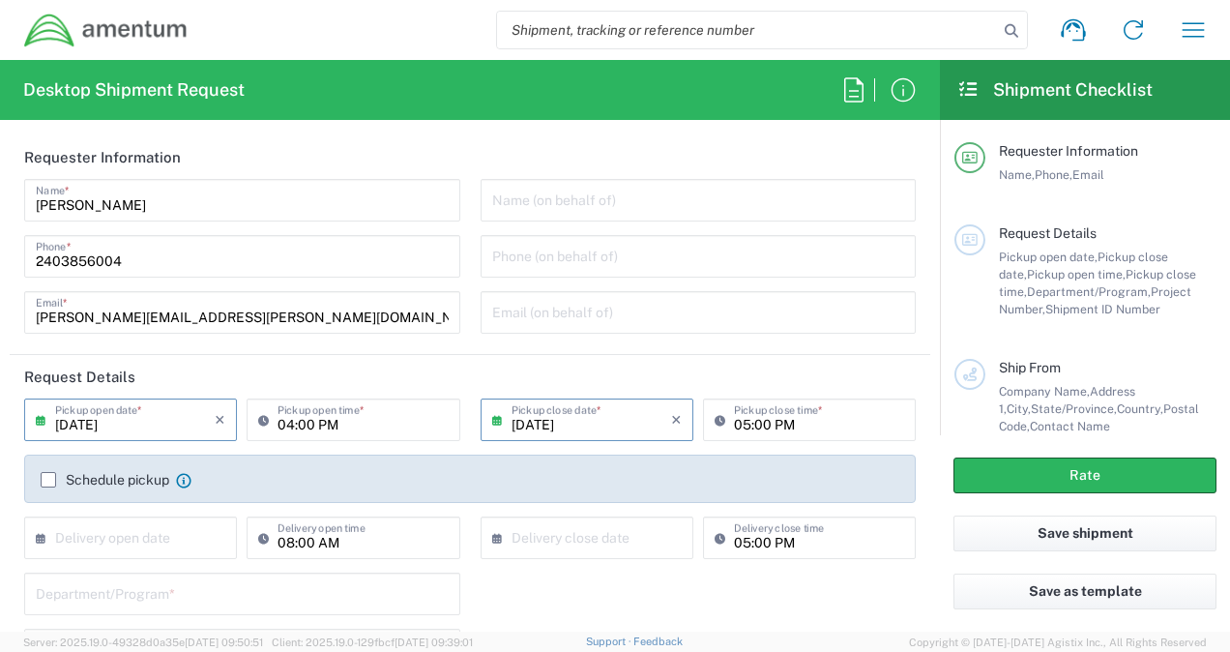
click at [167, 431] on input "[DATE]" at bounding box center [135, 418] width 160 height 34
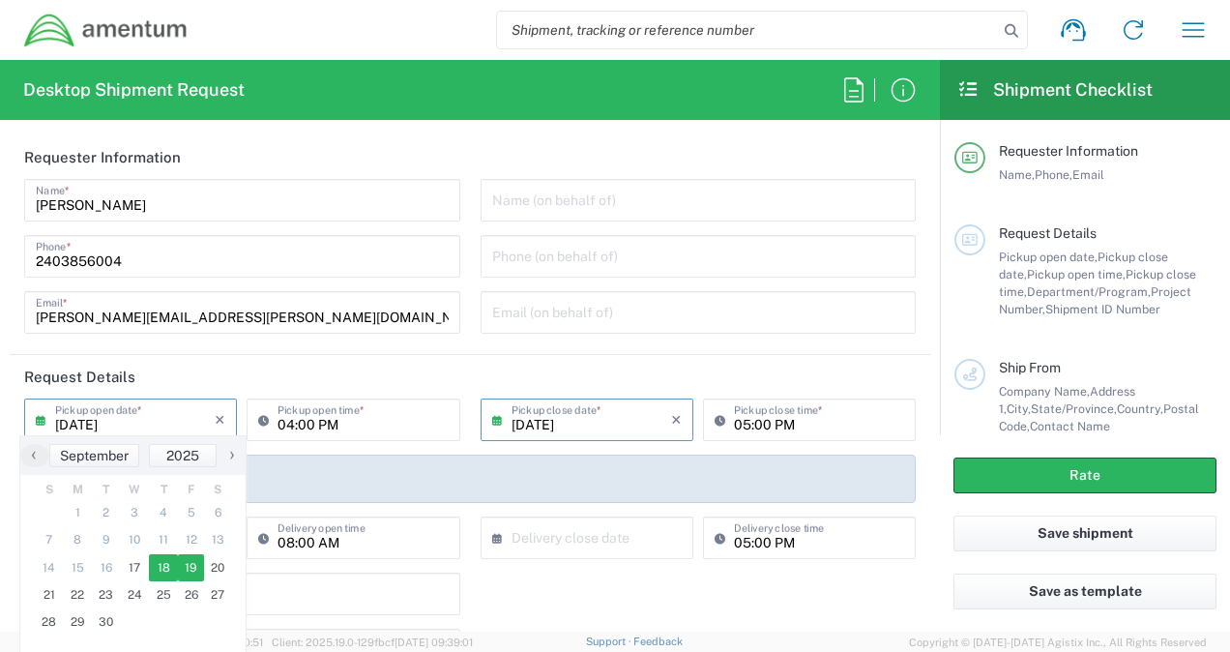
click at [190, 569] on span "19" at bounding box center [191, 567] width 27 height 27
type input "[DATE]"
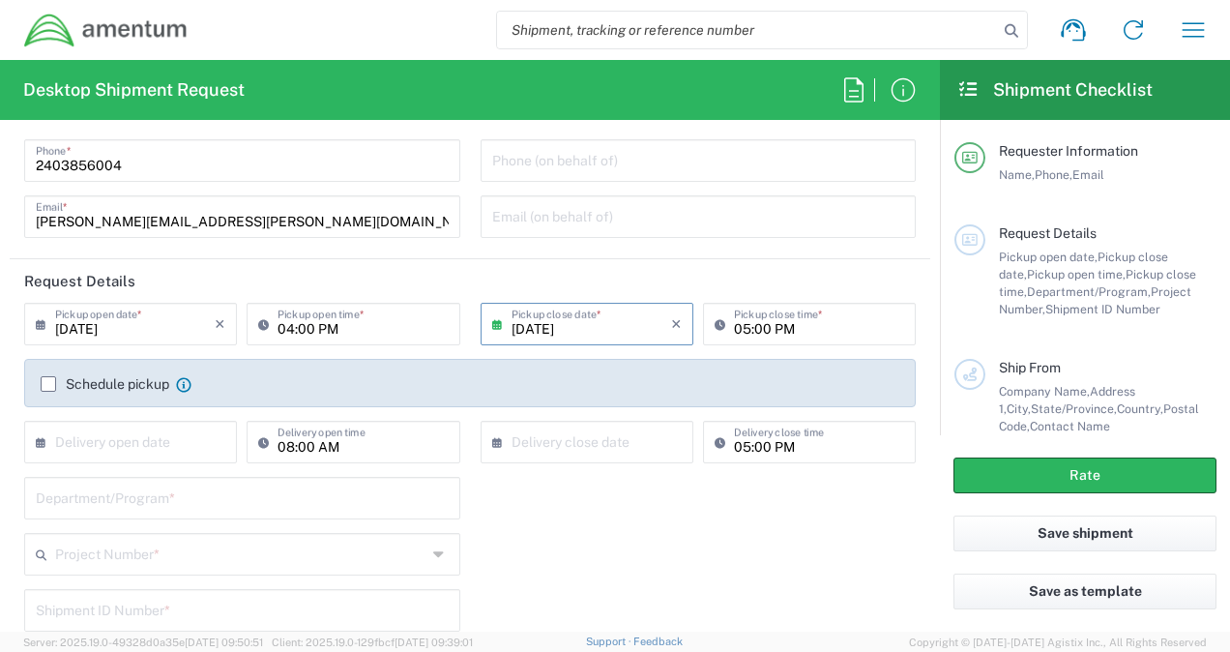
scroll to position [97, 0]
click at [595, 330] on input "[DATE]" at bounding box center [592, 322] width 160 height 34
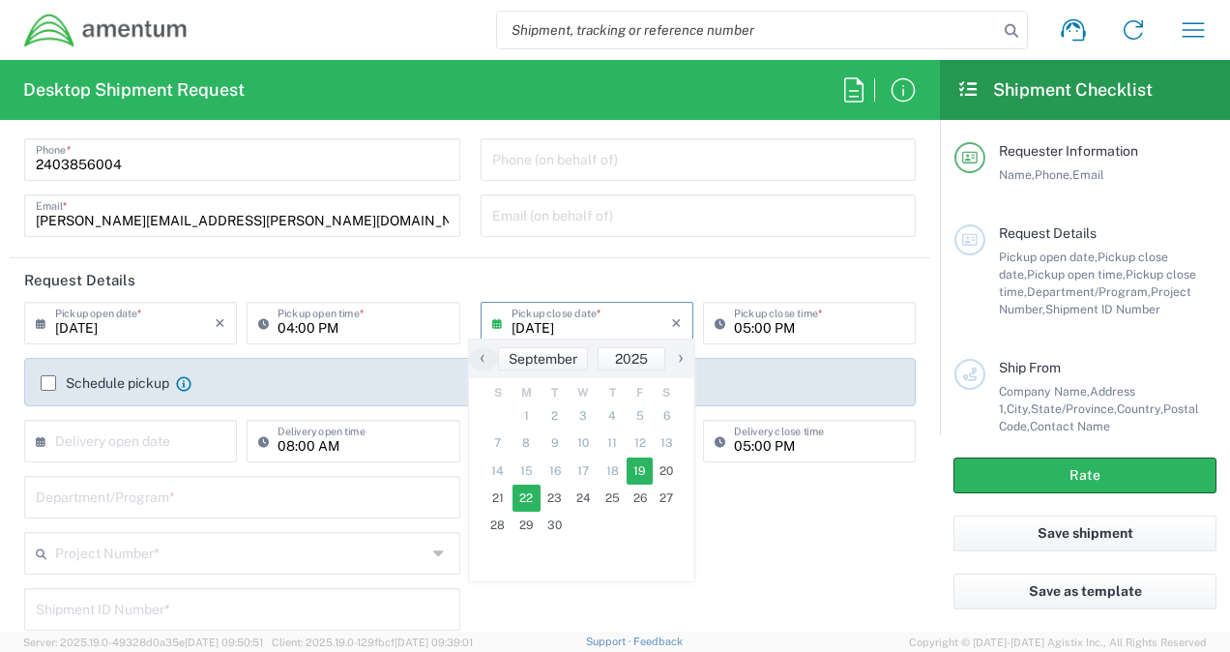
click at [535, 501] on span "22" at bounding box center [526, 497] width 29 height 27
type input "[DATE]"
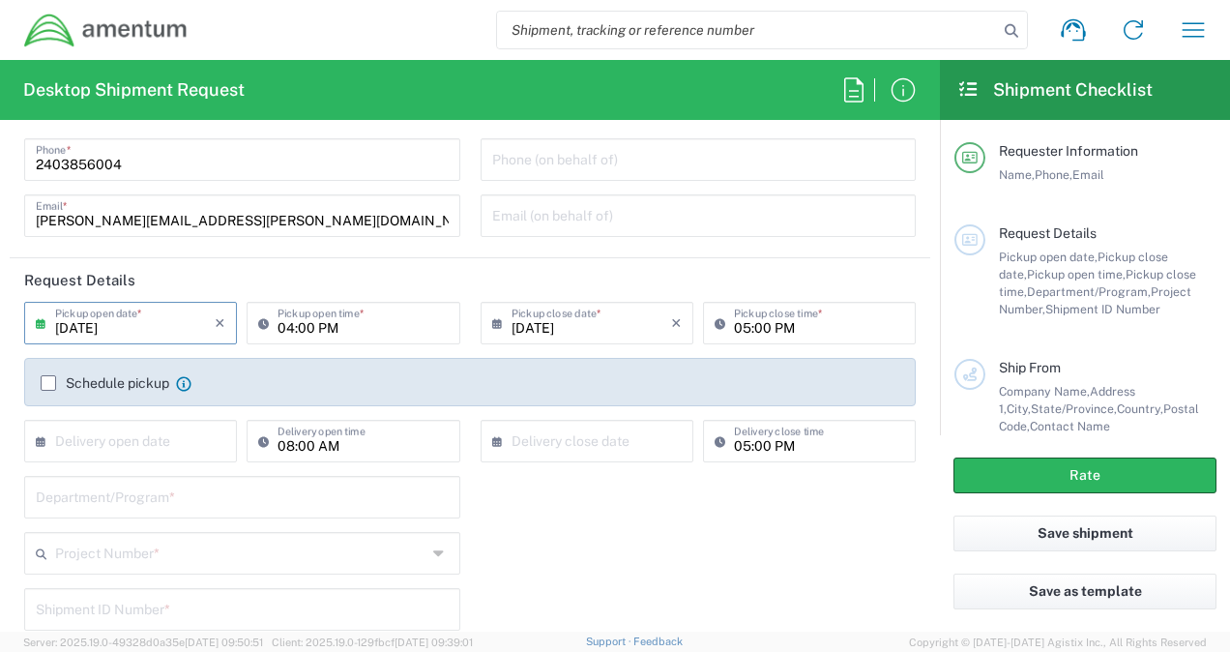
click at [162, 323] on input "[DATE]" at bounding box center [135, 322] width 160 height 34
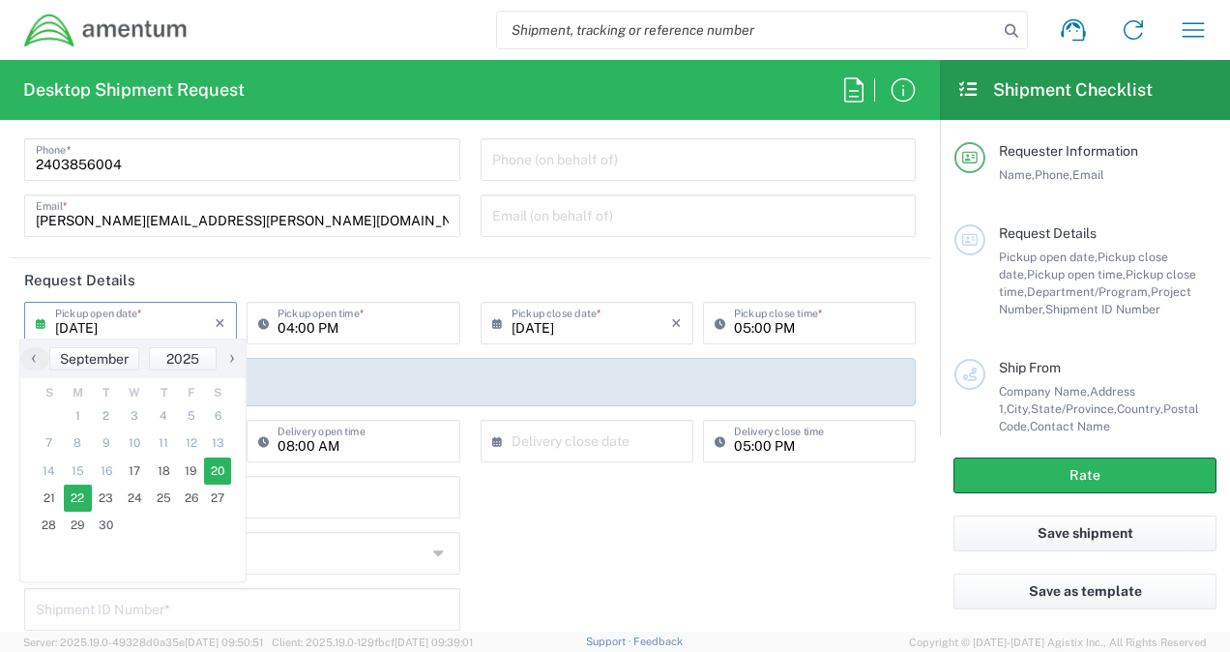
click at [215, 469] on span "20" at bounding box center [217, 470] width 27 height 27
type input "[DATE]"
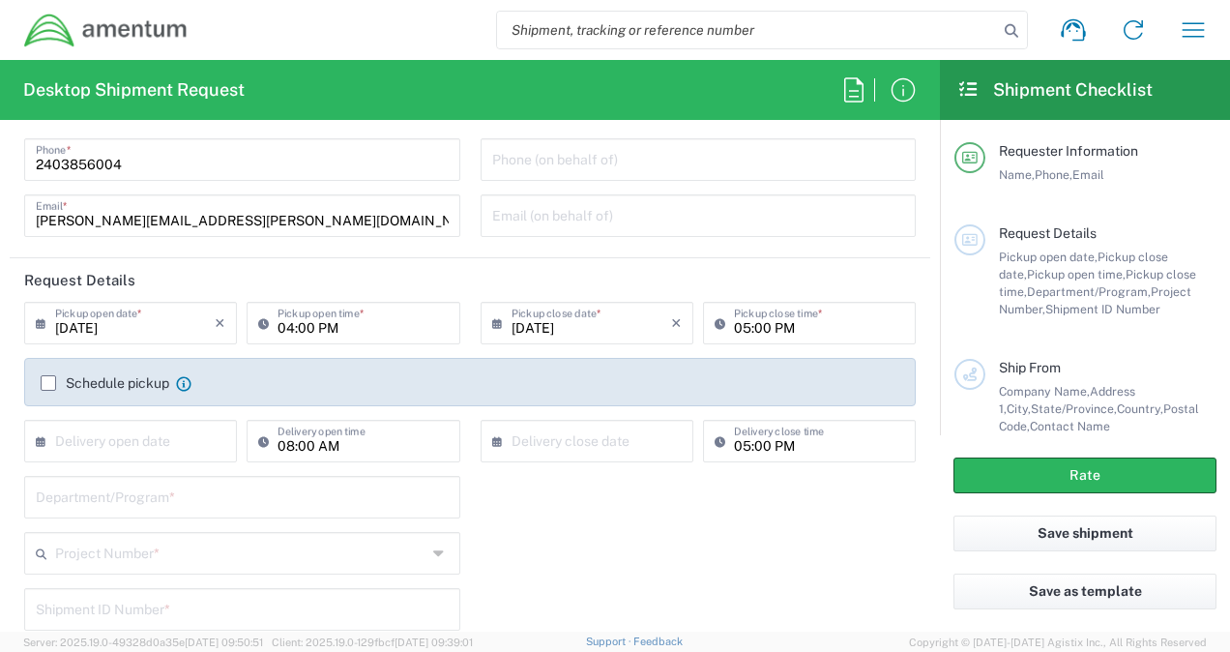
click at [788, 327] on input "05:00 PM" at bounding box center [819, 322] width 170 height 34
click at [603, 383] on agx-checkbox-control "Schedule pickup Check the flag if you need to request carrier to pickup from th…" at bounding box center [470, 382] width 859 height 17
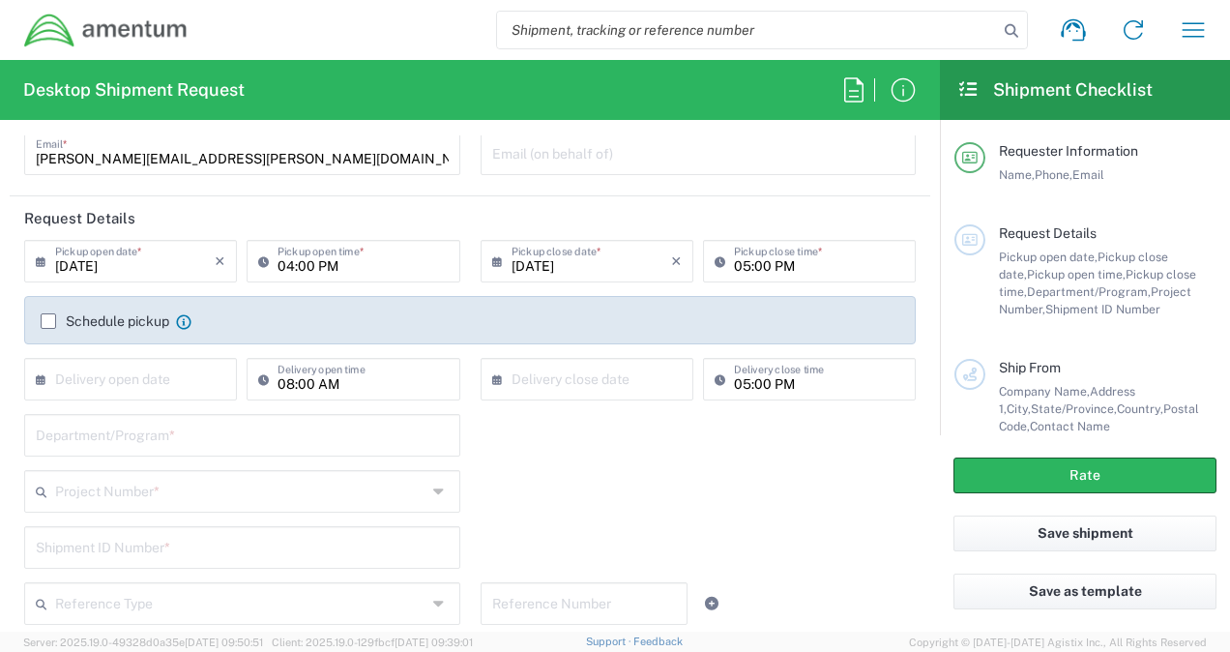
scroll to position [162, 0]
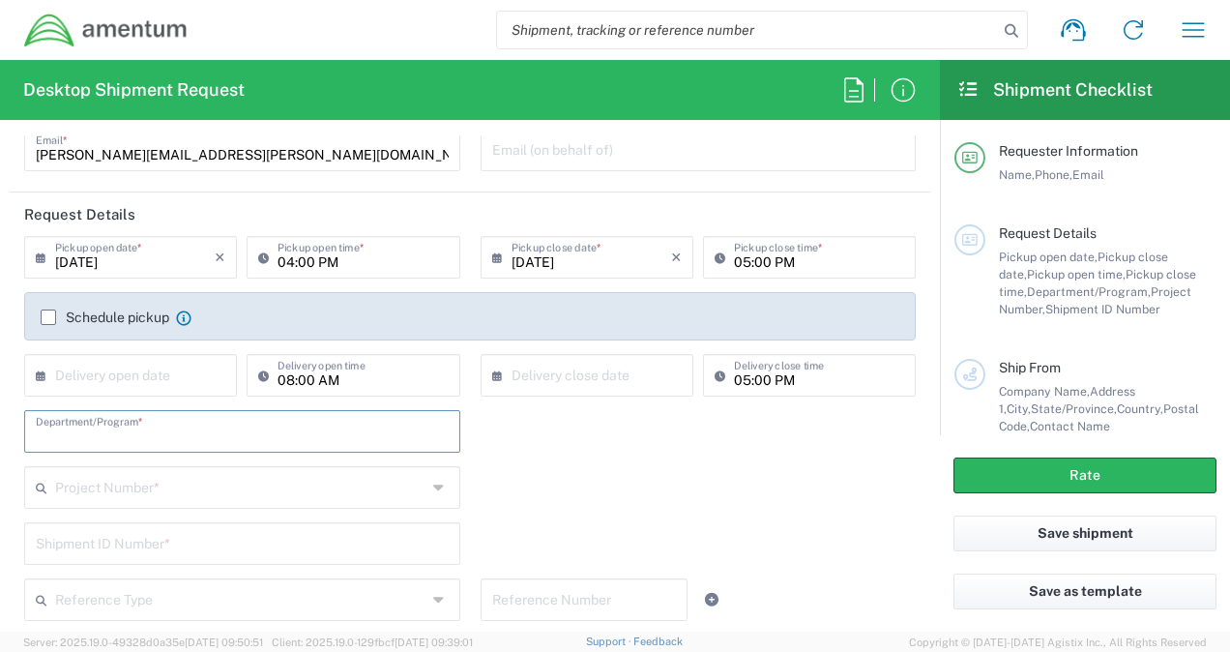
click at [313, 429] on input "text" at bounding box center [242, 430] width 413 height 34
type input "Legal G&A"
click at [251, 493] on input "text" at bounding box center [240, 486] width 371 height 34
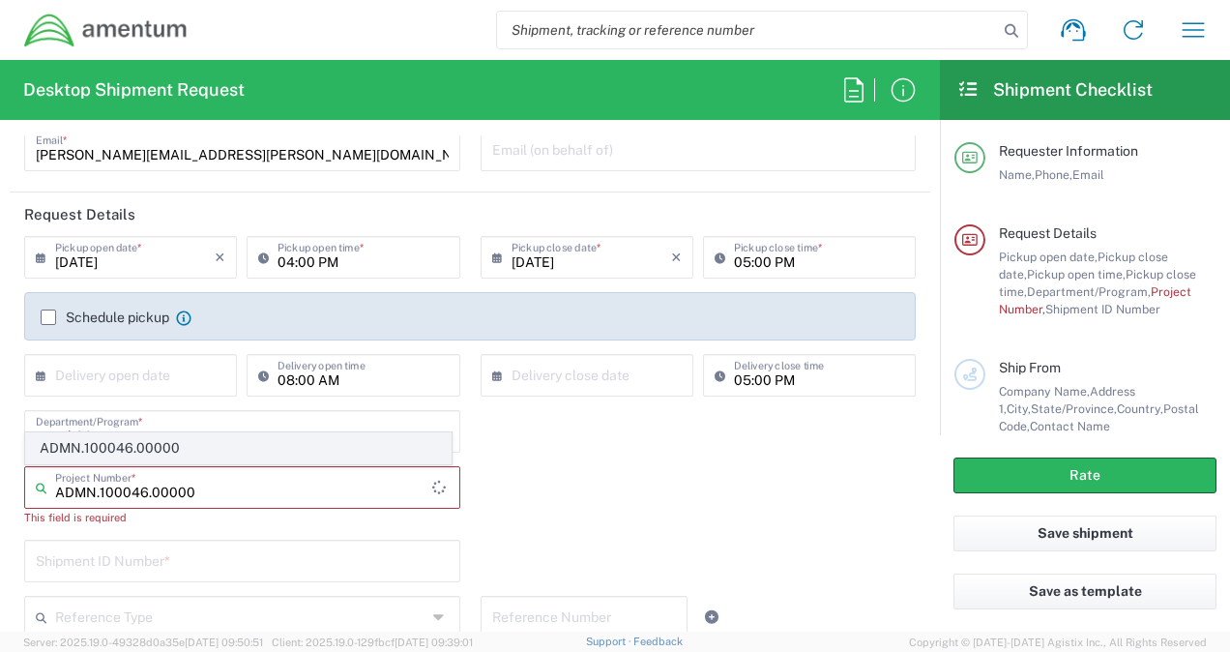
type input "ADMN.100046.00000"
click at [166, 444] on span "ADMN.100046.00000" at bounding box center [238, 448] width 424 height 30
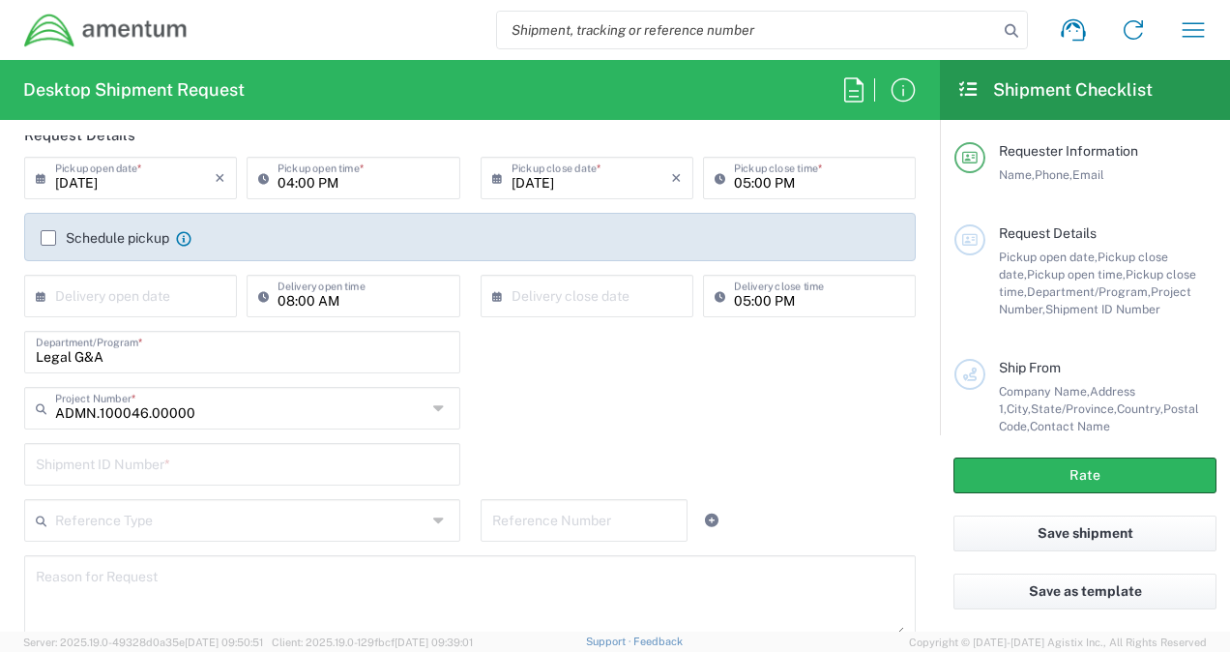
scroll to position [244, 0]
click at [229, 470] on input "text" at bounding box center [242, 461] width 413 height 34
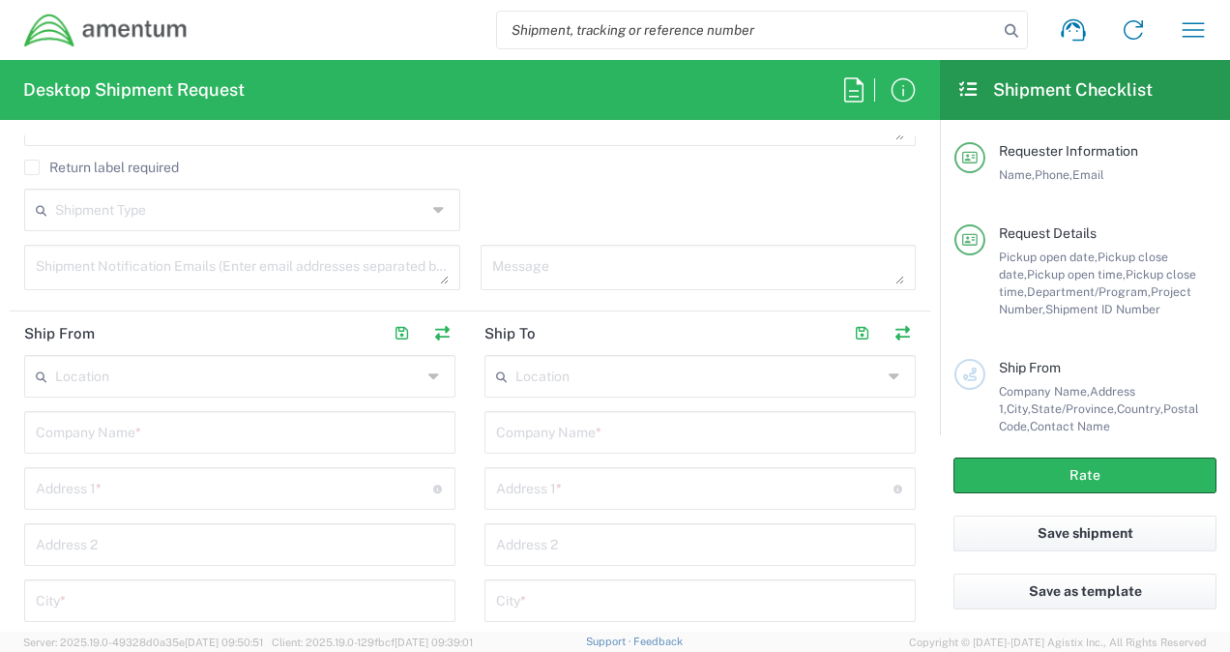
scroll to position [738, 0]
type input "0001"
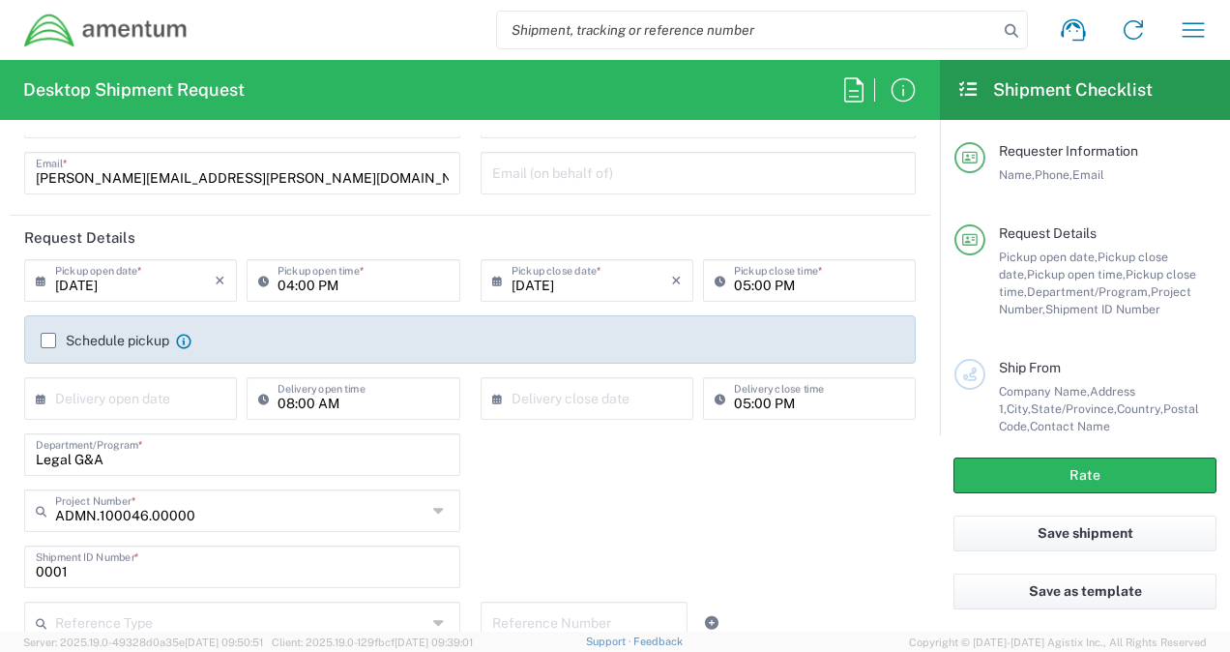
scroll to position [138, 0]
click at [167, 291] on input "[DATE]" at bounding box center [135, 280] width 160 height 34
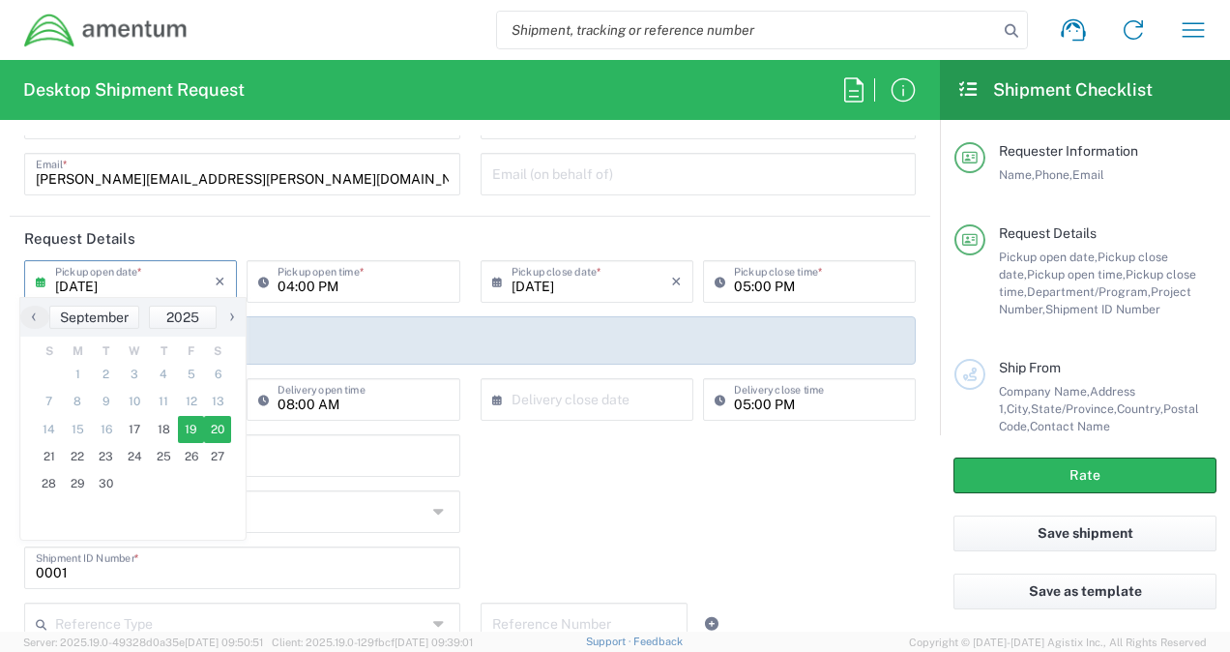
click at [189, 422] on span "19" at bounding box center [191, 429] width 27 height 27
type input "[DATE]"
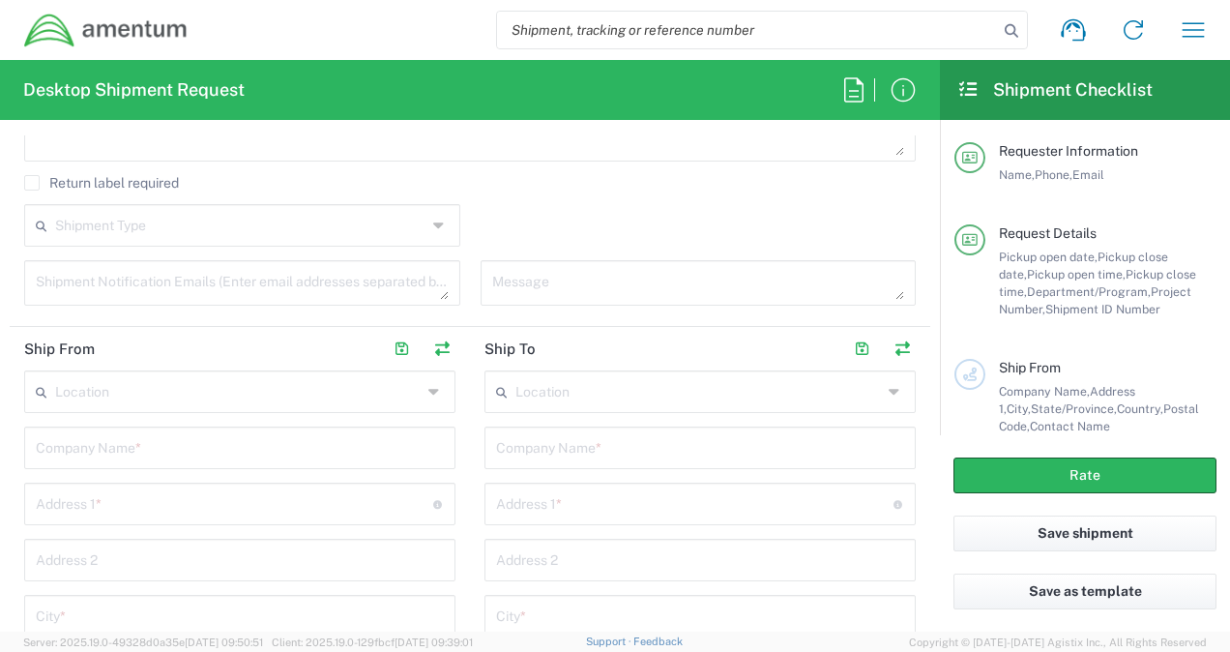
scroll to position [720, 0]
click at [191, 506] on input "text" at bounding box center [234, 503] width 397 height 34
type input "[STREET_ADDRESS]"
click at [206, 453] on input "text" at bounding box center [240, 447] width 408 height 34
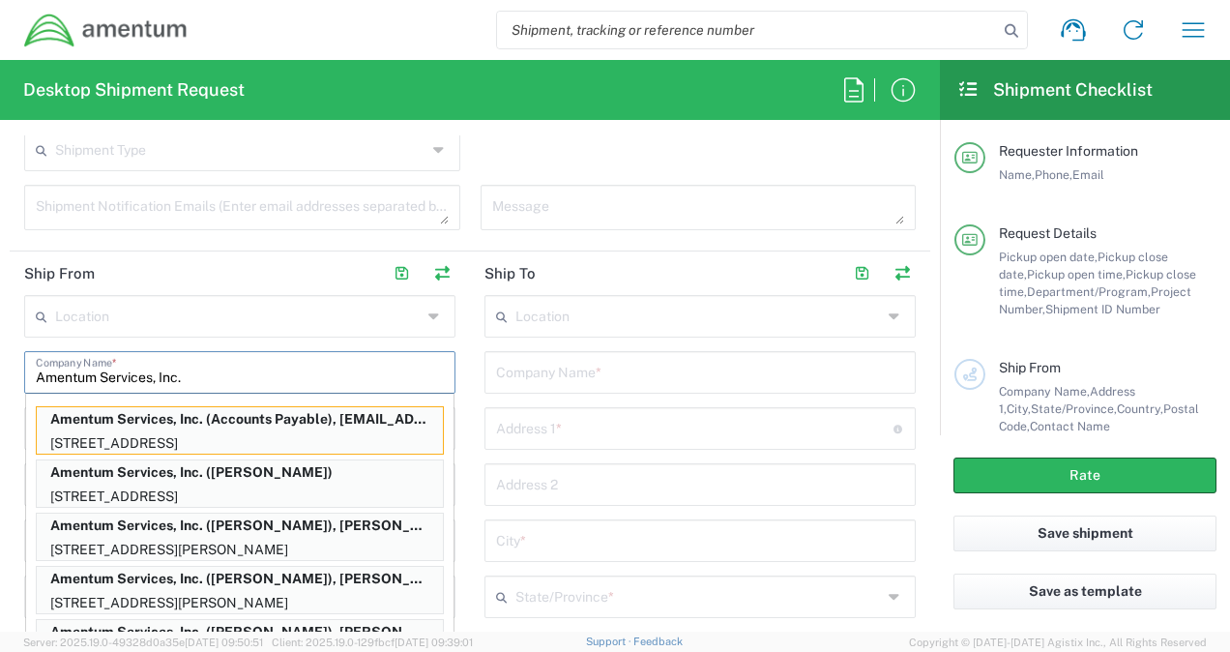
scroll to position [798, 0]
type input "Amentum Services, Inc."
click at [470, 395] on main "Location [PHONE_NUMBER] [PHONE_NUMBER] [PHONE_NUMBER] [PHONE_NUMBER] [PHONE_NUM…" at bounding box center [700, 646] width 460 height 704
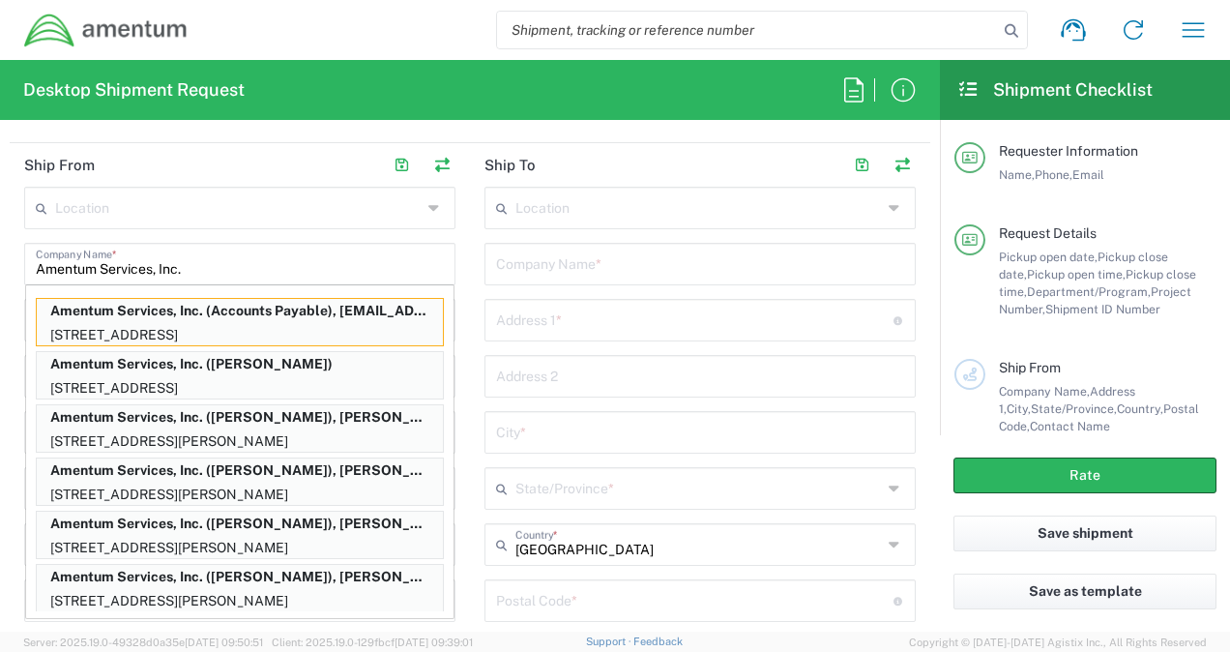
scroll to position [906, 0]
click at [352, 228] on div "Location [PHONE_NUMBER] [PHONE_NUMBER] [PHONE_NUMBER] [PHONE_NUMBER] [PHONE_NUM…" at bounding box center [239, 538] width 431 height 704
click at [208, 269] on input "Amentum Services, Inc." at bounding box center [240, 262] width 408 height 34
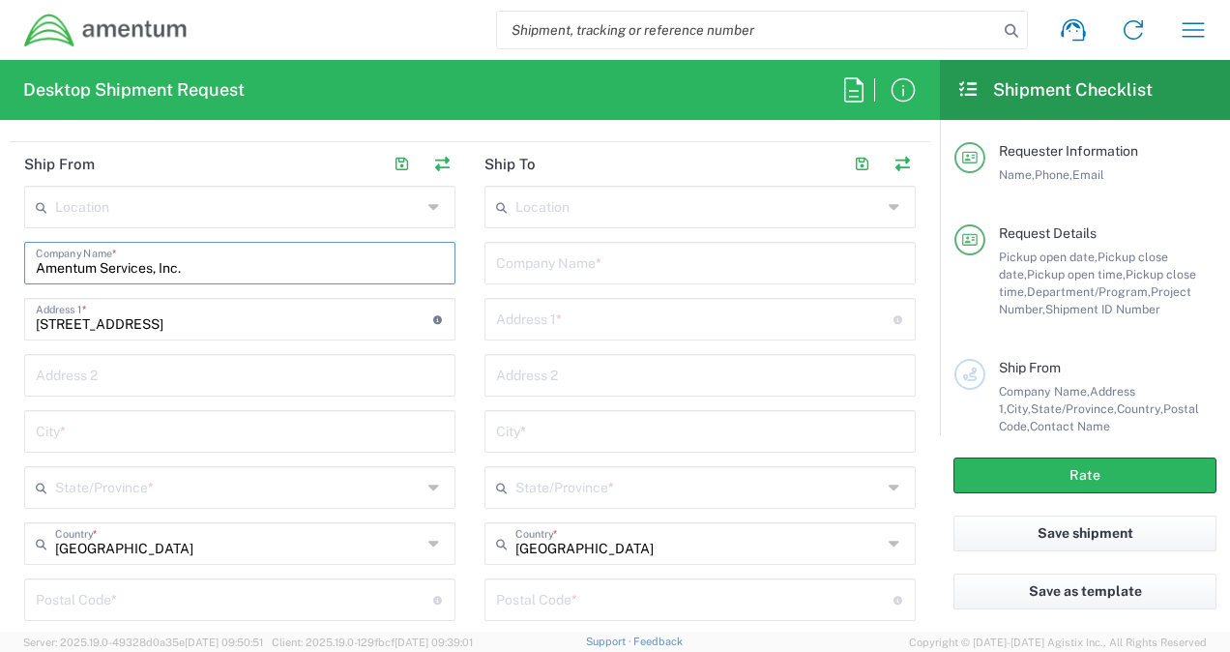
click at [208, 269] on input "Amentum Services, Inc." at bounding box center [240, 262] width 408 height 34
click at [108, 425] on input "text" at bounding box center [240, 430] width 408 height 34
type input "[PERSON_NAME]"
click at [90, 485] on input "text" at bounding box center [238, 486] width 366 height 34
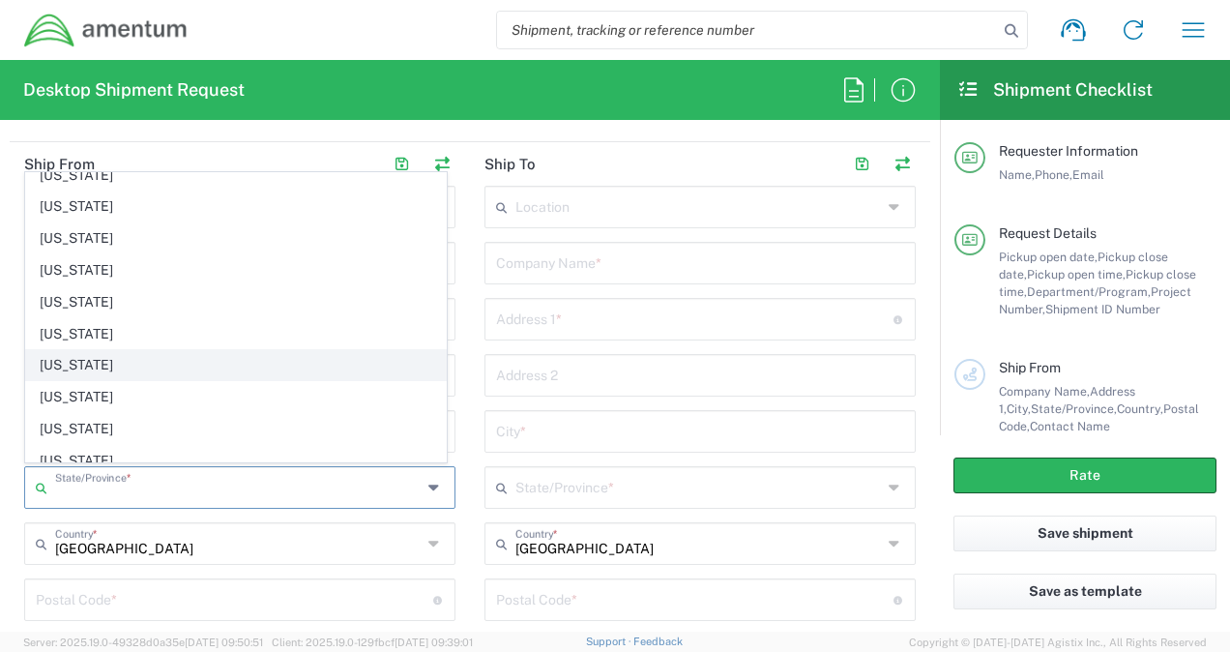
scroll to position [553, 0]
click at [85, 349] on span "[US_STATE]" at bounding box center [236, 364] width 420 height 30
type input "[US_STATE]"
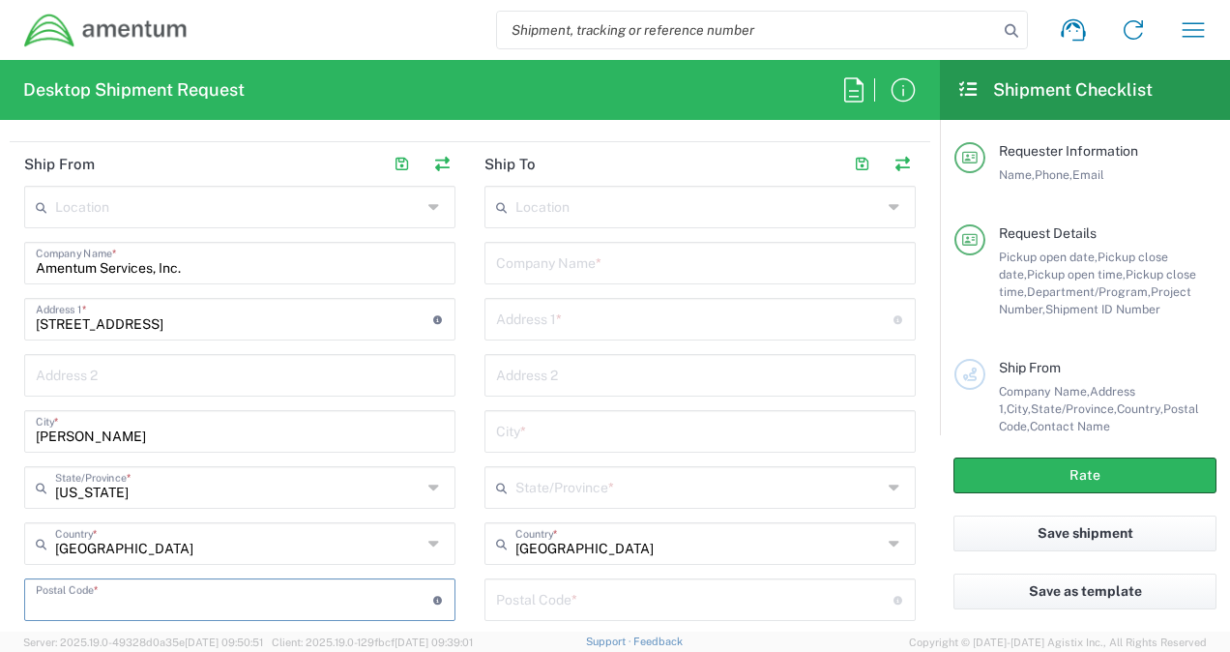
click at [96, 584] on input "undefined" at bounding box center [234, 598] width 397 height 34
type input "21704"
click at [524, 265] on input "text" at bounding box center [700, 262] width 408 height 34
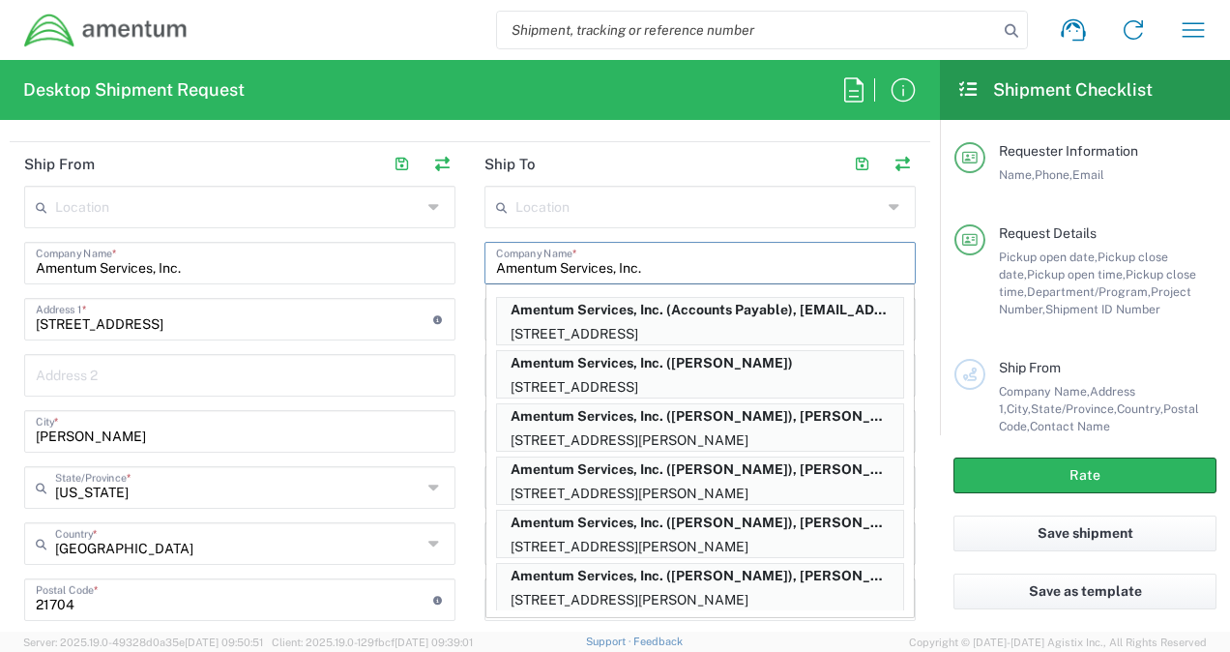
type input "Amentum Services, Inc."
click at [470, 271] on main "Location [PHONE_NUMBER] [PHONE_NUMBER] [PHONE_NUMBER] [PHONE_NUMBER] [PHONE_NUM…" at bounding box center [700, 538] width 460 height 704
click at [645, 278] on div "Amentum Services, Inc. Company Name * Amentum Services, Inc. (Accounts Payable)…" at bounding box center [699, 263] width 431 height 43
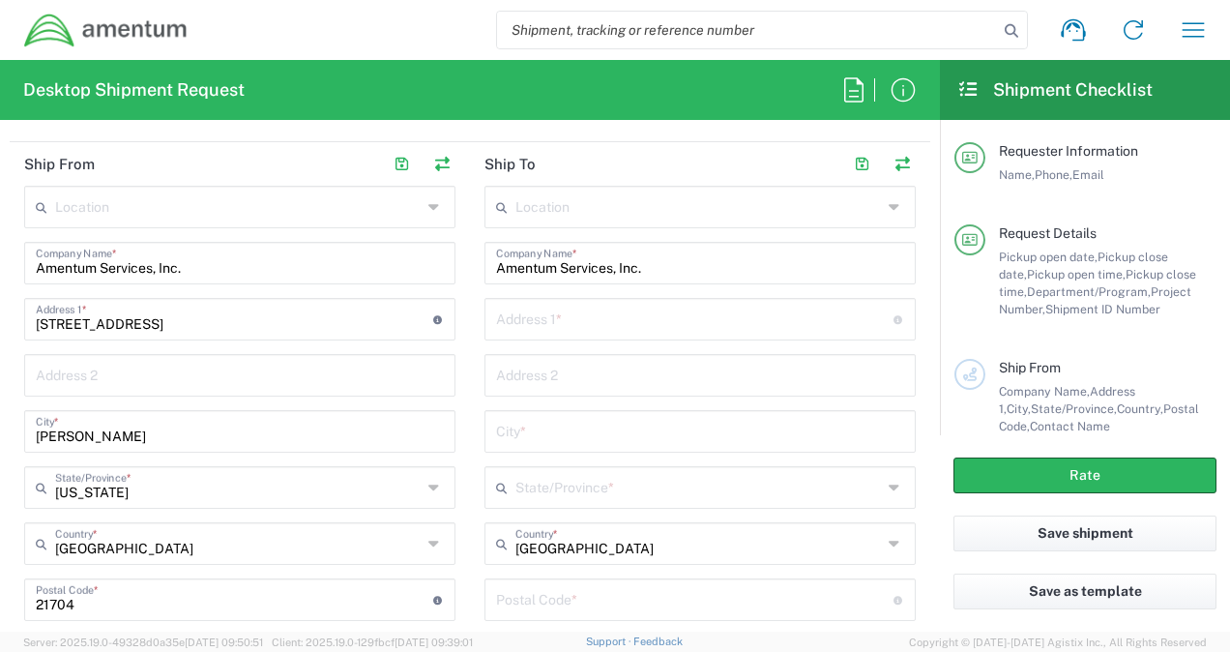
click at [584, 333] on div "Address 1 * For cross streets use street names with '&' or 'and' in between. Fo…" at bounding box center [699, 319] width 431 height 43
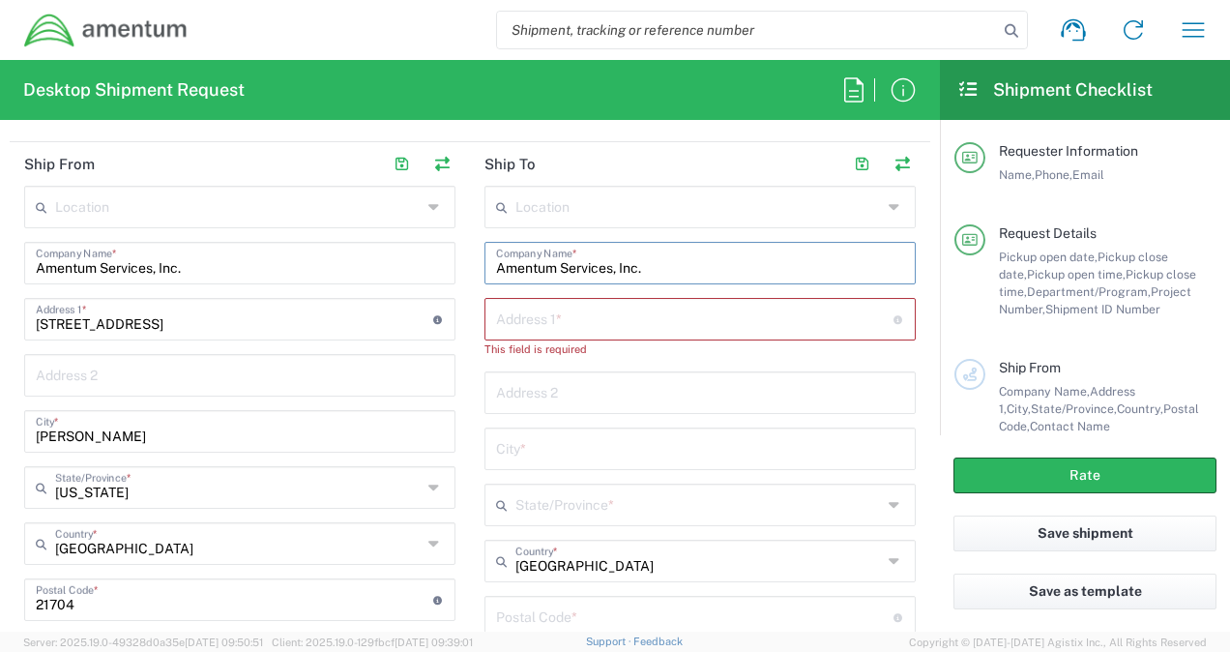
drag, startPoint x: 649, startPoint y: 264, endPoint x: 378, endPoint y: 265, distance: 270.7
click at [378, 265] on div "Ship From Location [PHONE_NUMBER] [PHONE_NUMBER] [PHONE_NUMBER] [PHONE_NUMBER] …" at bounding box center [470, 528] width 921 height 773
type input "CT Corporation System"
click at [559, 333] on div "Address 1 * For cross streets use street names with '&' or 'and' in between. Fo…" at bounding box center [699, 319] width 431 height 43
click at [553, 315] on input "text" at bounding box center [694, 318] width 397 height 34
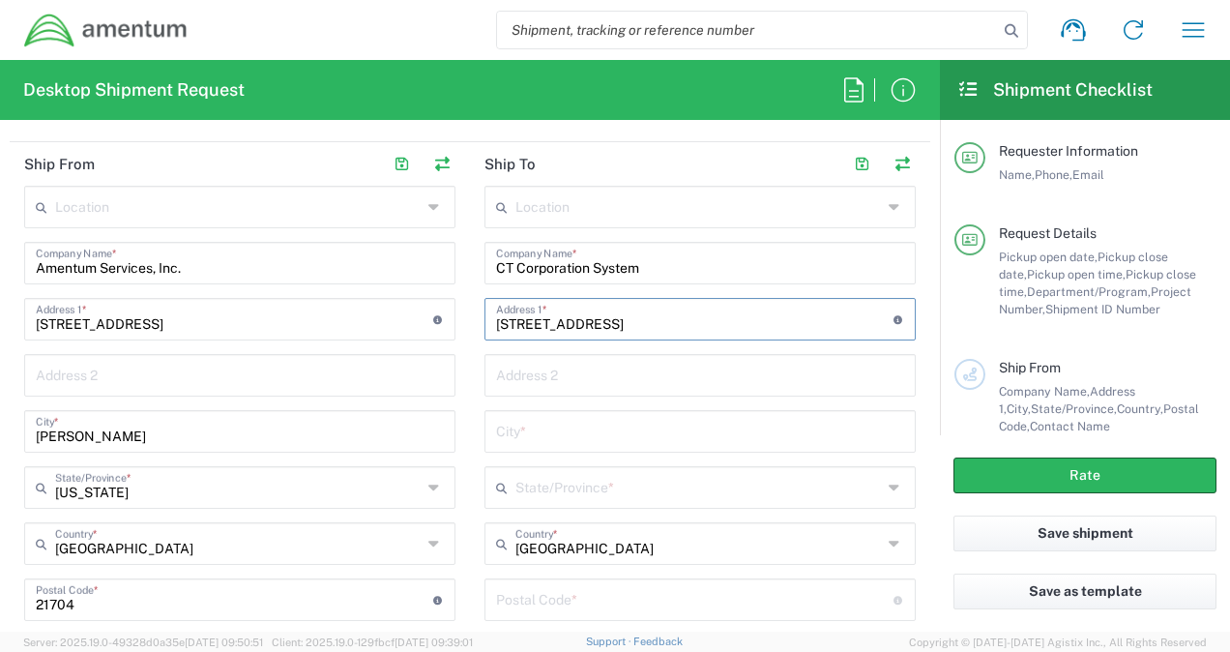
type input "[STREET_ADDRESS]"
click at [555, 379] on input "text" at bounding box center [700, 374] width 408 height 34
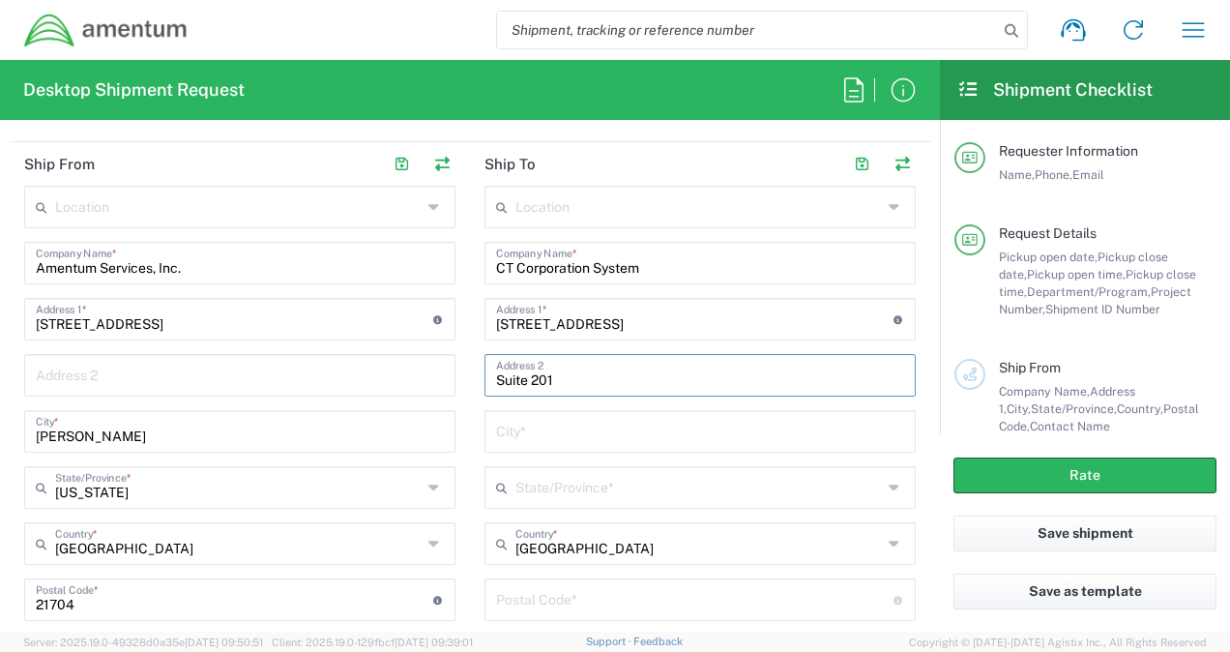
type input "Suite 201"
click at [470, 384] on main "Location [PHONE_NUMBER] [PHONE_NUMBER] [PHONE_NUMBER] [PHONE_NUMBER] [PHONE_NUM…" at bounding box center [700, 538] width 460 height 704
click at [506, 423] on input "text" at bounding box center [700, 430] width 408 height 34
type input "Lutherville Timonium"
click at [538, 489] on input "text" at bounding box center [698, 486] width 366 height 34
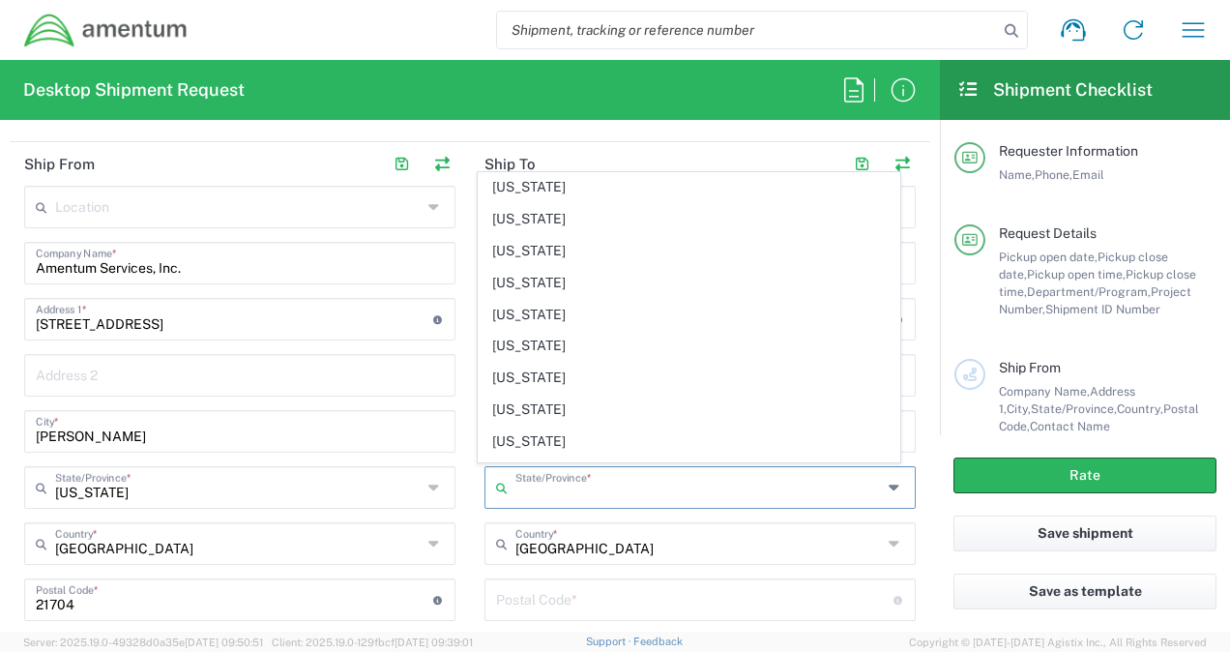
scroll to position [572, 0]
click at [535, 330] on span "[US_STATE]" at bounding box center [689, 345] width 420 height 30
type input "[US_STATE]"
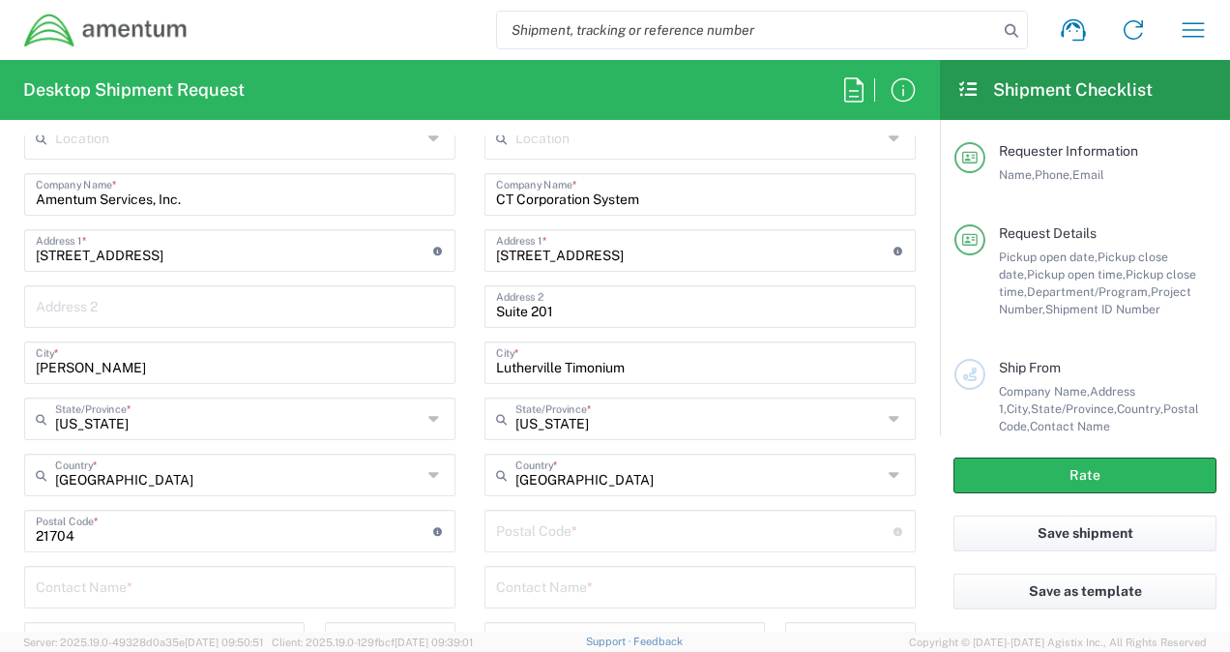
scroll to position [980, 0]
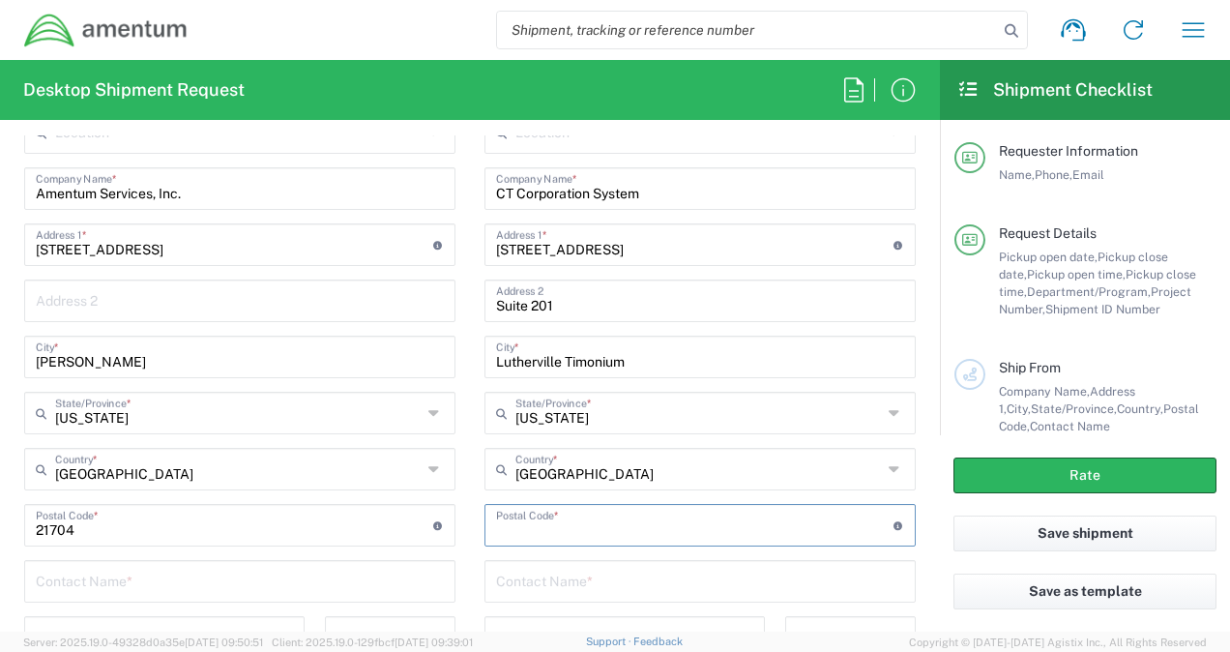
click at [541, 532] on input "undefined" at bounding box center [694, 524] width 397 height 34
type input "2"
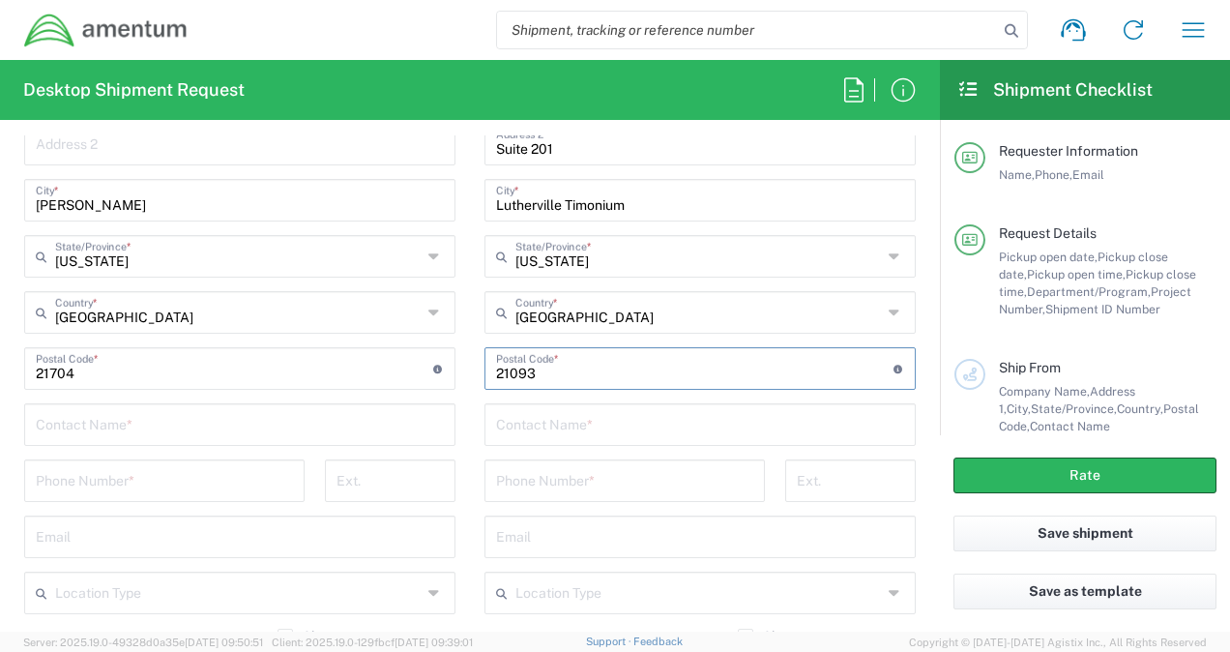
scroll to position [1156, 0]
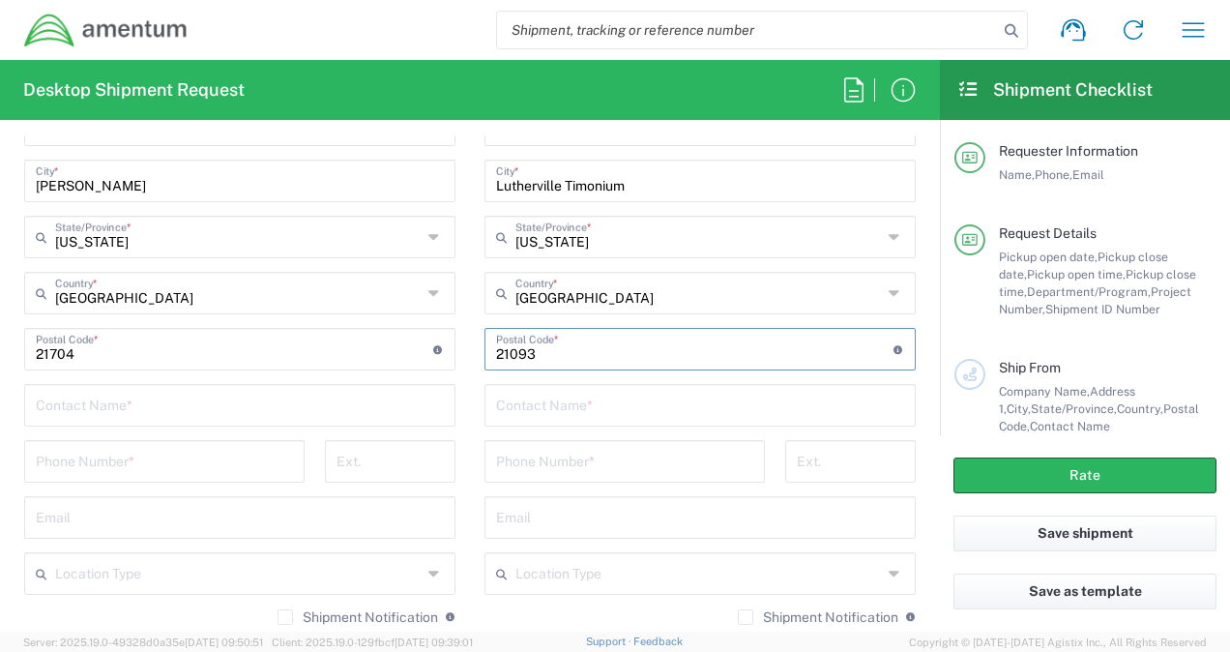
type input "21093"
click at [252, 413] on input "text" at bounding box center [240, 404] width 408 height 34
type input "[PERSON_NAME]"
click at [184, 459] on input "tel" at bounding box center [164, 460] width 257 height 34
type input "3019444567"
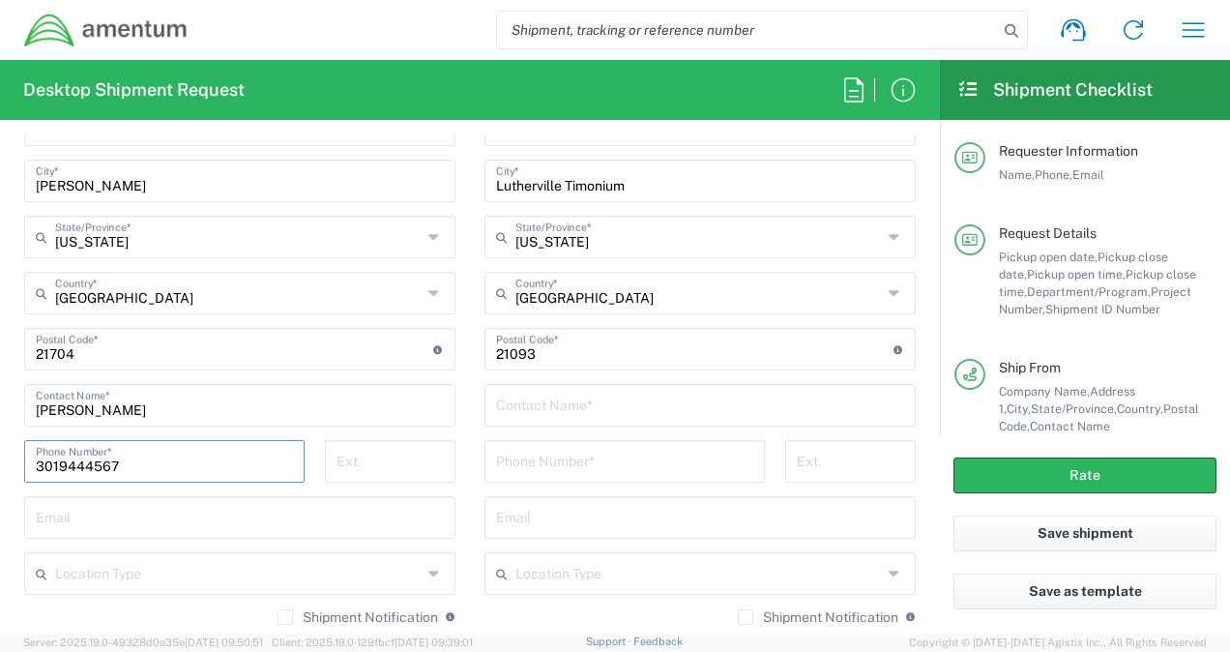
click at [553, 407] on input "text" at bounding box center [700, 404] width 408 height 34
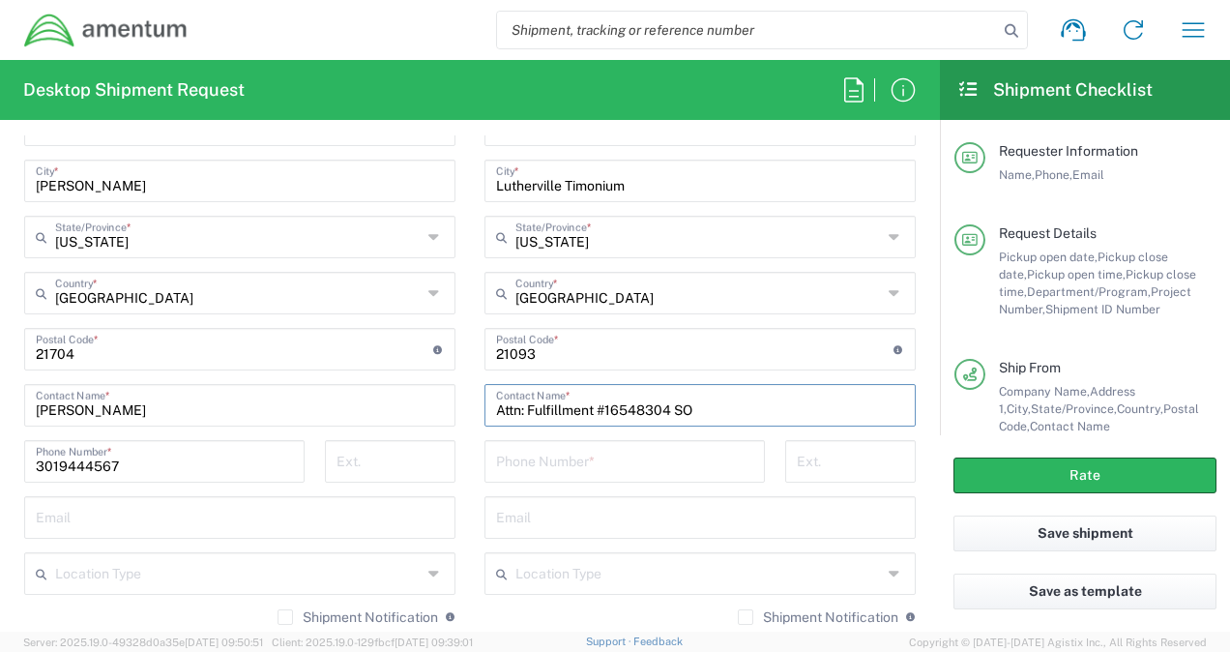
type input "Attn: Fulfillment #16548304 SO"
click at [609, 482] on div "Phone Number *" at bounding box center [625, 468] width 301 height 56
click at [599, 472] on input "tel" at bounding box center [624, 460] width 257 height 34
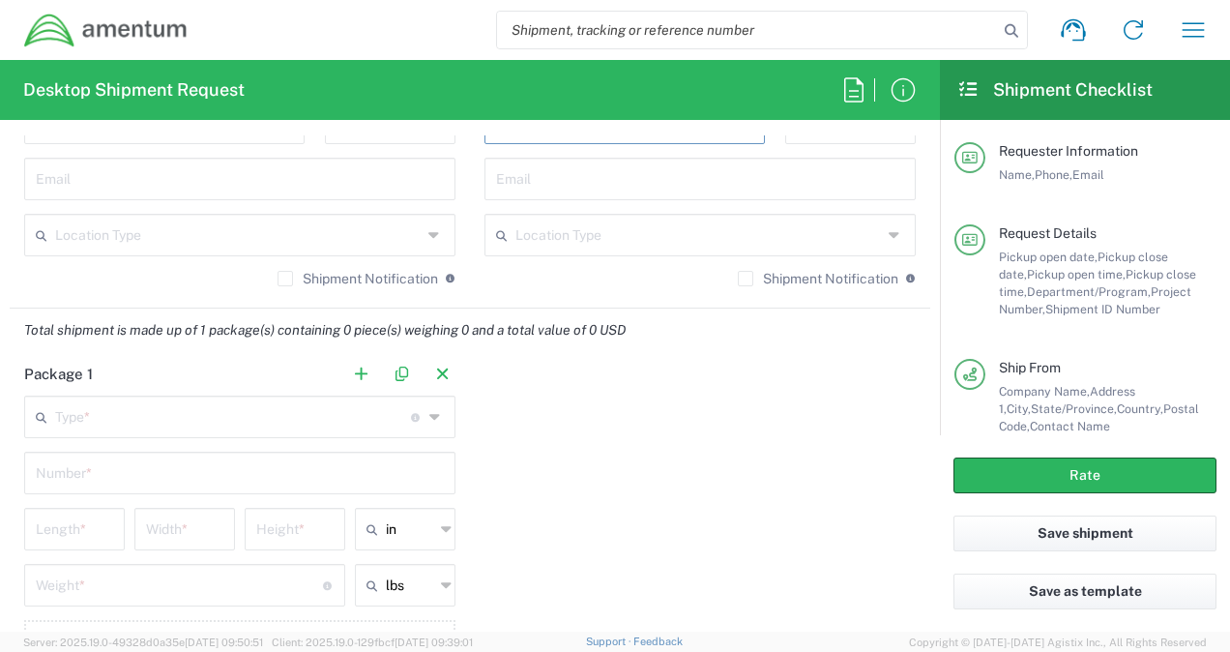
scroll to position [1505, 0]
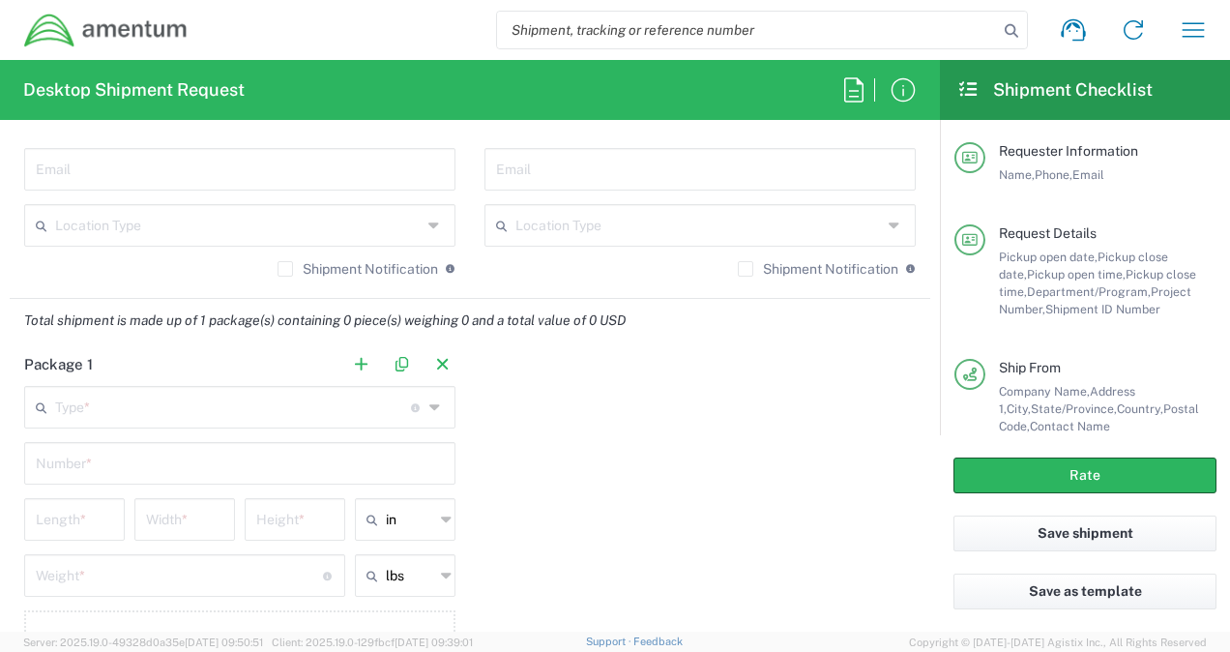
type input "8775647529"
click at [334, 409] on input "text" at bounding box center [233, 406] width 356 height 34
click at [429, 410] on icon at bounding box center [436, 407] width 15 height 31
click at [429, 402] on icon at bounding box center [436, 407] width 15 height 31
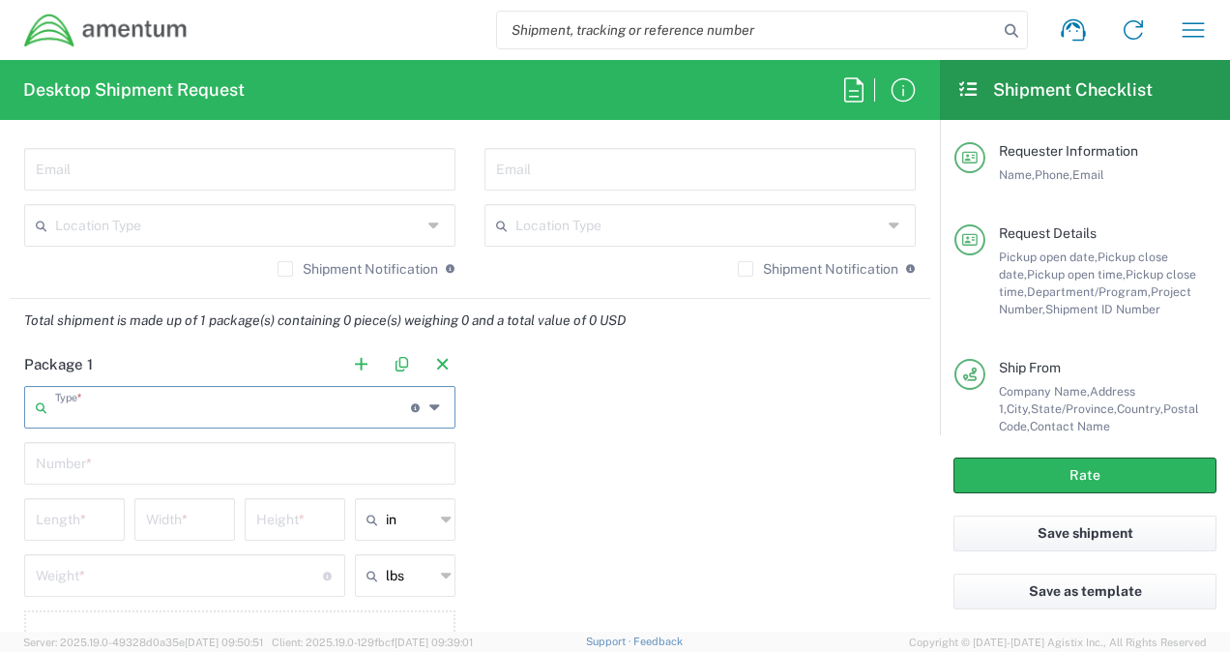
click at [429, 402] on icon at bounding box center [436, 407] width 15 height 31
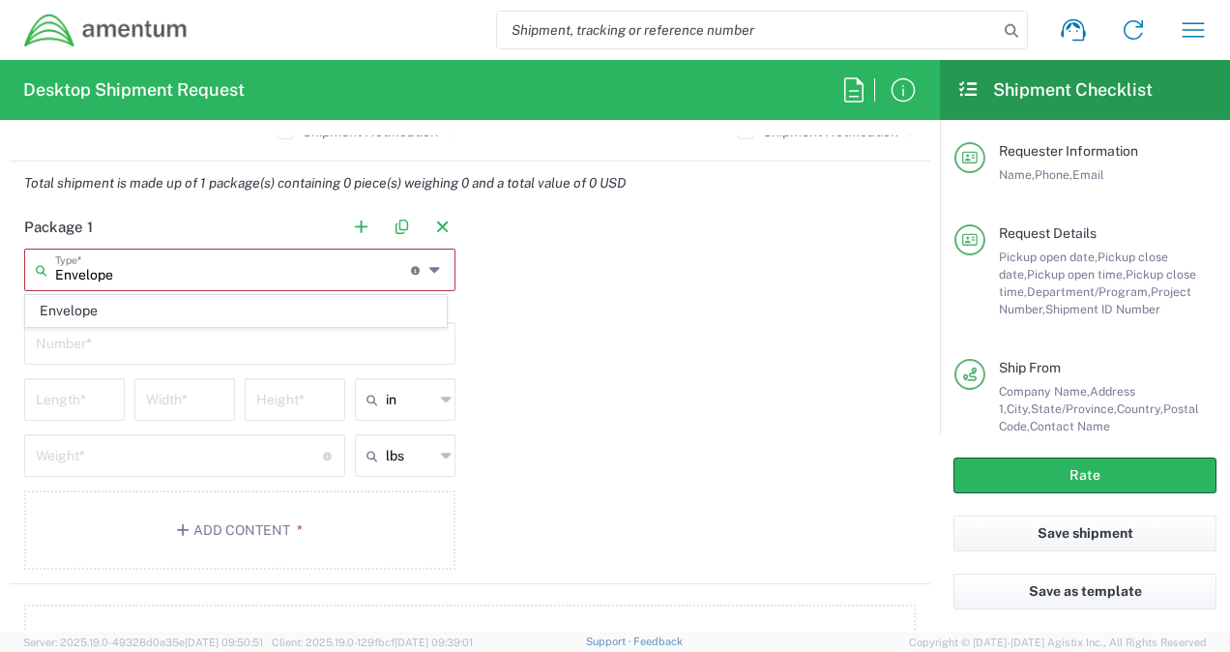
scroll to position [1647, 0]
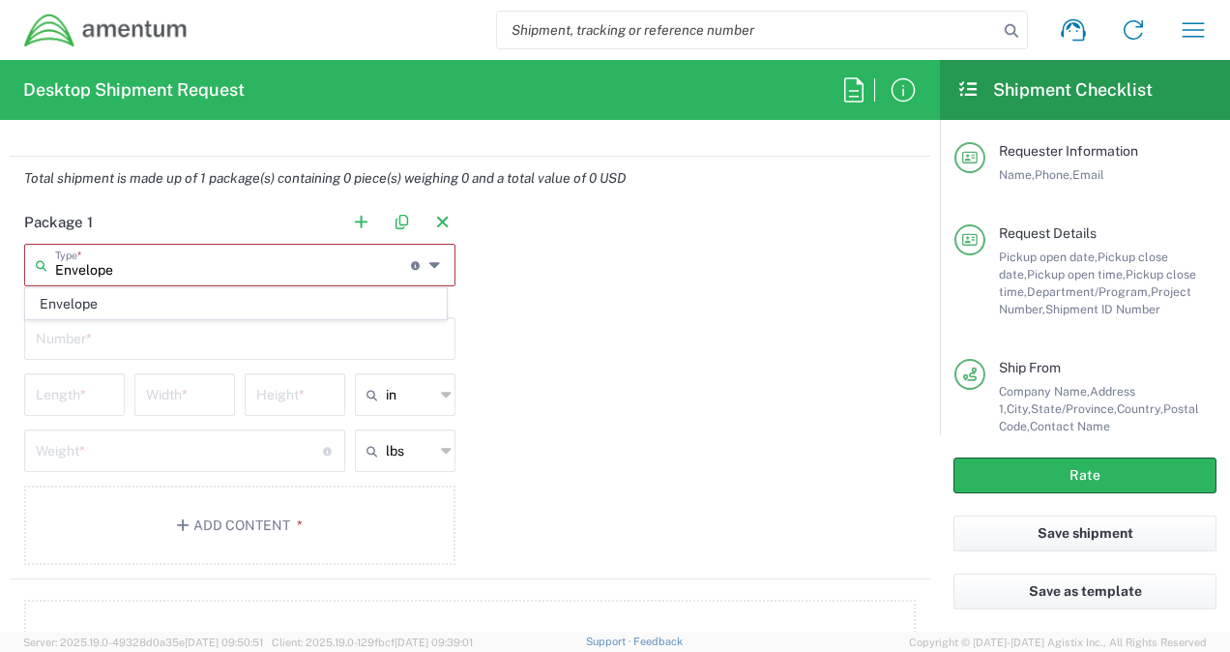
type input "Envelope"
click at [429, 256] on icon at bounding box center [436, 264] width 15 height 31
drag, startPoint x: 247, startPoint y: 257, endPoint x: 0, endPoint y: 265, distance: 246.7
click at [0, 265] on html "Shipment request Shipment tracking Shipment estimator Desktop shipment request …" at bounding box center [615, 326] width 1230 height 652
click at [120, 256] on input "text" at bounding box center [233, 264] width 356 height 34
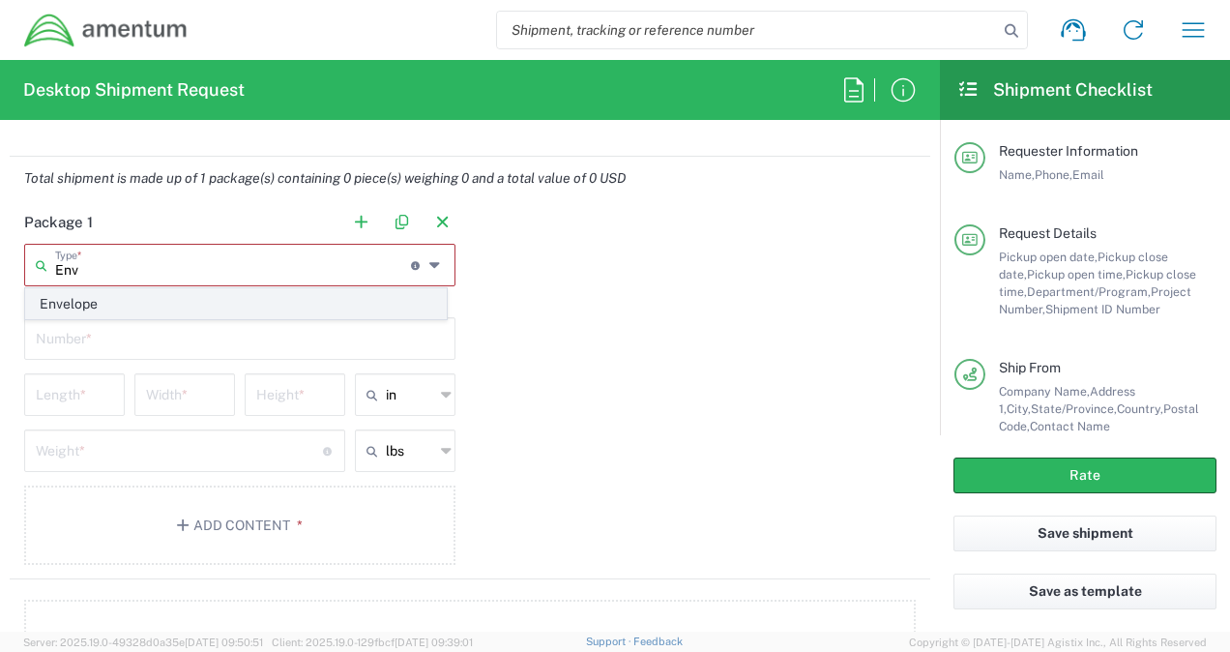
click at [108, 292] on span "Envelope" at bounding box center [236, 304] width 420 height 30
type input "Envelope"
type input "1"
type input "9.5"
type input "12.5"
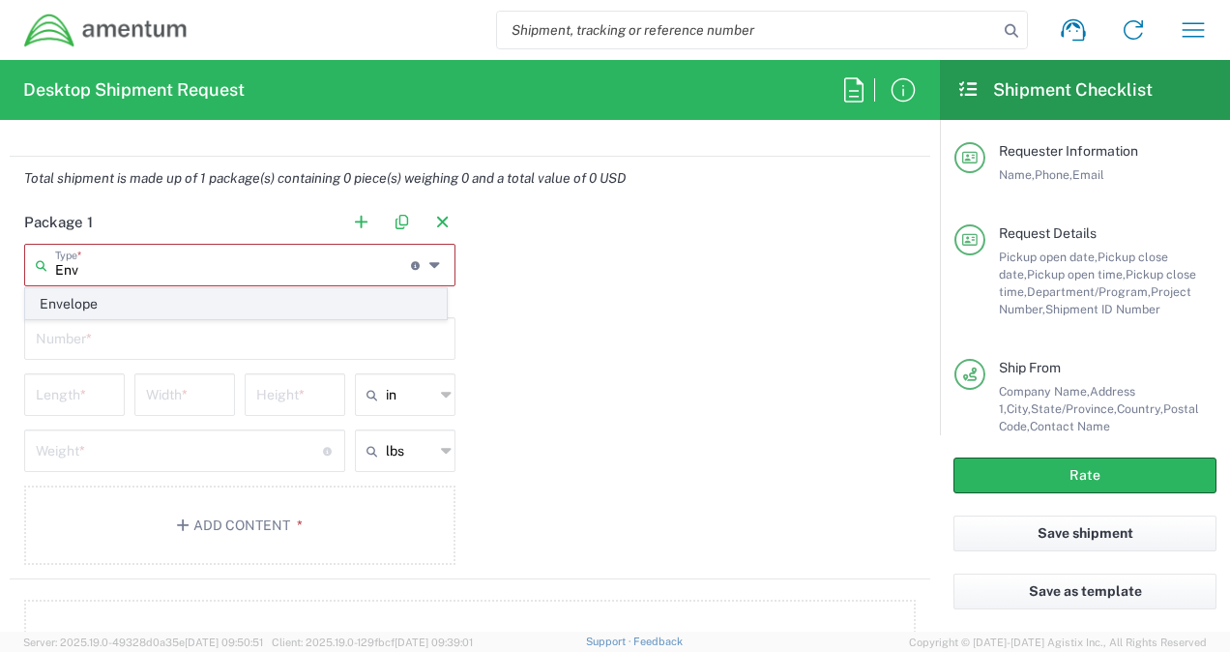
type input "0.25"
type input "1"
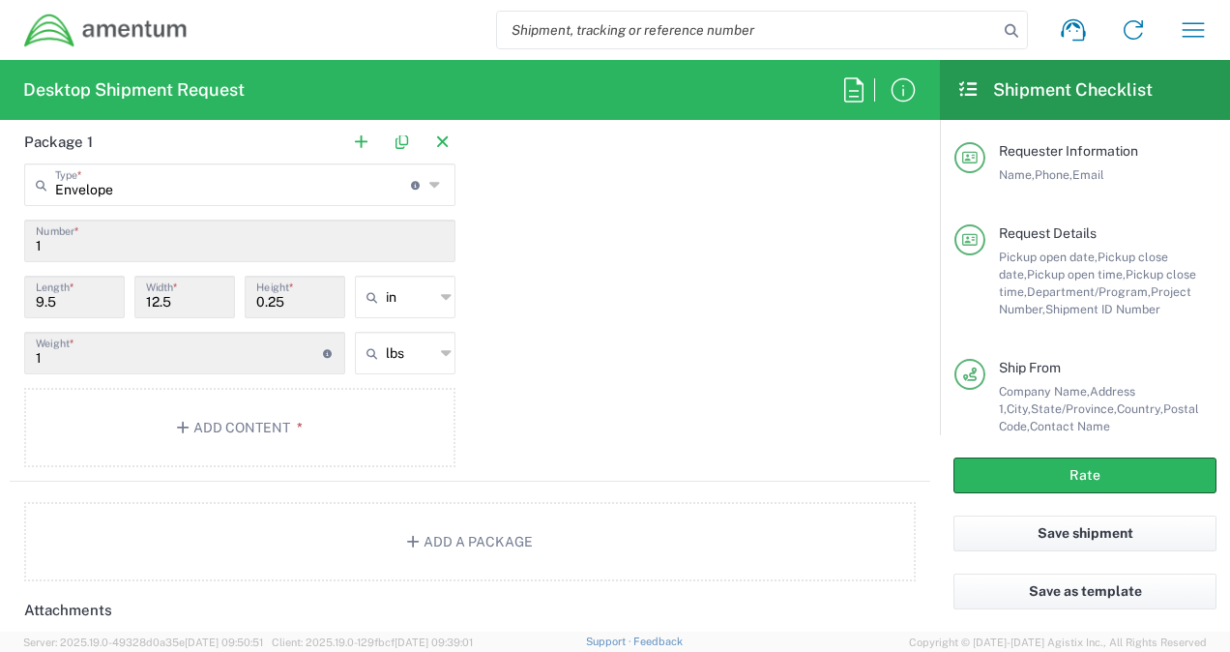
scroll to position [1728, 0]
click at [199, 429] on button "Add Content *" at bounding box center [239, 426] width 431 height 79
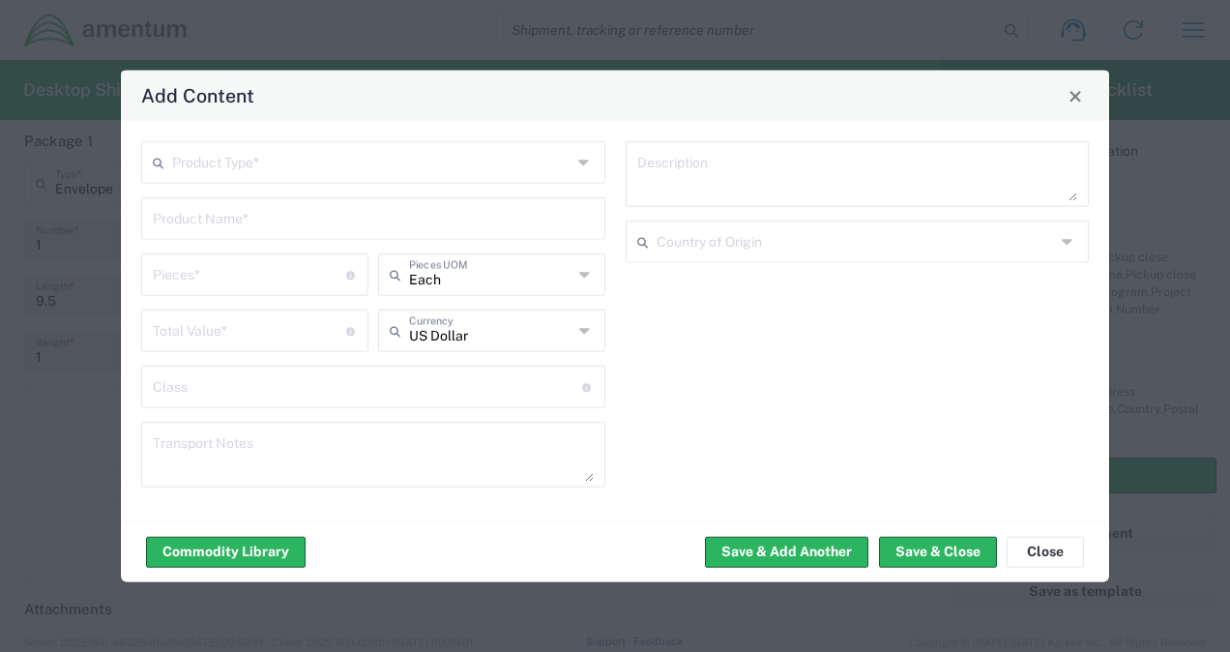
click at [261, 171] on input "text" at bounding box center [371, 161] width 399 height 34
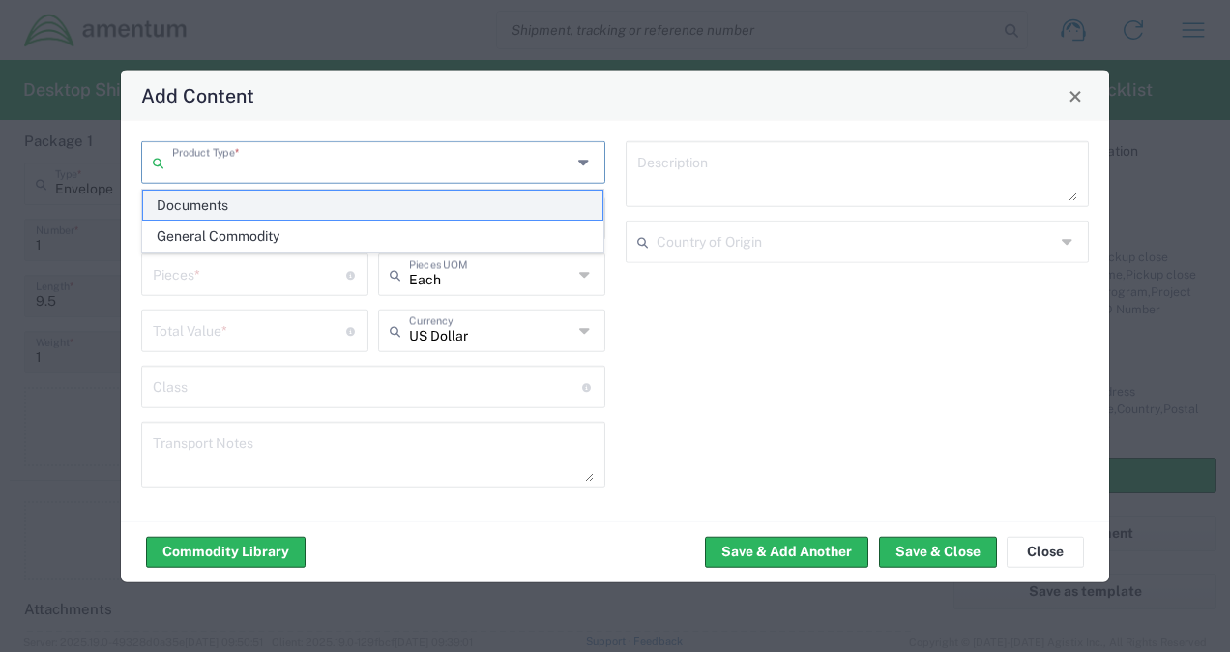
click at [234, 202] on span "Documents" at bounding box center [373, 205] width 460 height 30
type input "Documents"
type input "1"
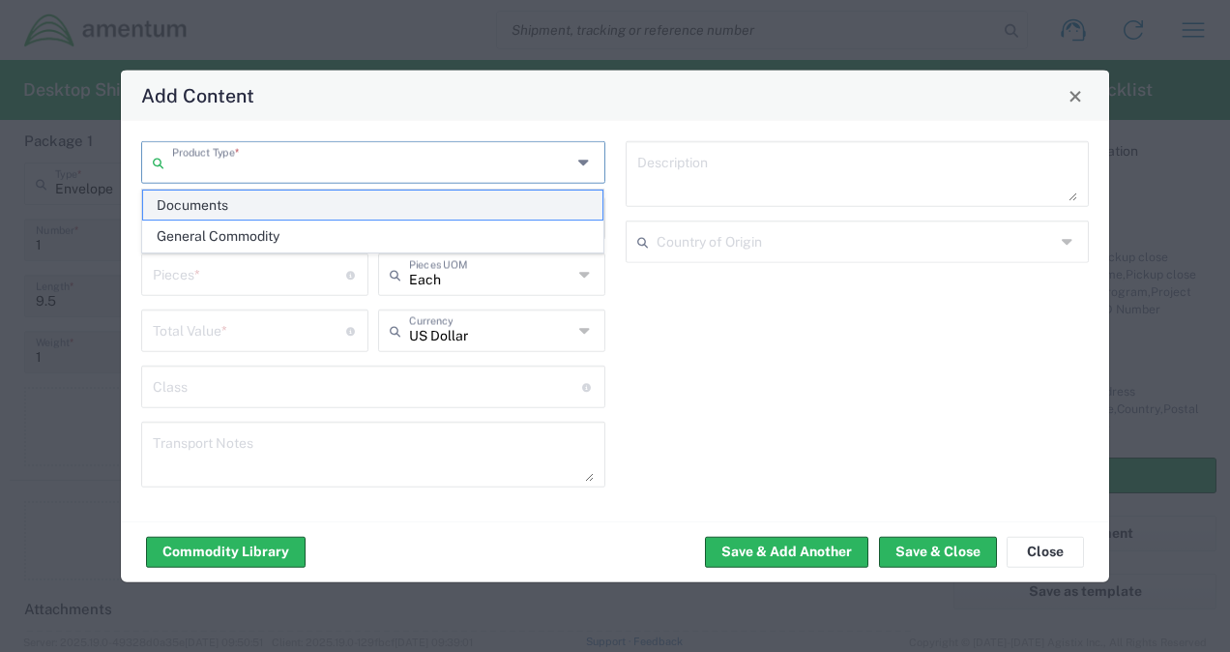
type textarea "Documents"
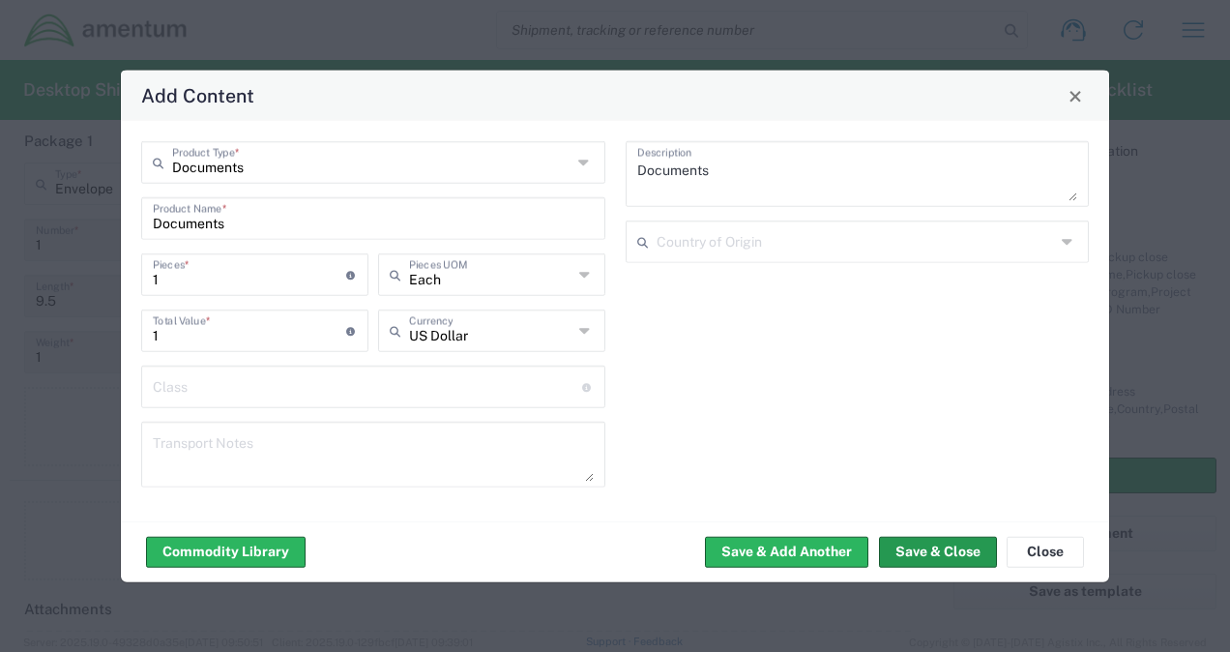
click at [905, 550] on button "Save & Close" at bounding box center [938, 551] width 118 height 31
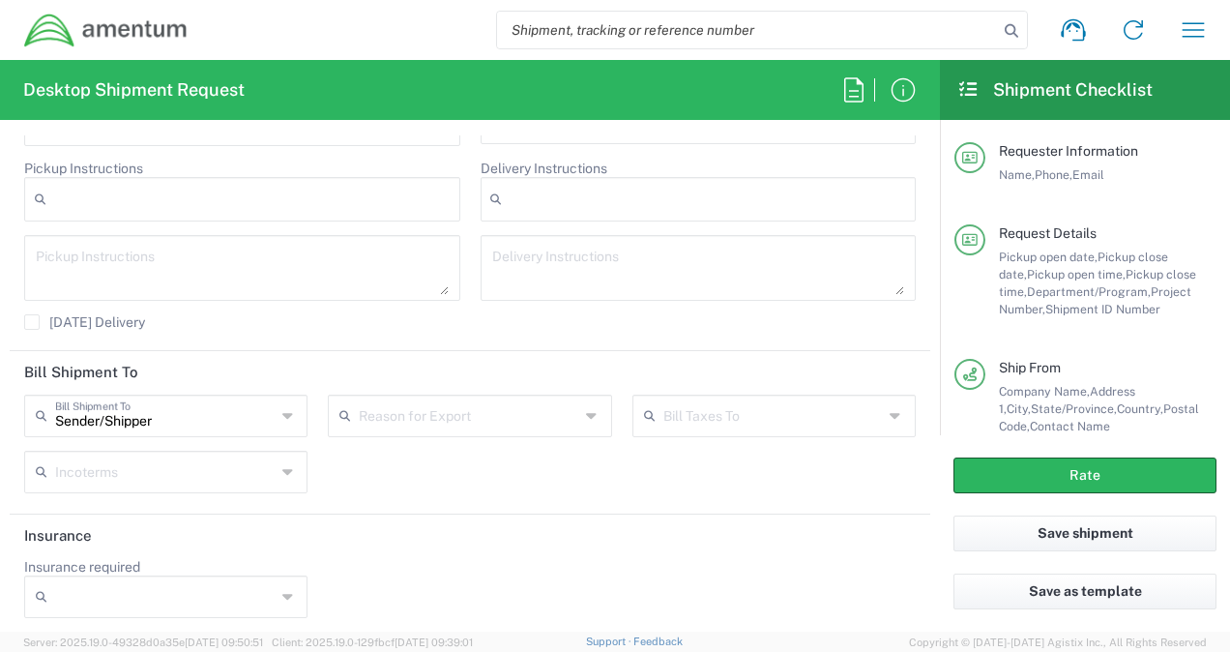
scroll to position [407, 0]
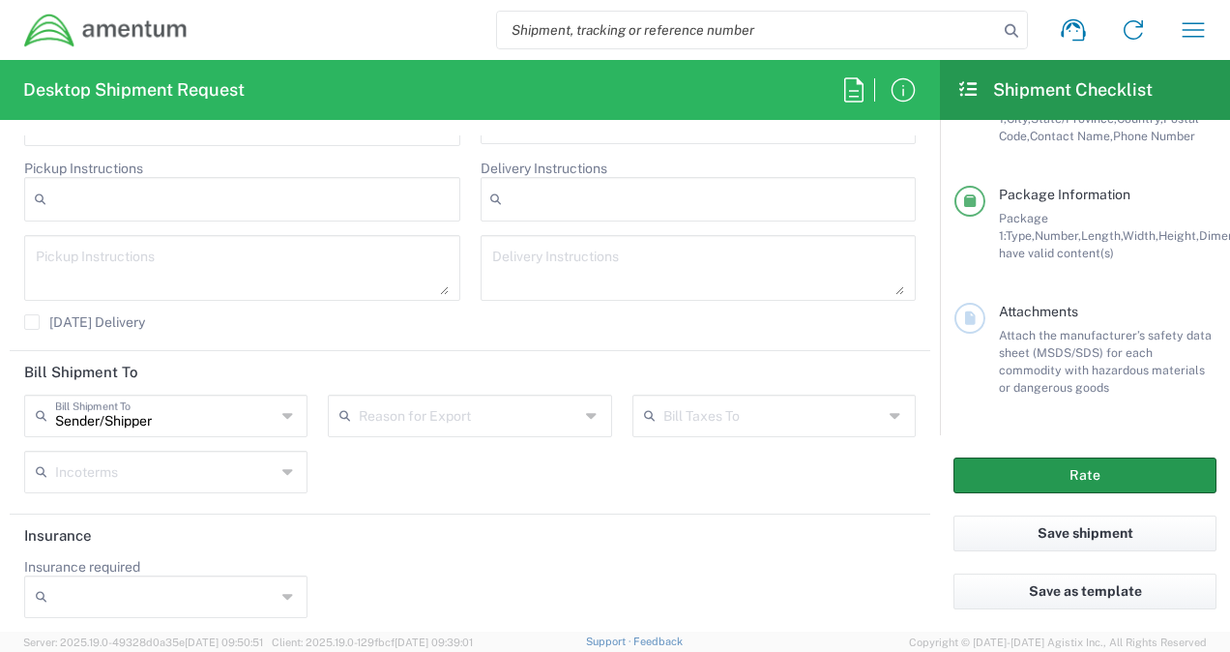
click at [1052, 483] on button "Rate" at bounding box center [1084, 475] width 263 height 36
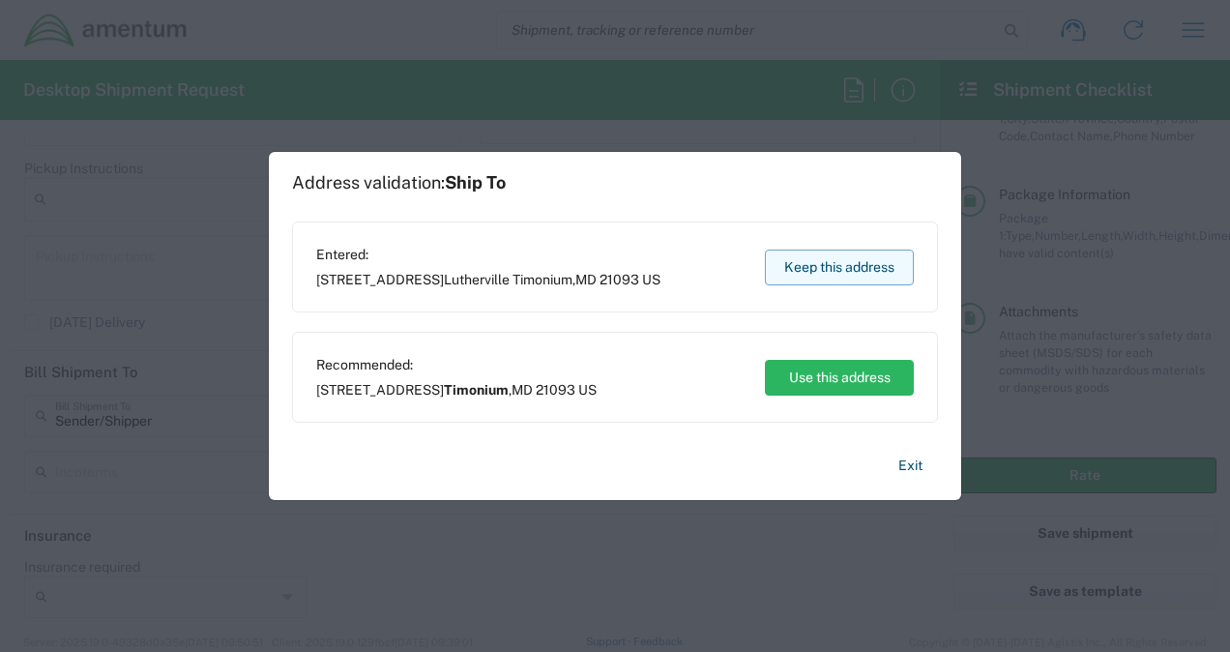
click at [799, 264] on button "Keep this address" at bounding box center [839, 267] width 149 height 36
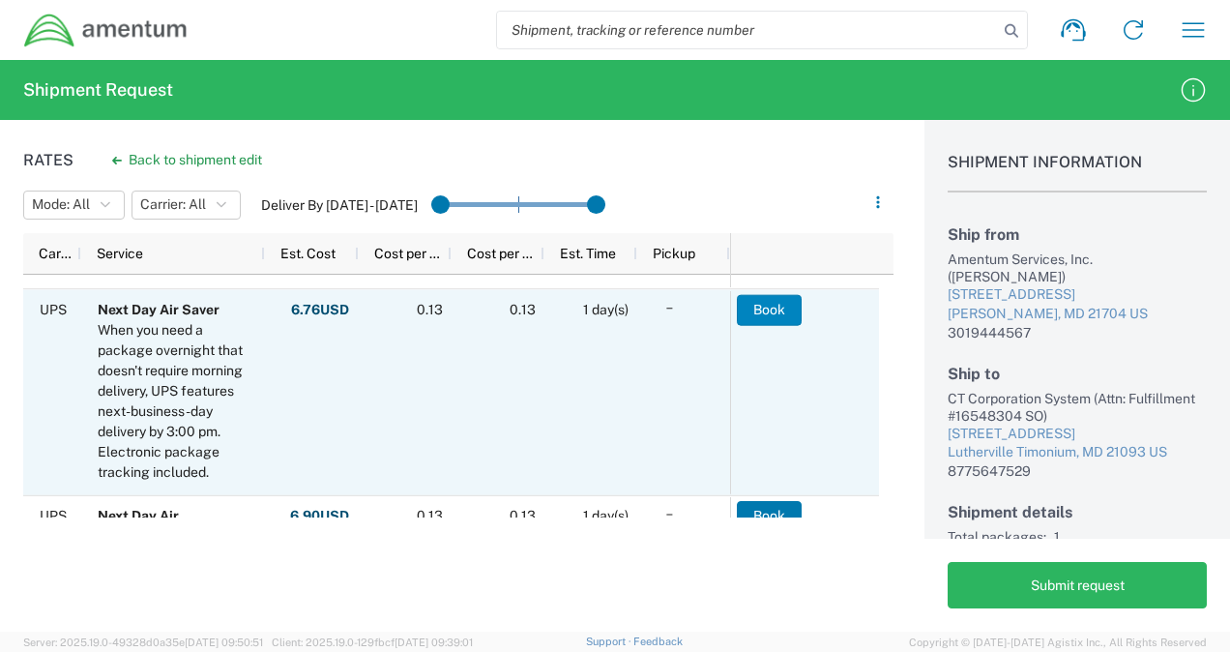
click at [777, 311] on button "Book" at bounding box center [769, 309] width 65 height 31
